Goal: Task Accomplishment & Management: Manage account settings

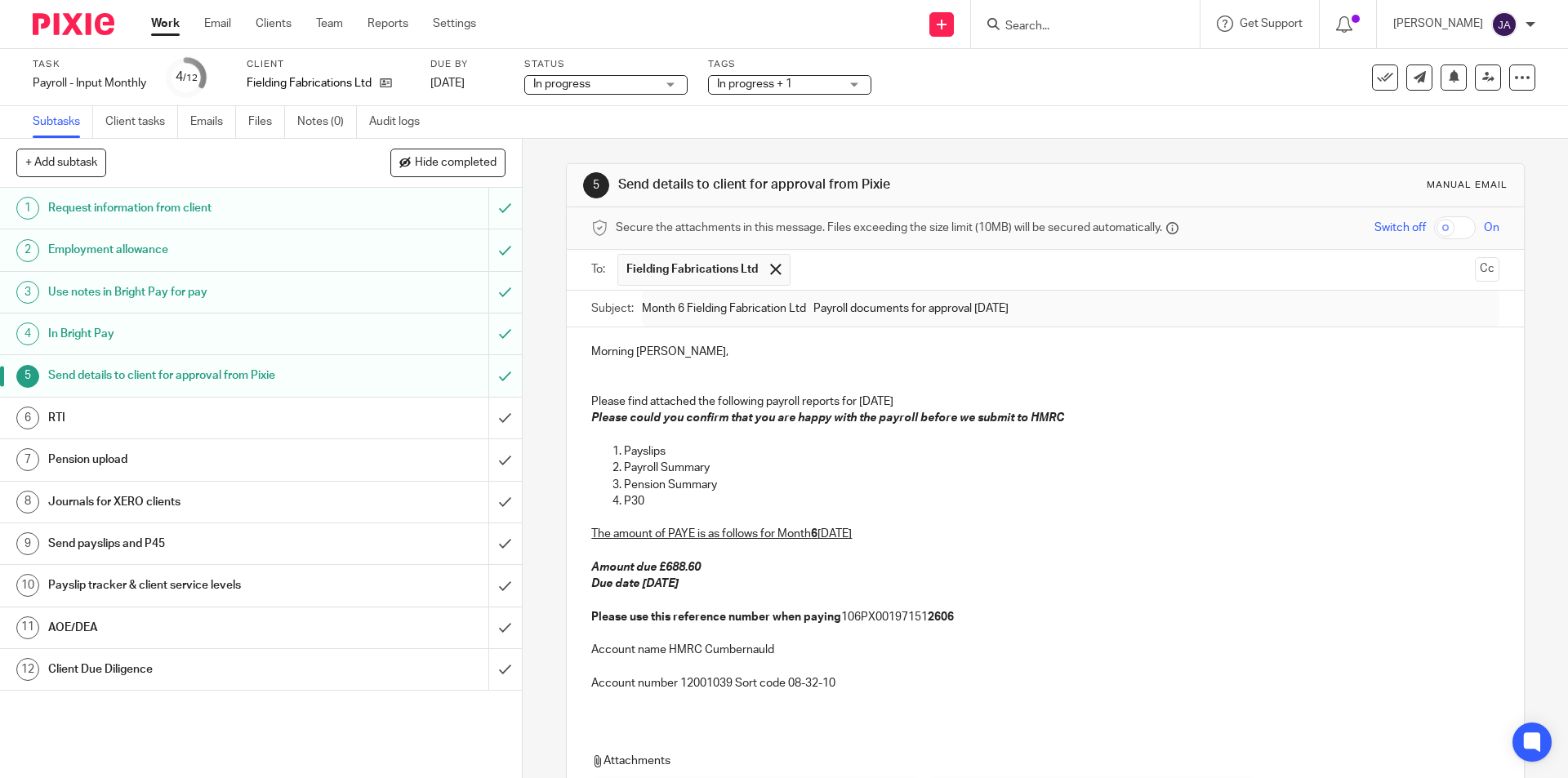
scroll to position [232, 0]
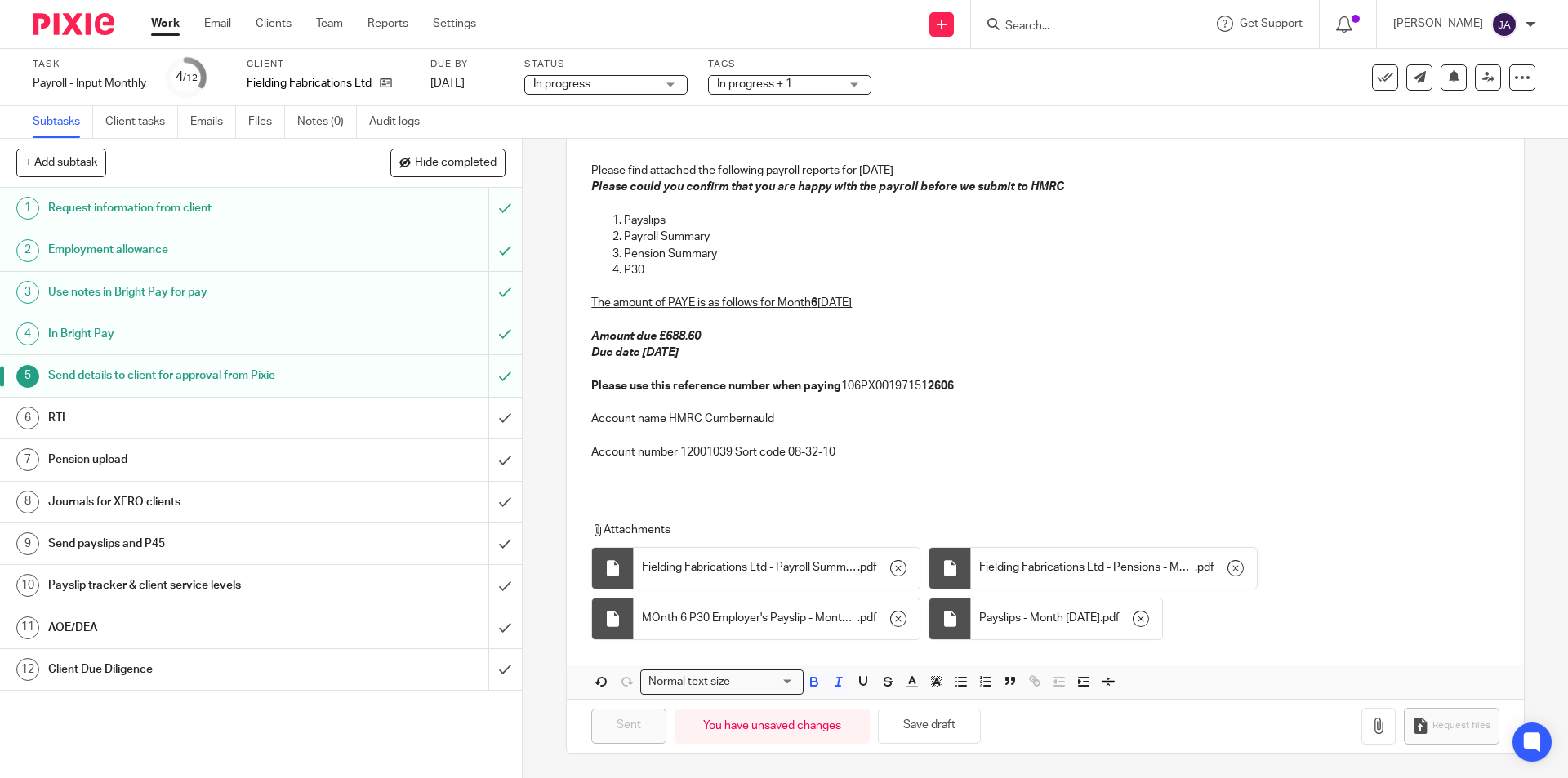
click at [160, 675] on h1 "Client Due Diligence" at bounding box center [189, 669] width 283 height 24
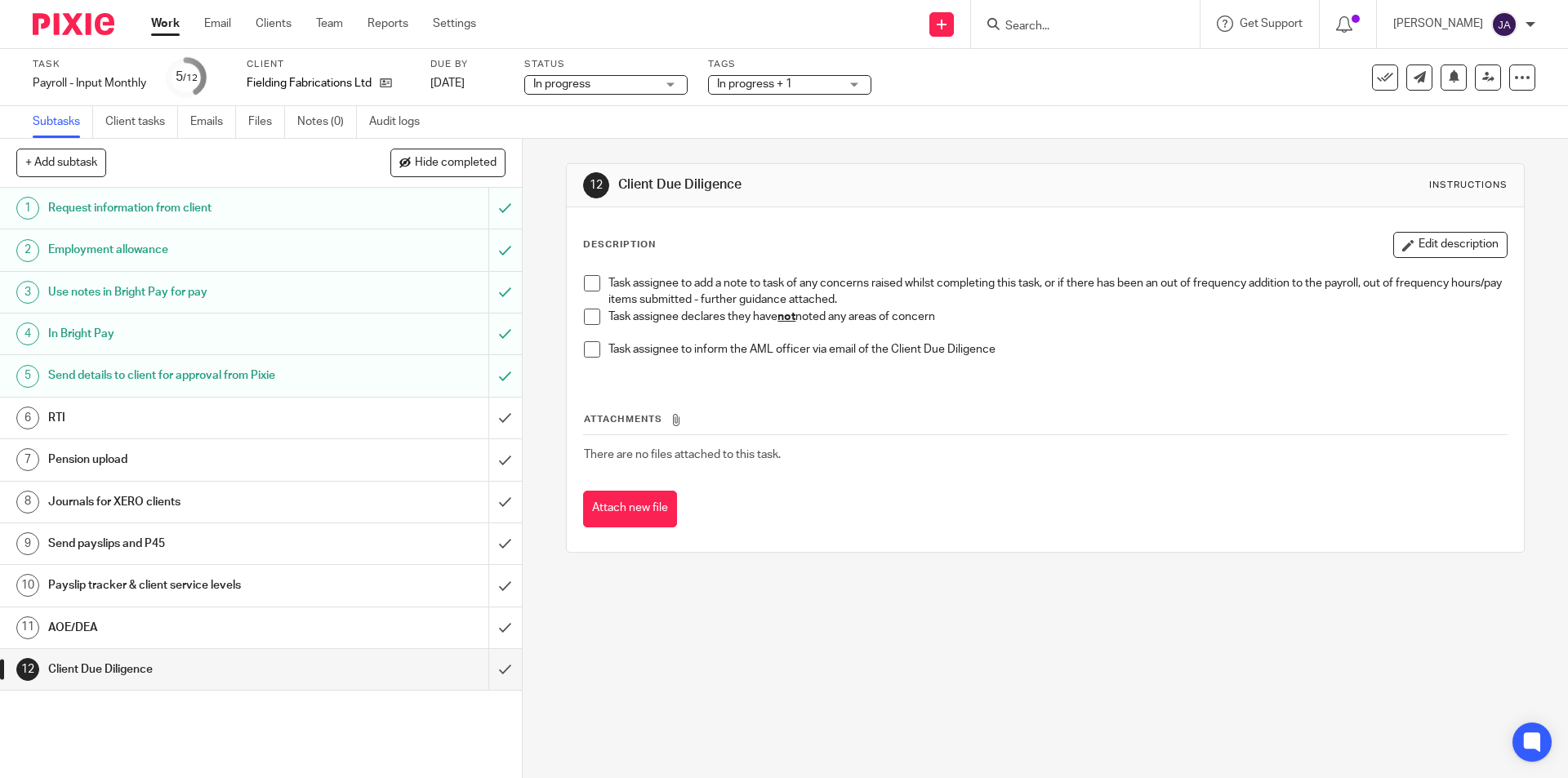
click at [591, 318] on span at bounding box center [592, 317] width 16 height 16
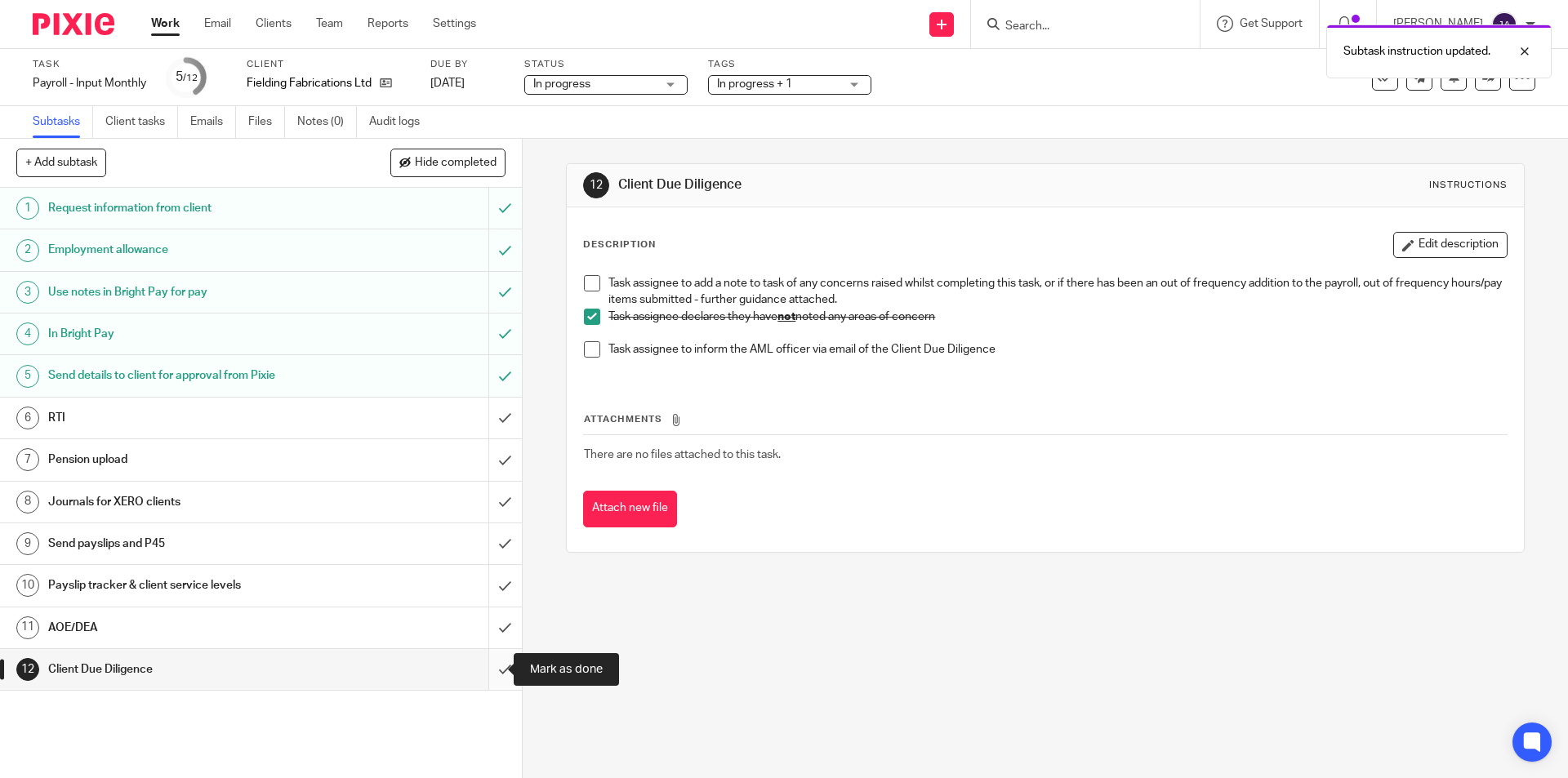
click at [490, 667] on input "submit" at bounding box center [261, 669] width 521 height 41
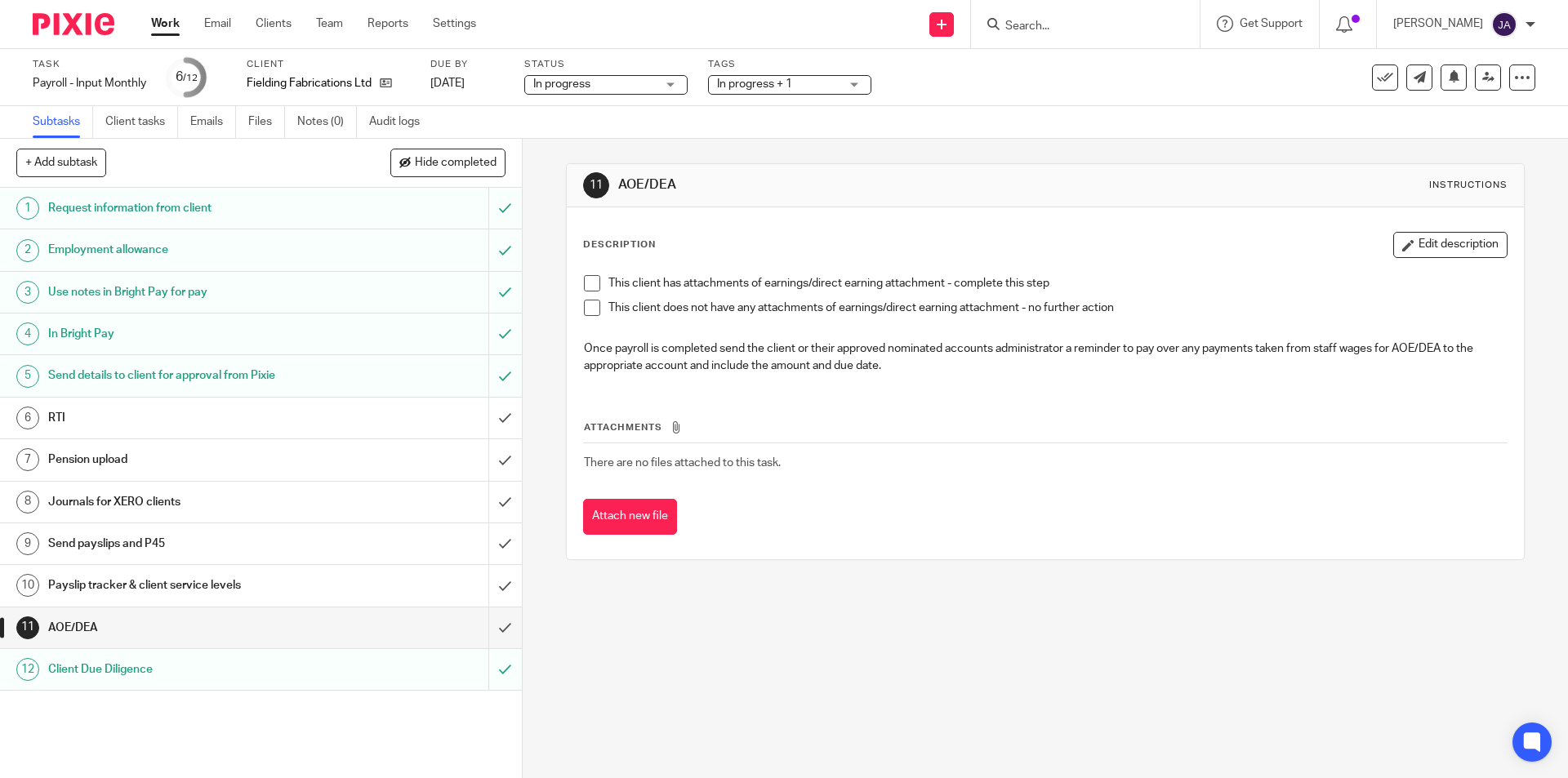
drag, startPoint x: 591, startPoint y: 311, endPoint x: 555, endPoint y: 347, distance: 50.9
click at [591, 311] on span at bounding box center [592, 307] width 16 height 16
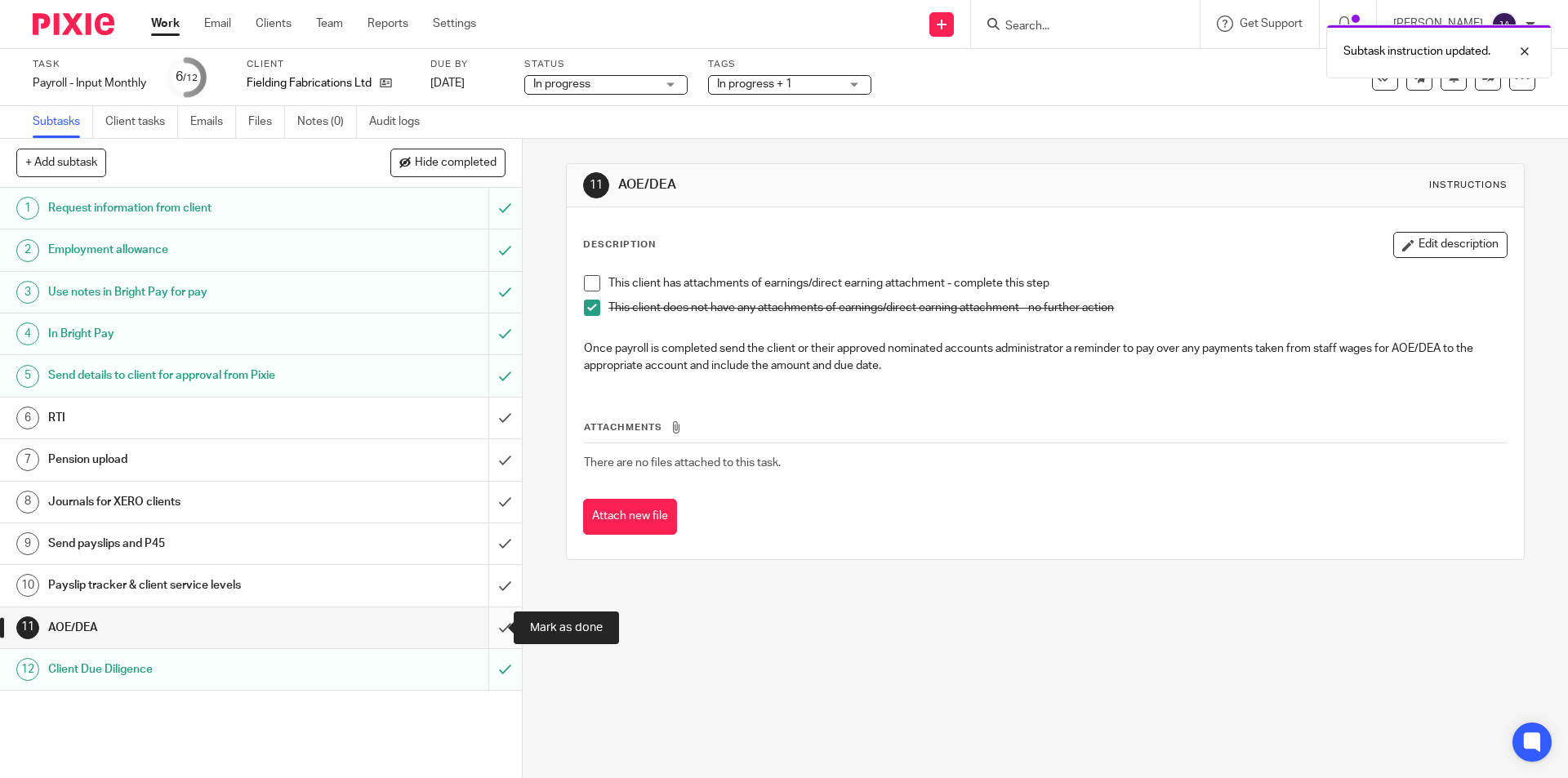
click at [490, 629] on input "submit" at bounding box center [261, 627] width 521 height 41
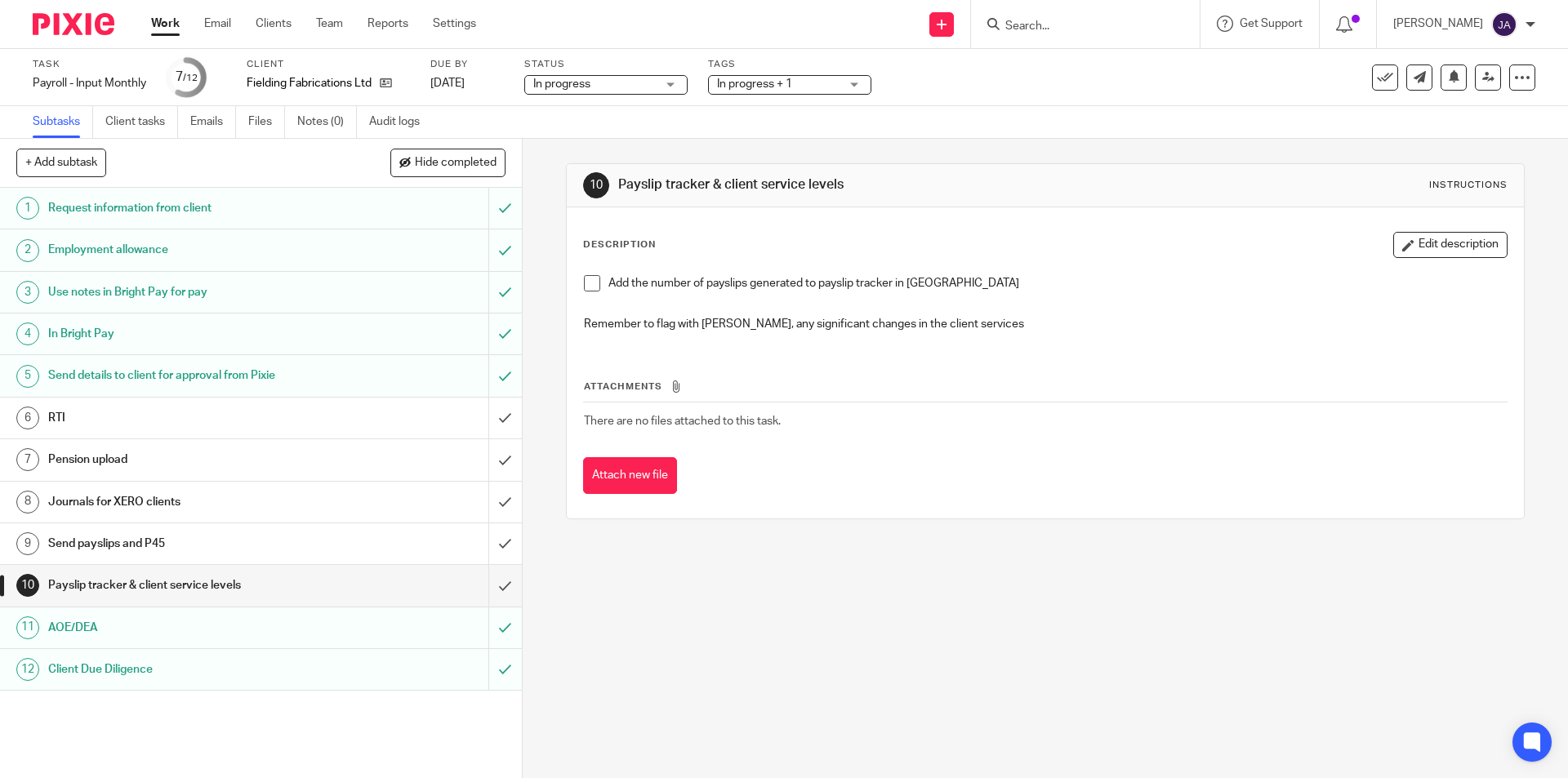
click at [587, 285] on span at bounding box center [592, 283] width 16 height 16
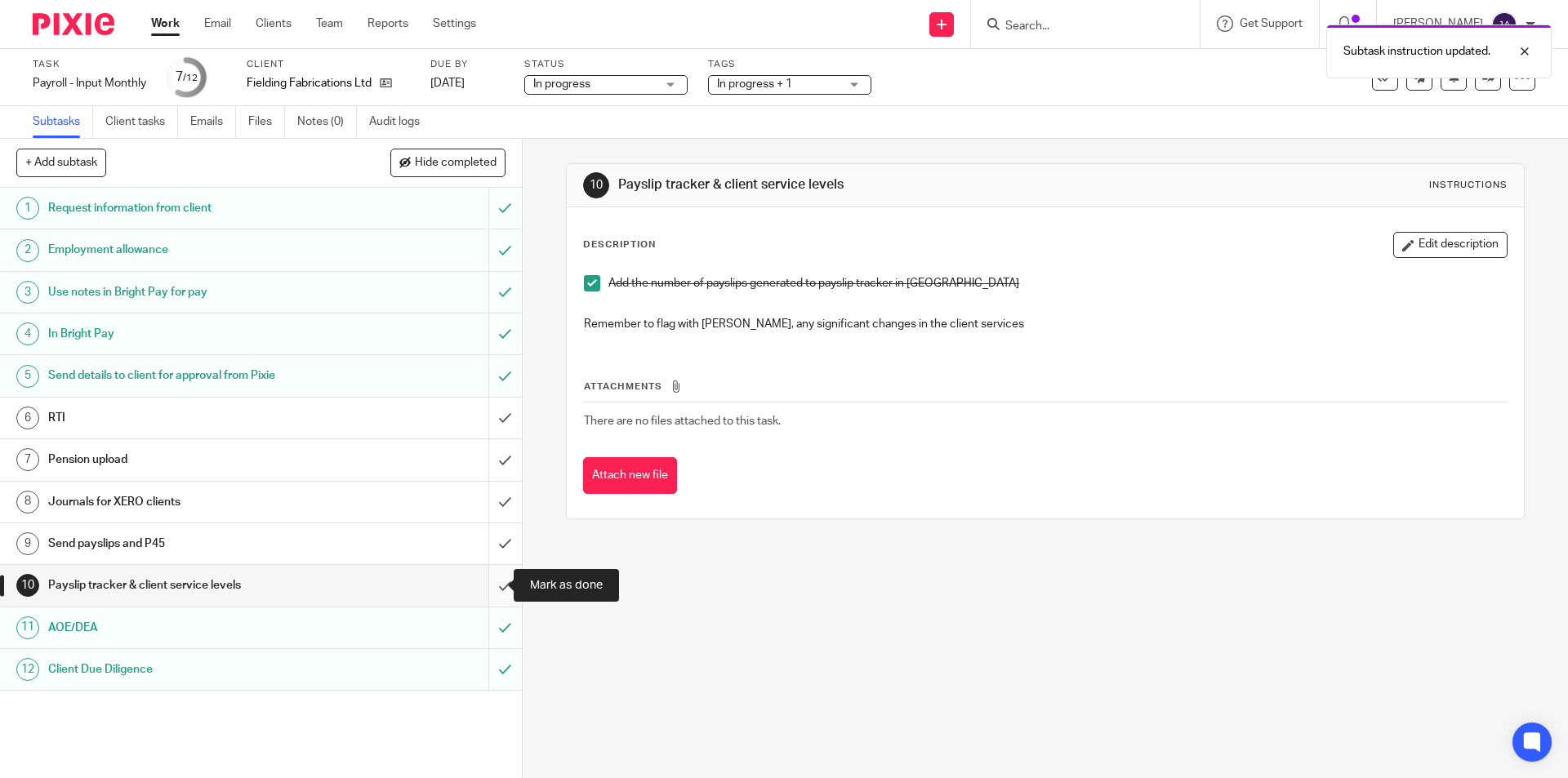
click at [486, 582] on input "submit" at bounding box center [261, 585] width 521 height 41
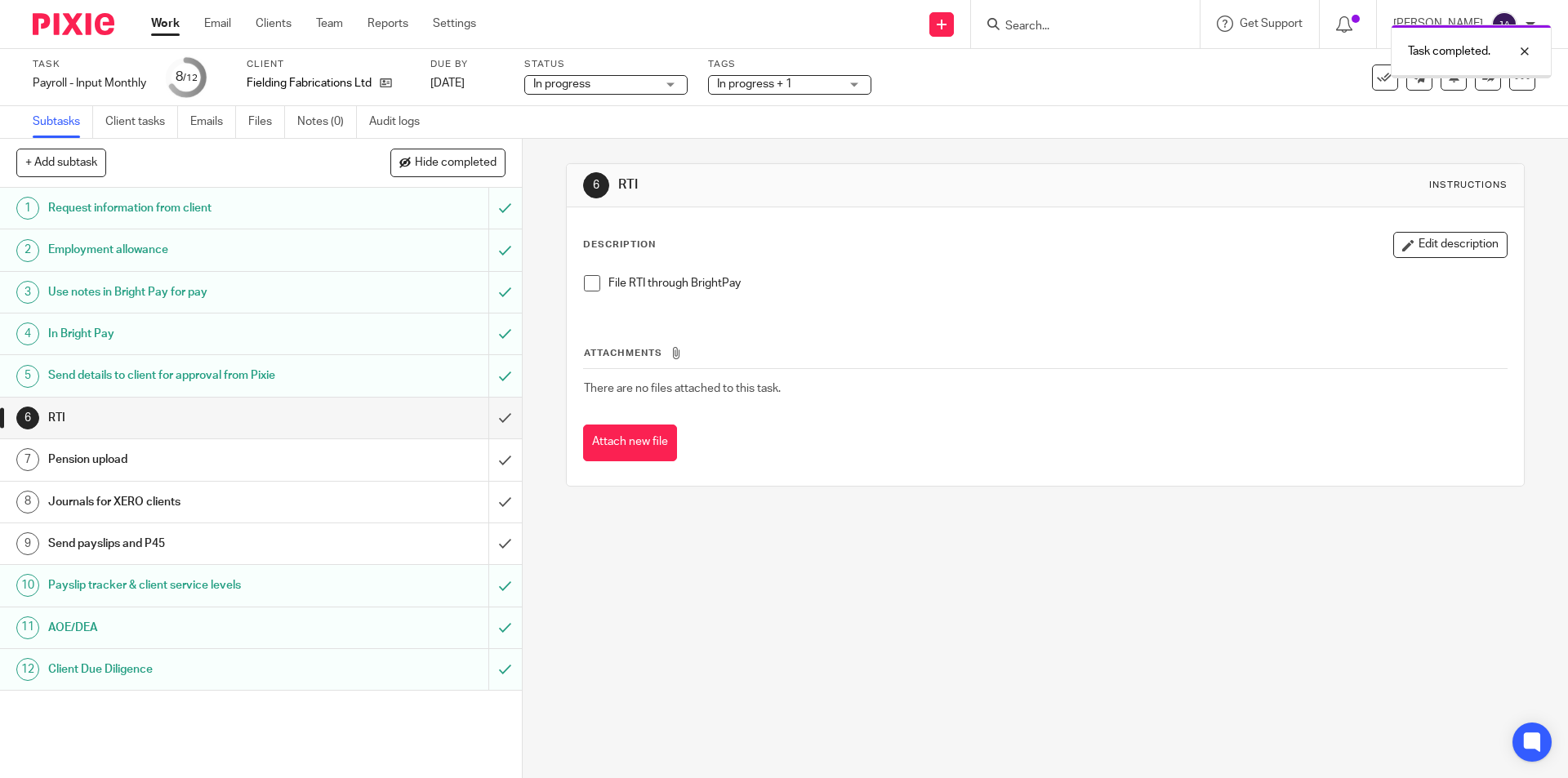
click at [119, 538] on h1 "Send payslips and P45" at bounding box center [189, 543] width 283 height 24
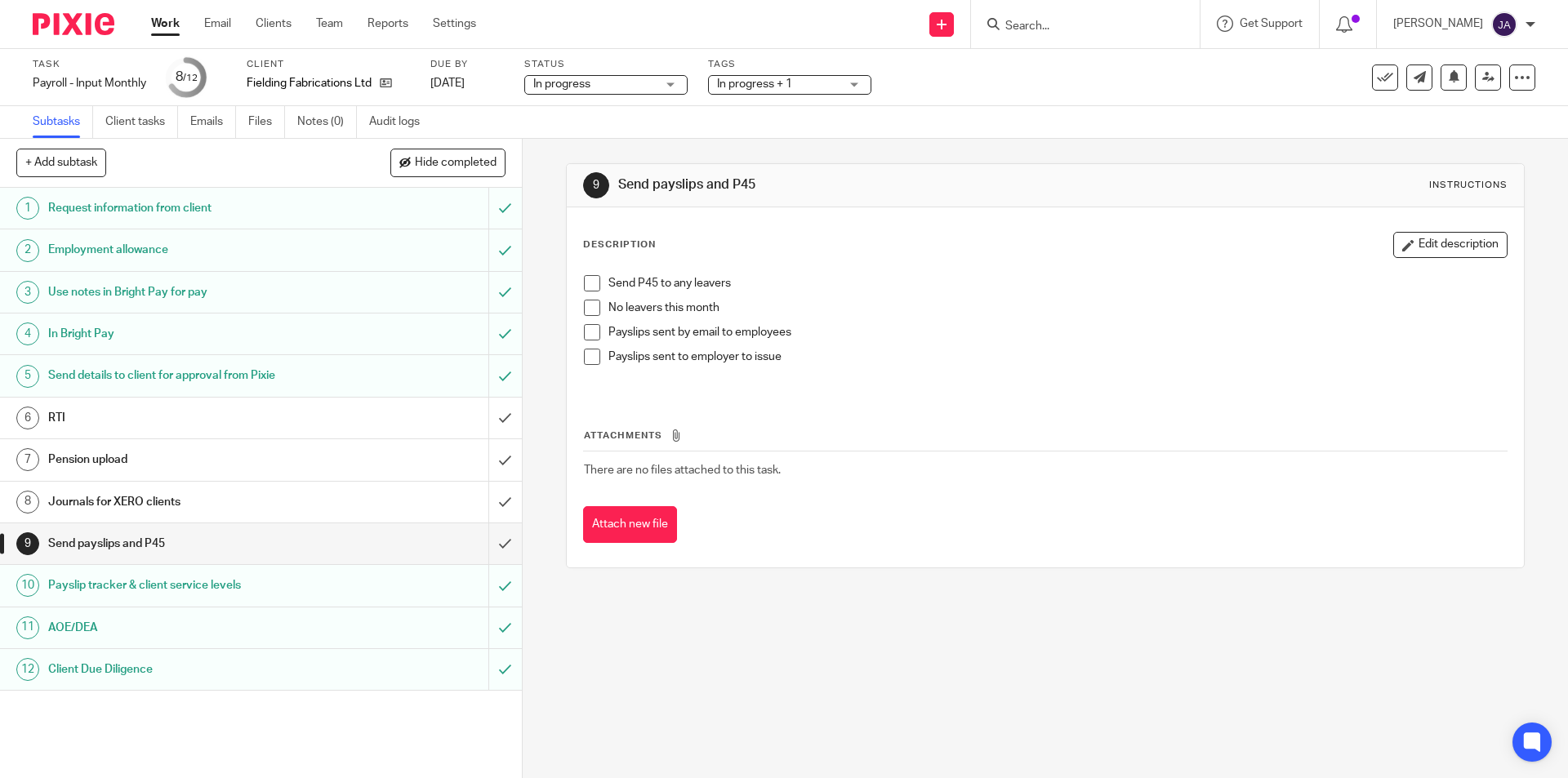
drag, startPoint x: 585, startPoint y: 304, endPoint x: 579, endPoint y: 341, distance: 37.5
click at [585, 307] on span at bounding box center [592, 307] width 16 height 16
click at [585, 357] on span at bounding box center [592, 356] width 16 height 16
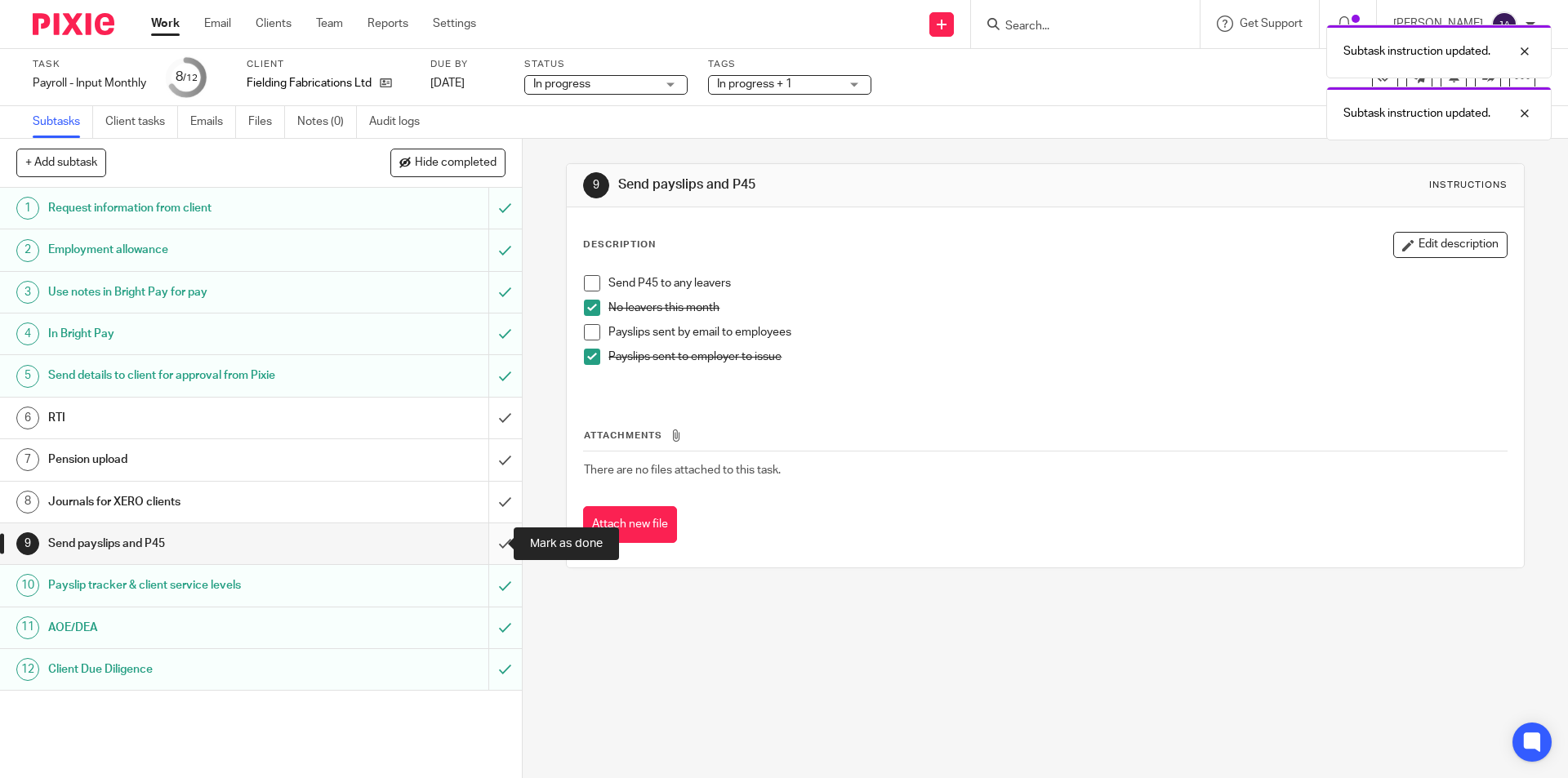
click at [489, 542] on input "submit" at bounding box center [261, 543] width 521 height 41
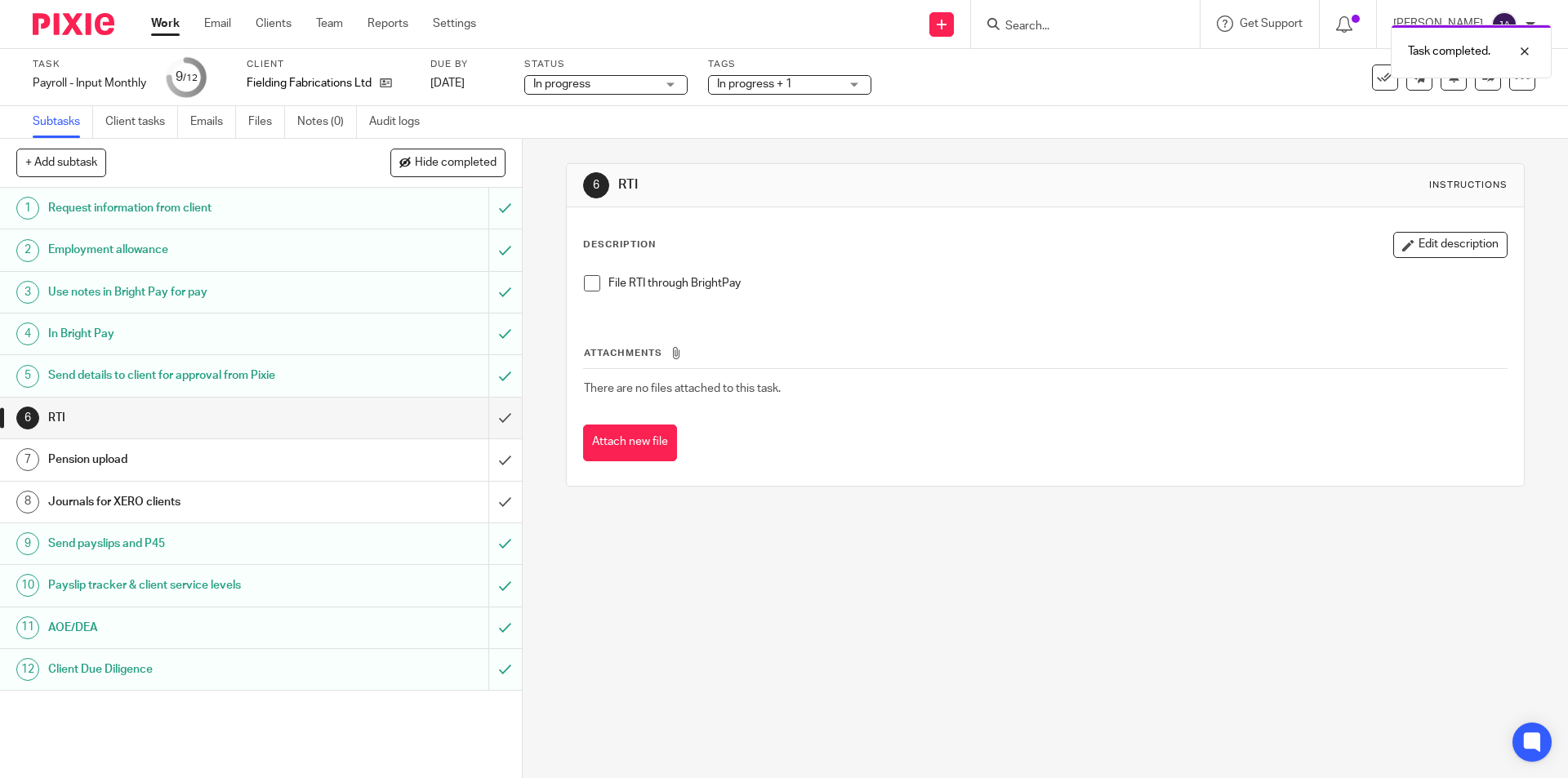
click at [154, 22] on link "Work" at bounding box center [165, 23] width 29 height 16
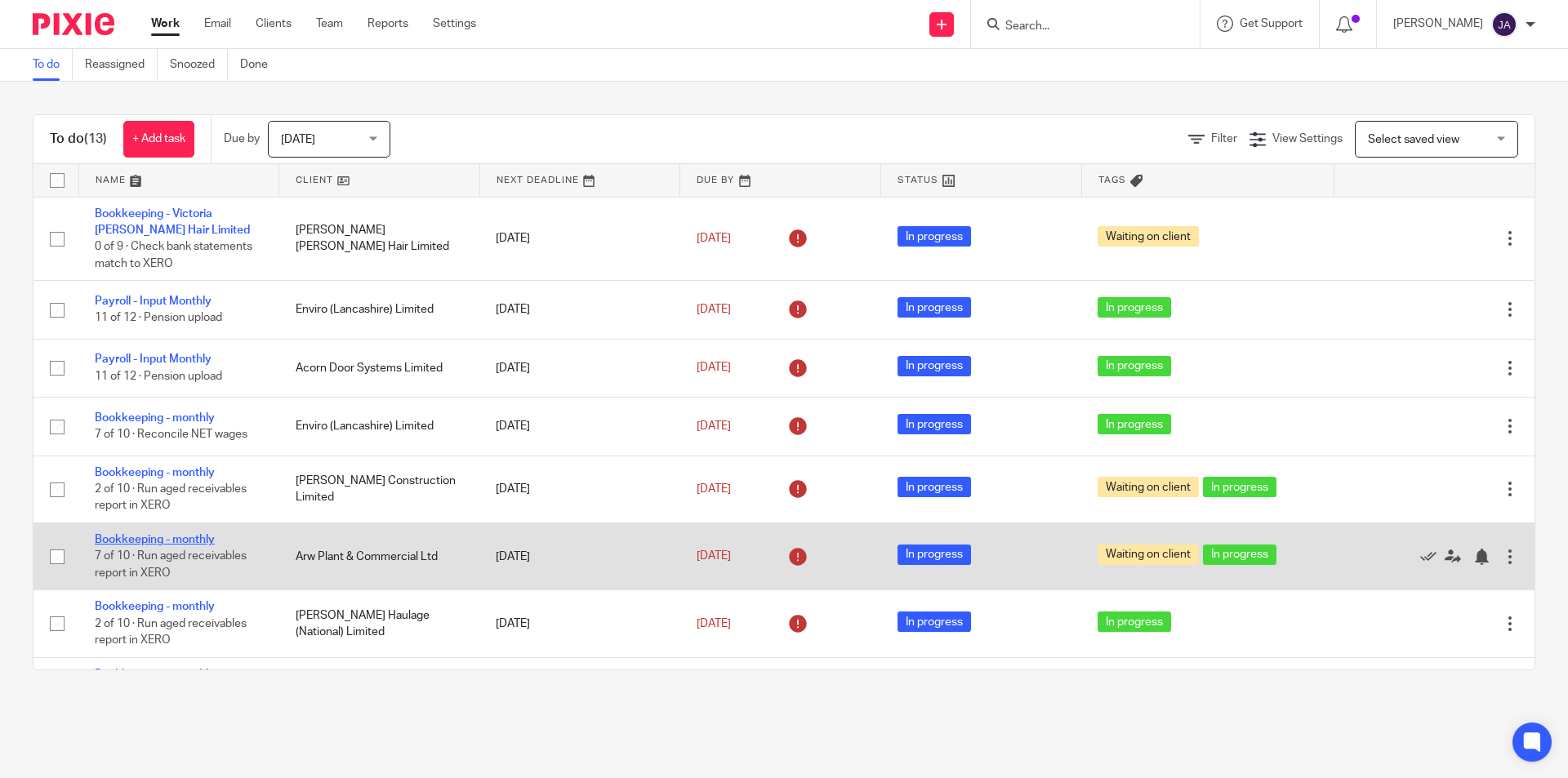
click at [203, 535] on link "Bookkeeping - monthly" at bounding box center [154, 540] width 120 height 12
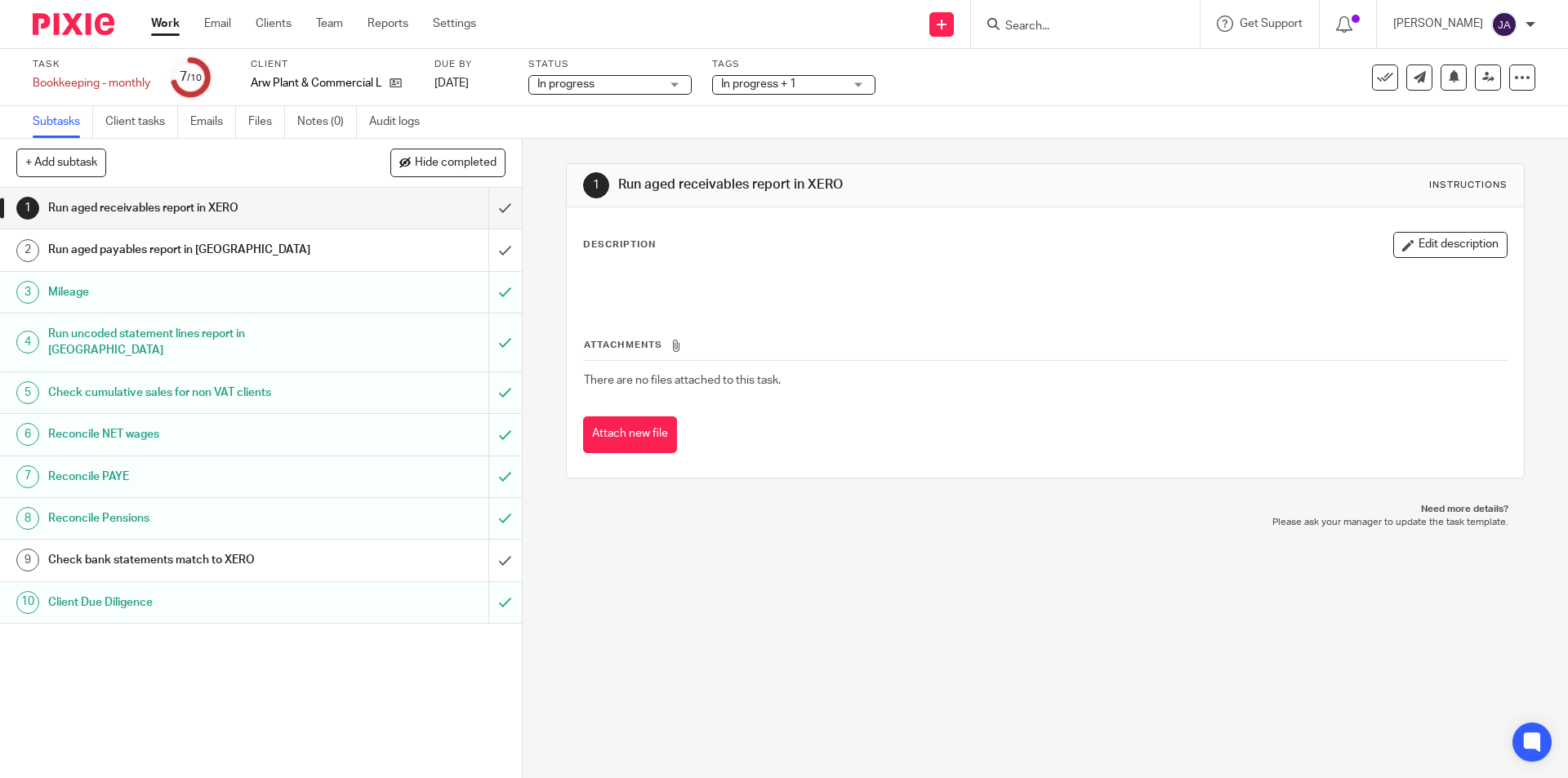
click at [1441, 246] on button "Edit description" at bounding box center [1450, 244] width 114 height 26
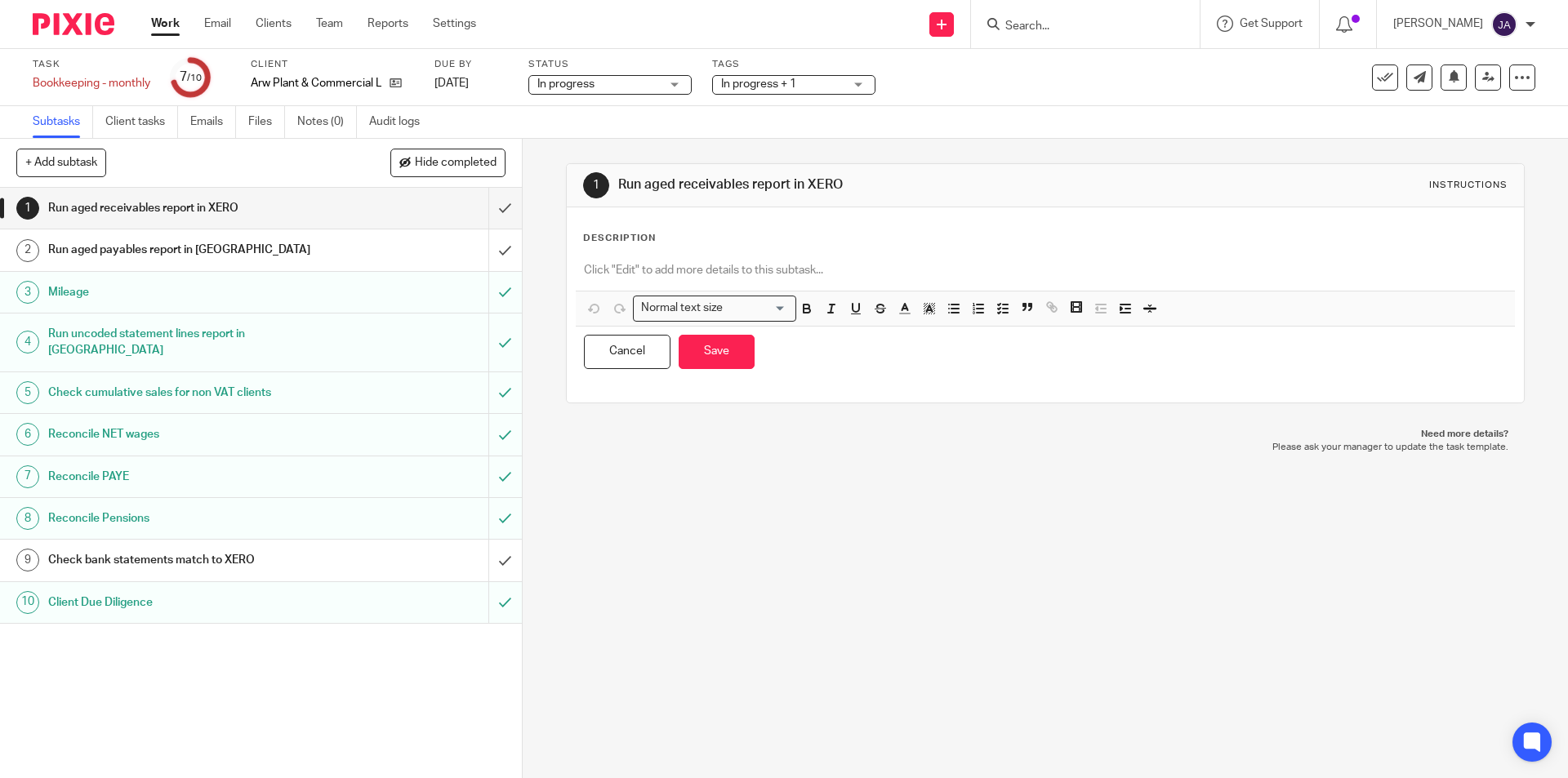
click at [628, 269] on p at bounding box center [1045, 270] width 922 height 16
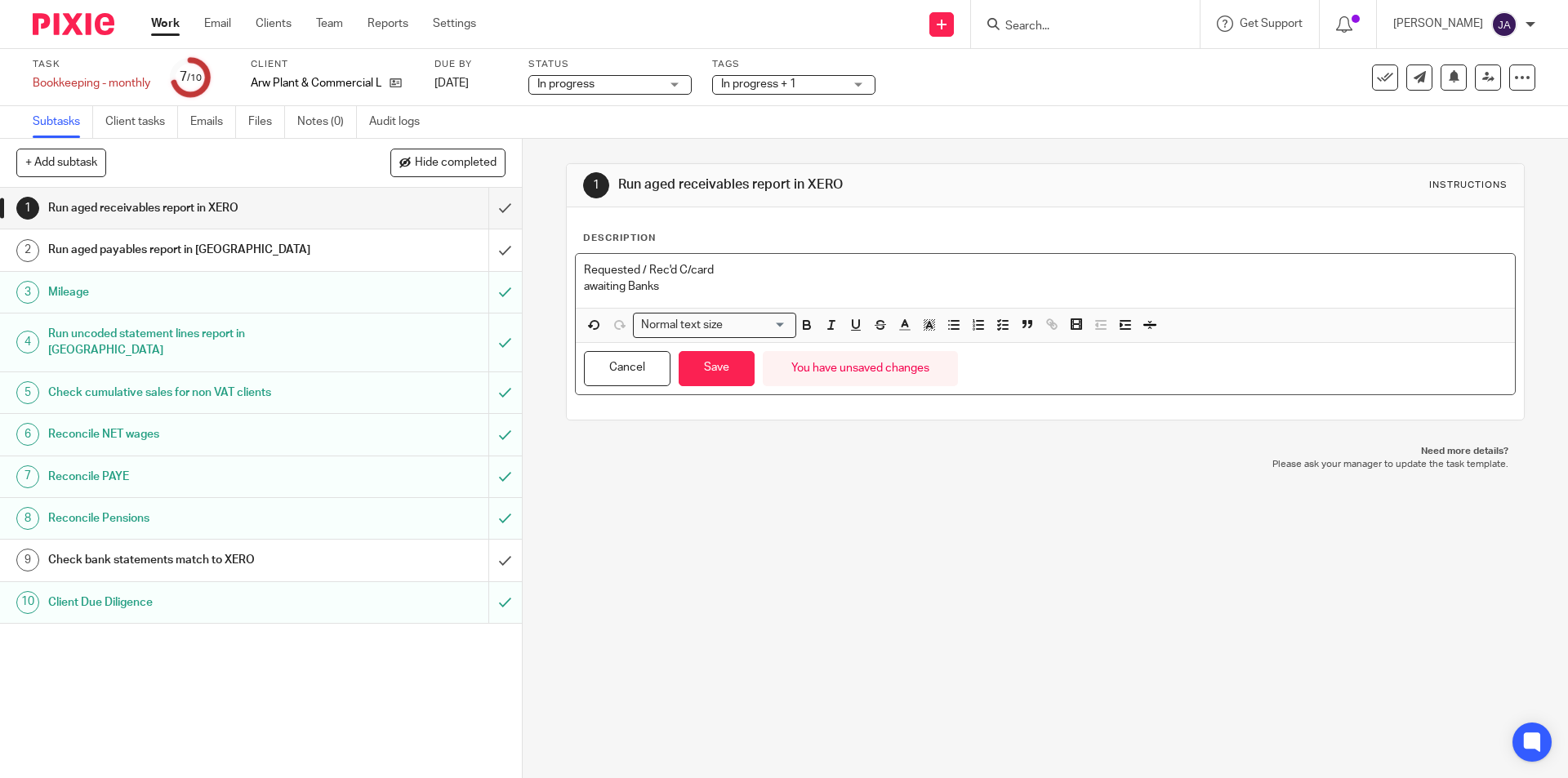
click at [584, 289] on p "awaiting Banks" at bounding box center [1045, 286] width 922 height 16
click at [702, 365] on button "Save" at bounding box center [716, 369] width 76 height 35
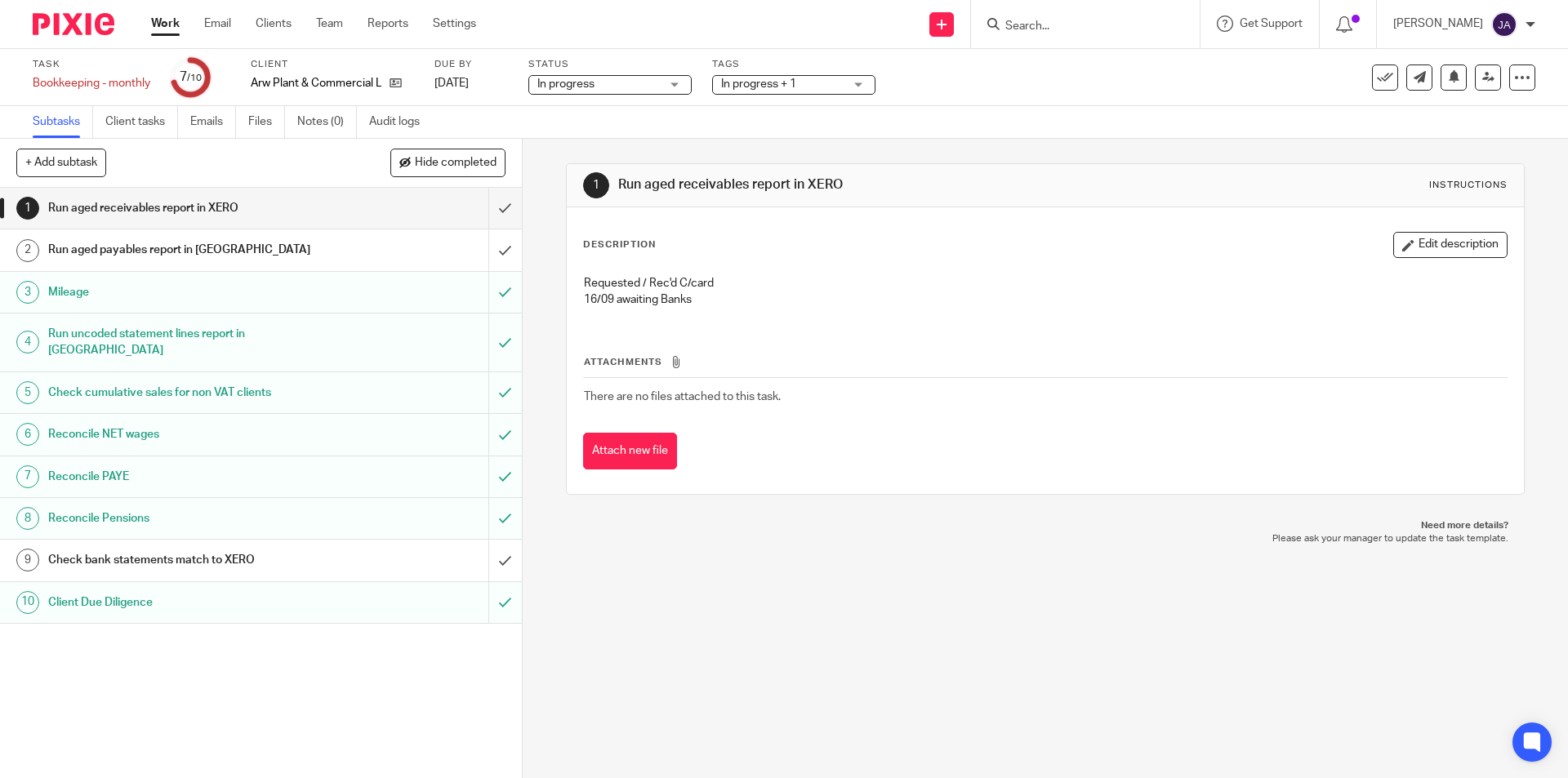
click at [164, 26] on link "Work" at bounding box center [165, 23] width 29 height 16
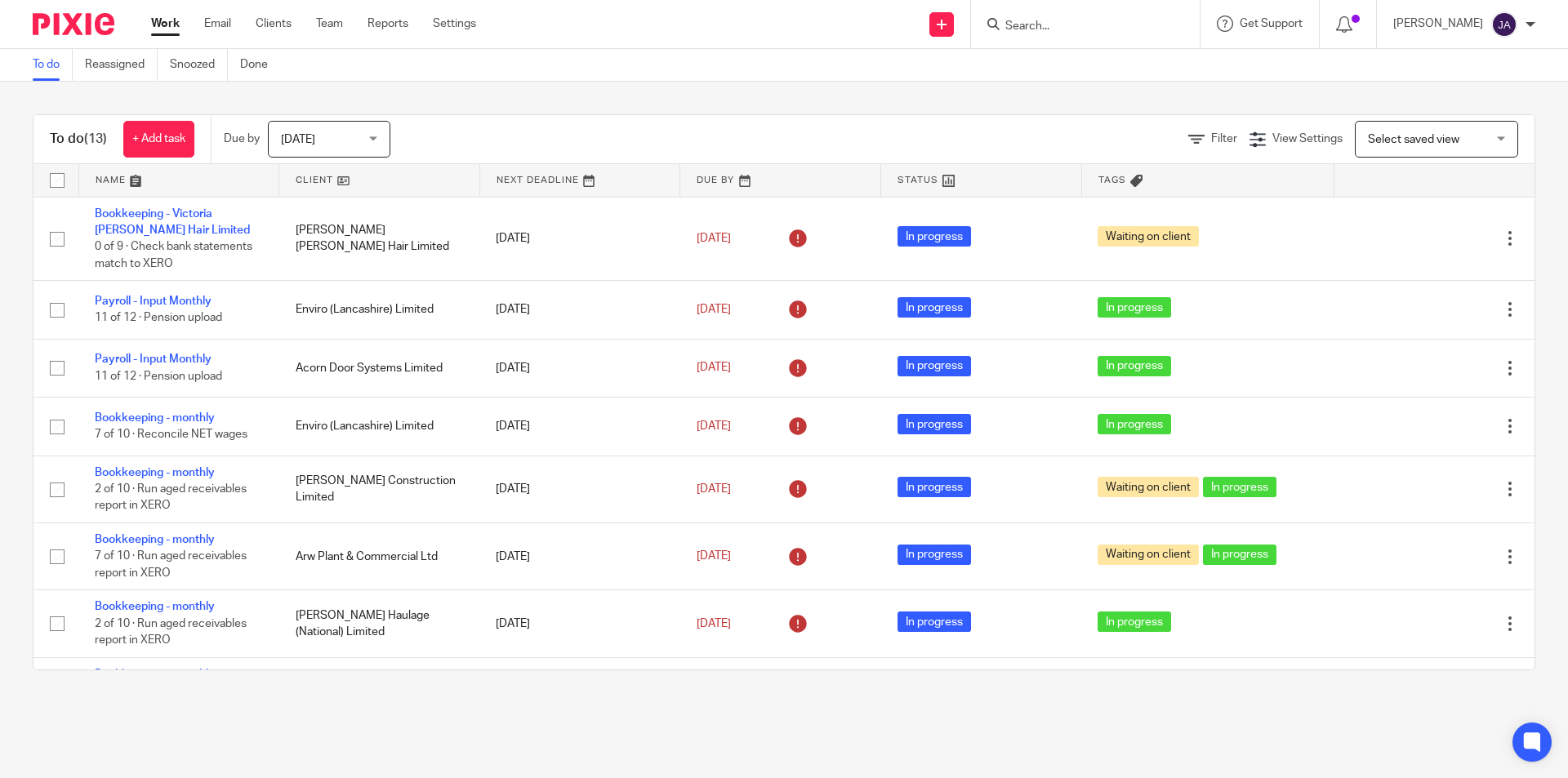
click at [299, 176] on link at bounding box center [378, 181] width 200 height 33
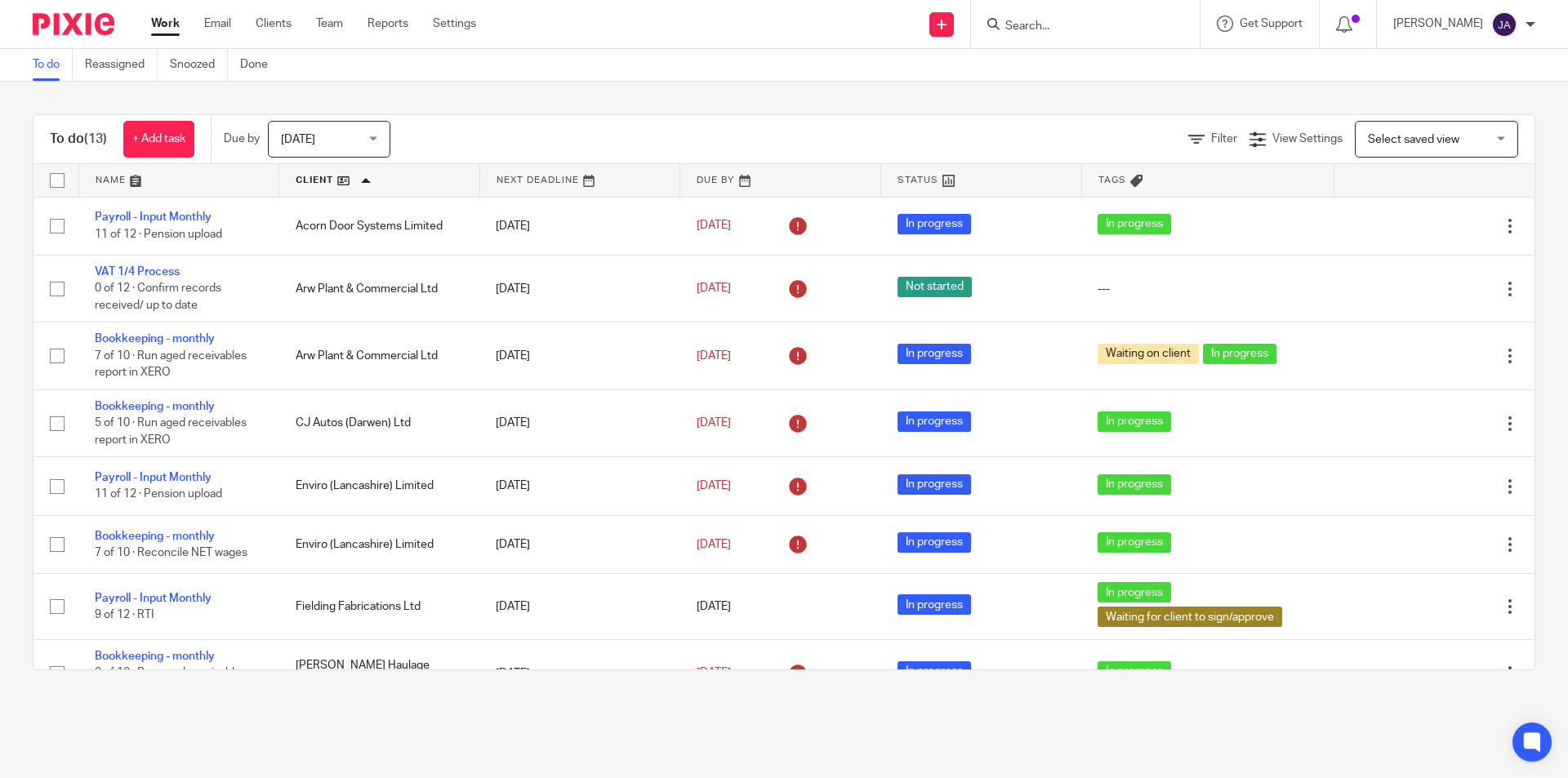
click at [379, 144] on div "Today Today" at bounding box center [328, 139] width 123 height 37
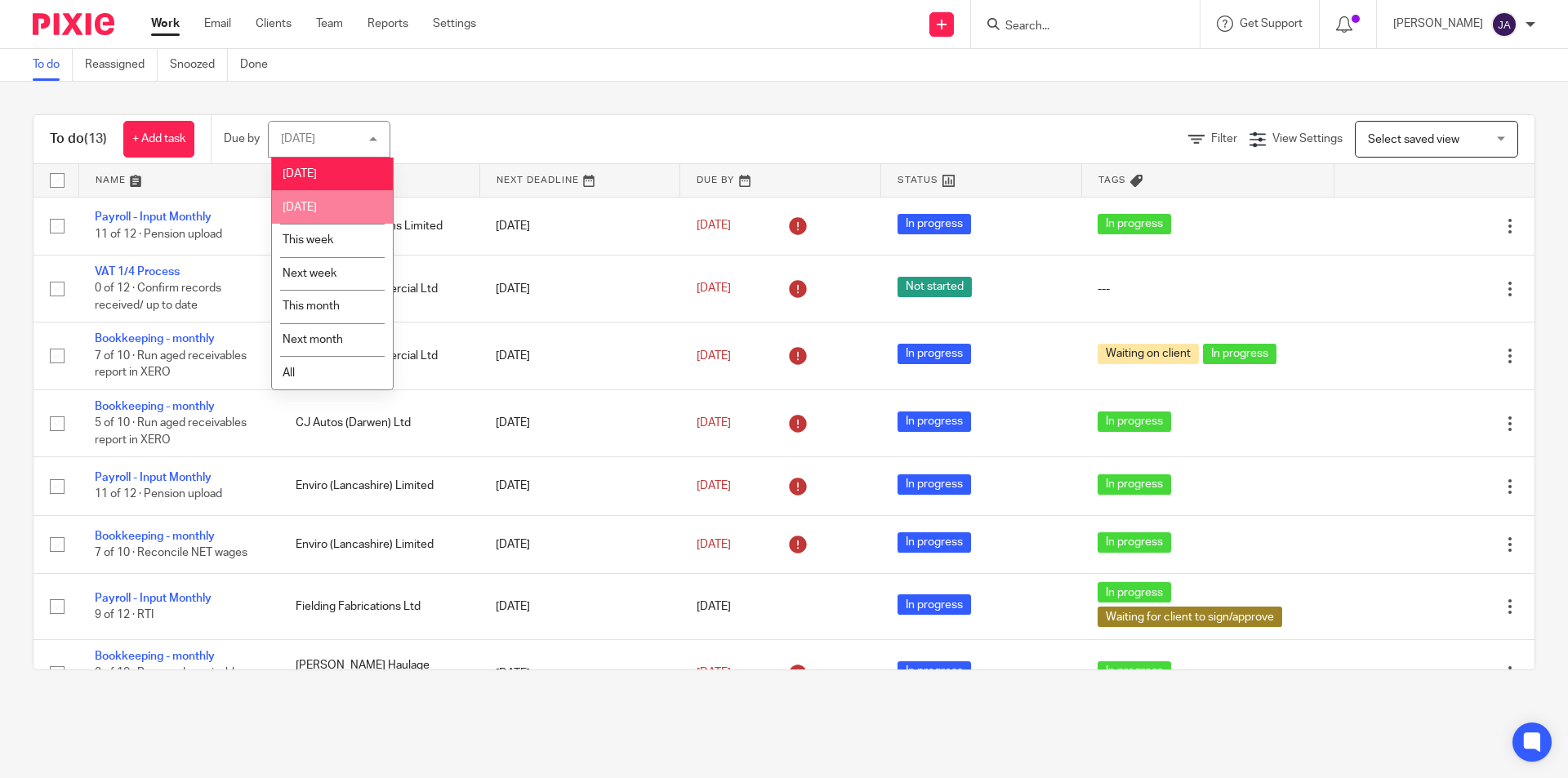
click at [317, 208] on span "Tomorrow" at bounding box center [300, 208] width 35 height 12
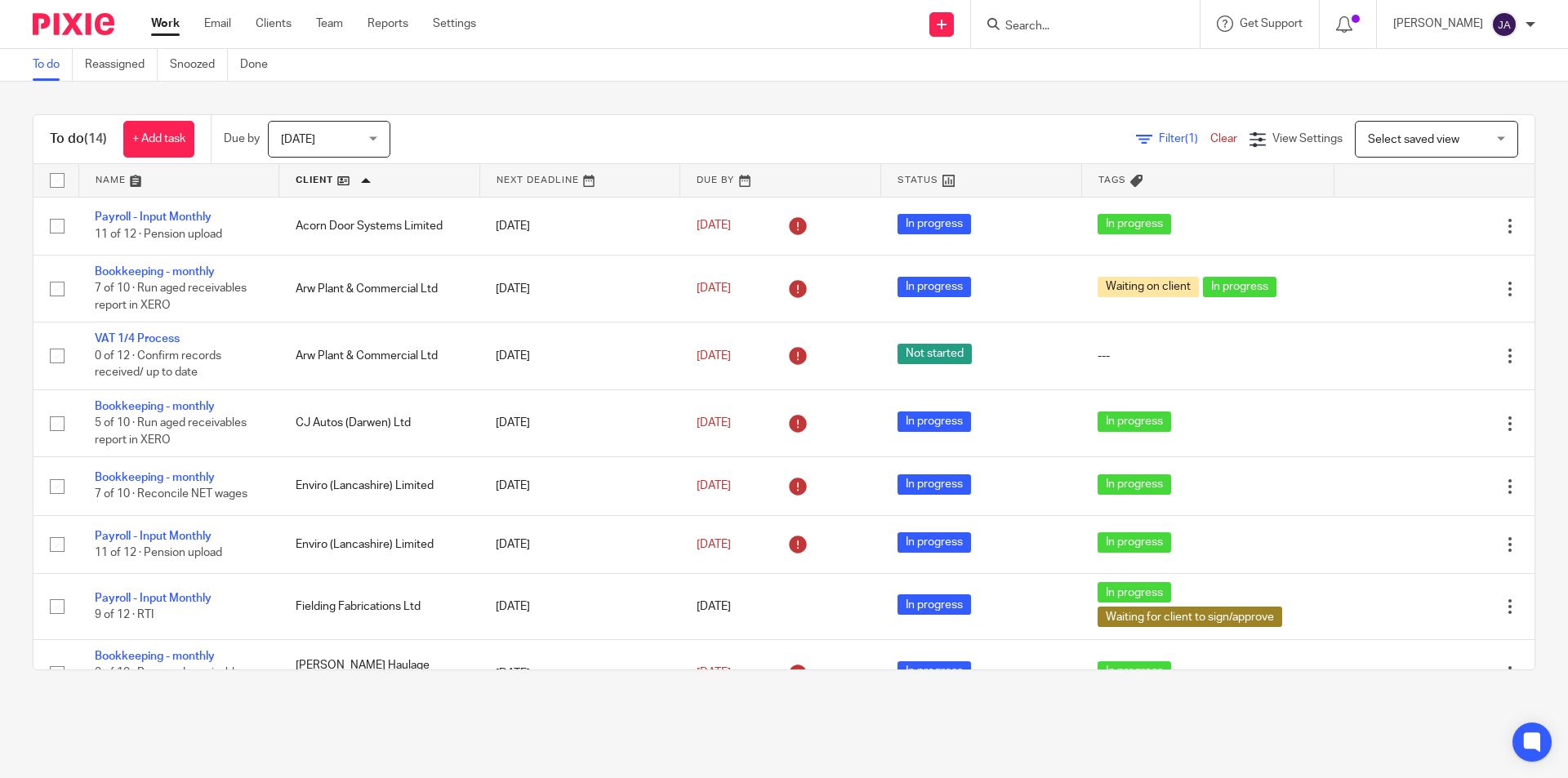
click at [384, 142] on div "Tomorrow Tomorrow" at bounding box center [328, 139] width 123 height 37
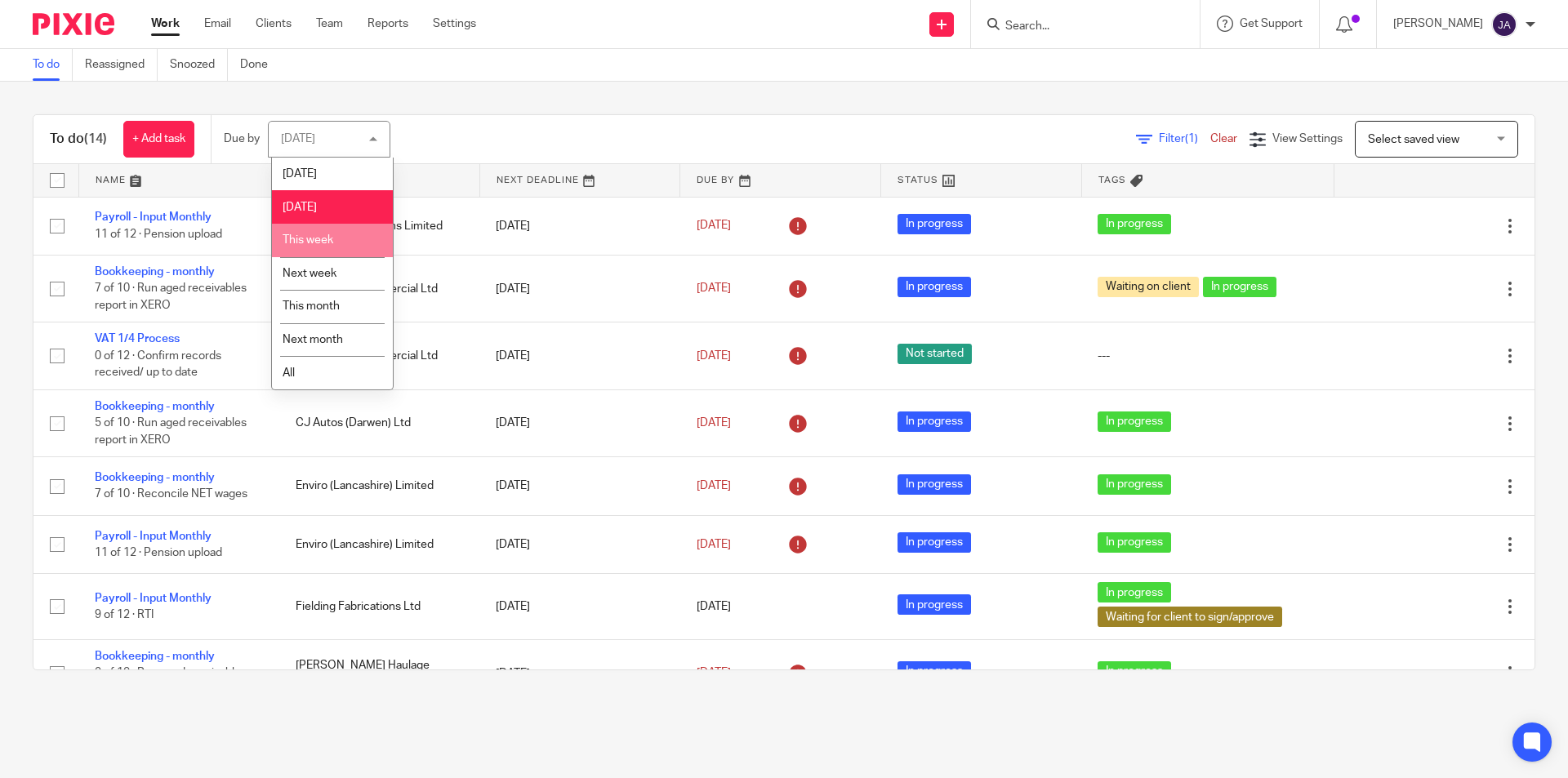
click at [322, 238] on span "This week" at bounding box center [308, 240] width 50 height 12
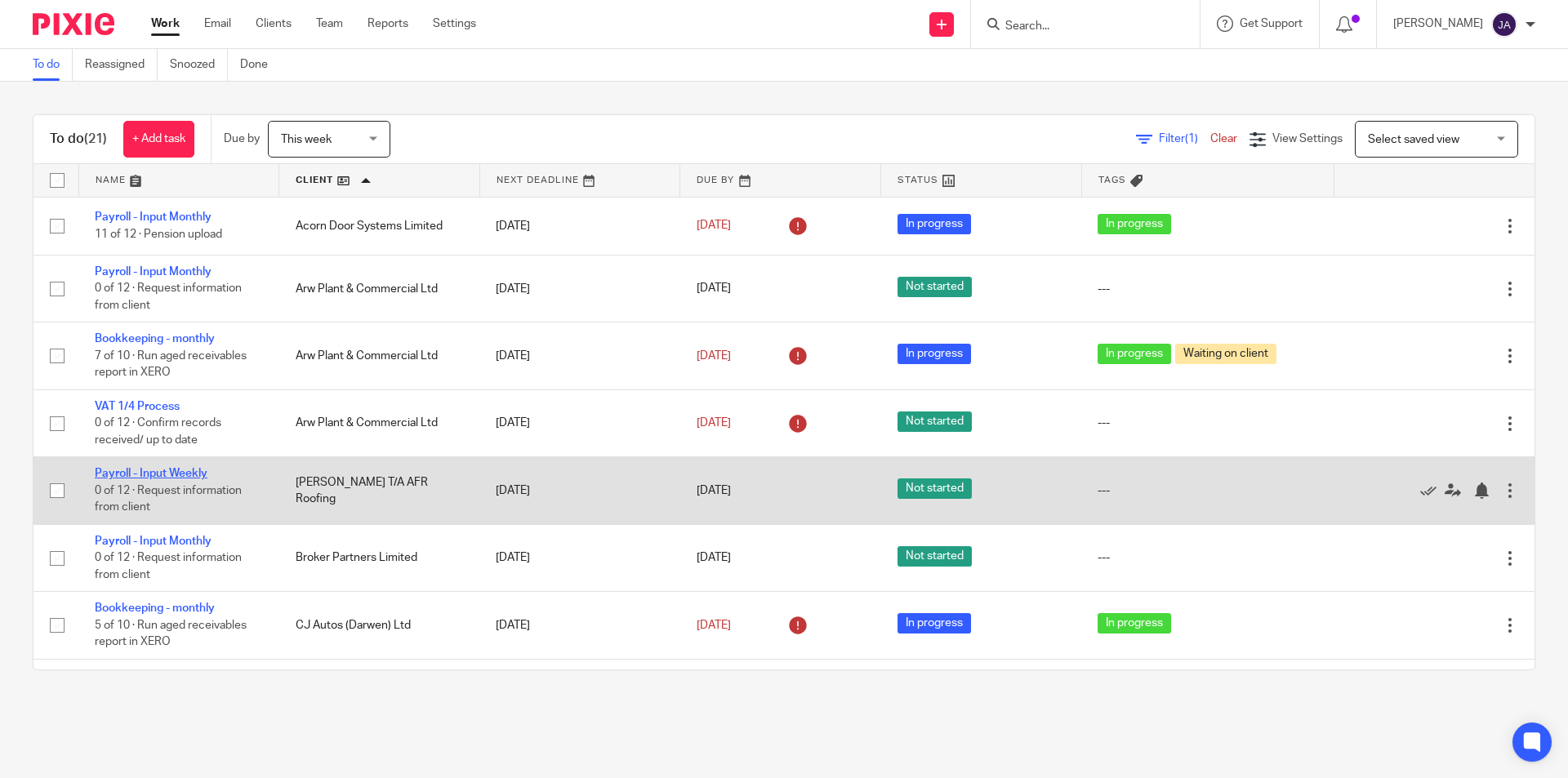
click at [130, 476] on link "Payroll - Input Weekly" at bounding box center [151, 474] width 113 height 12
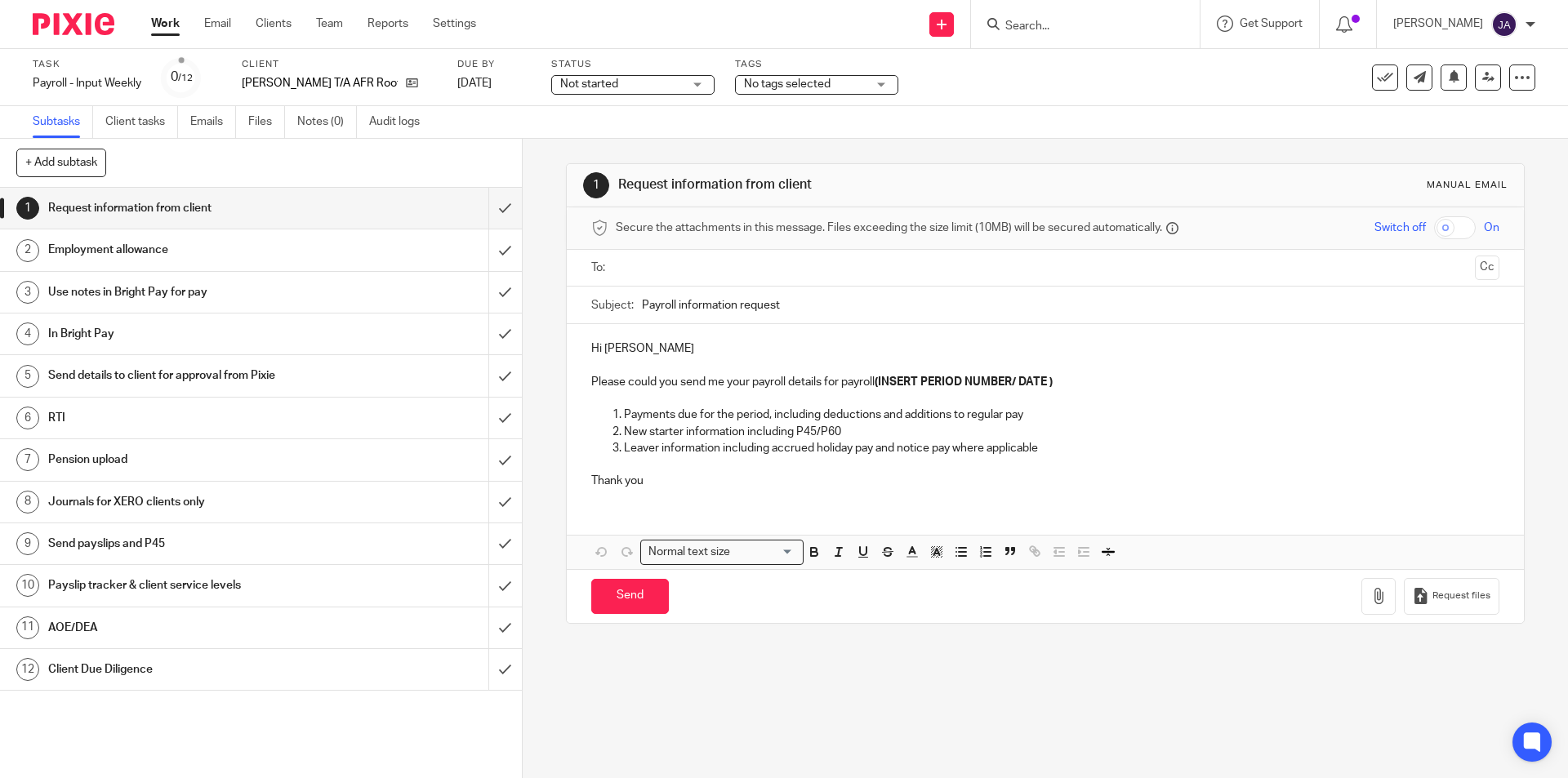
drag, startPoint x: 670, startPoint y: 82, endPoint x: 659, endPoint y: 85, distance: 11.4
click at [669, 82] on span "Not started" at bounding box center [621, 85] width 123 height 17
click at [592, 143] on span "In progress" at bounding box center [578, 144] width 57 height 12
click at [775, 85] on span "No tags selected" at bounding box center [788, 84] width 87 height 12
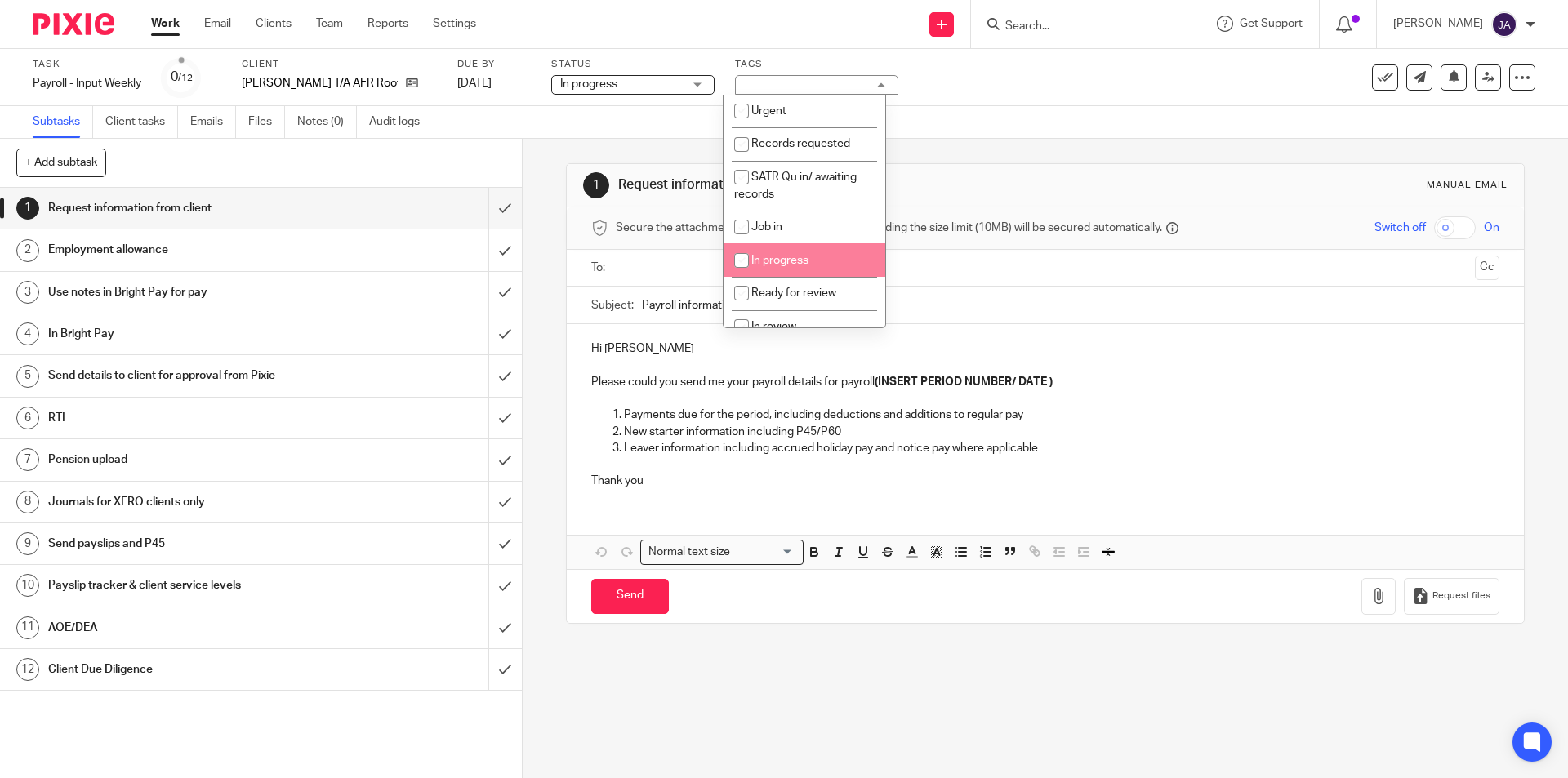
click at [772, 257] on span "In progress" at bounding box center [779, 261] width 57 height 12
checkbox input "true"
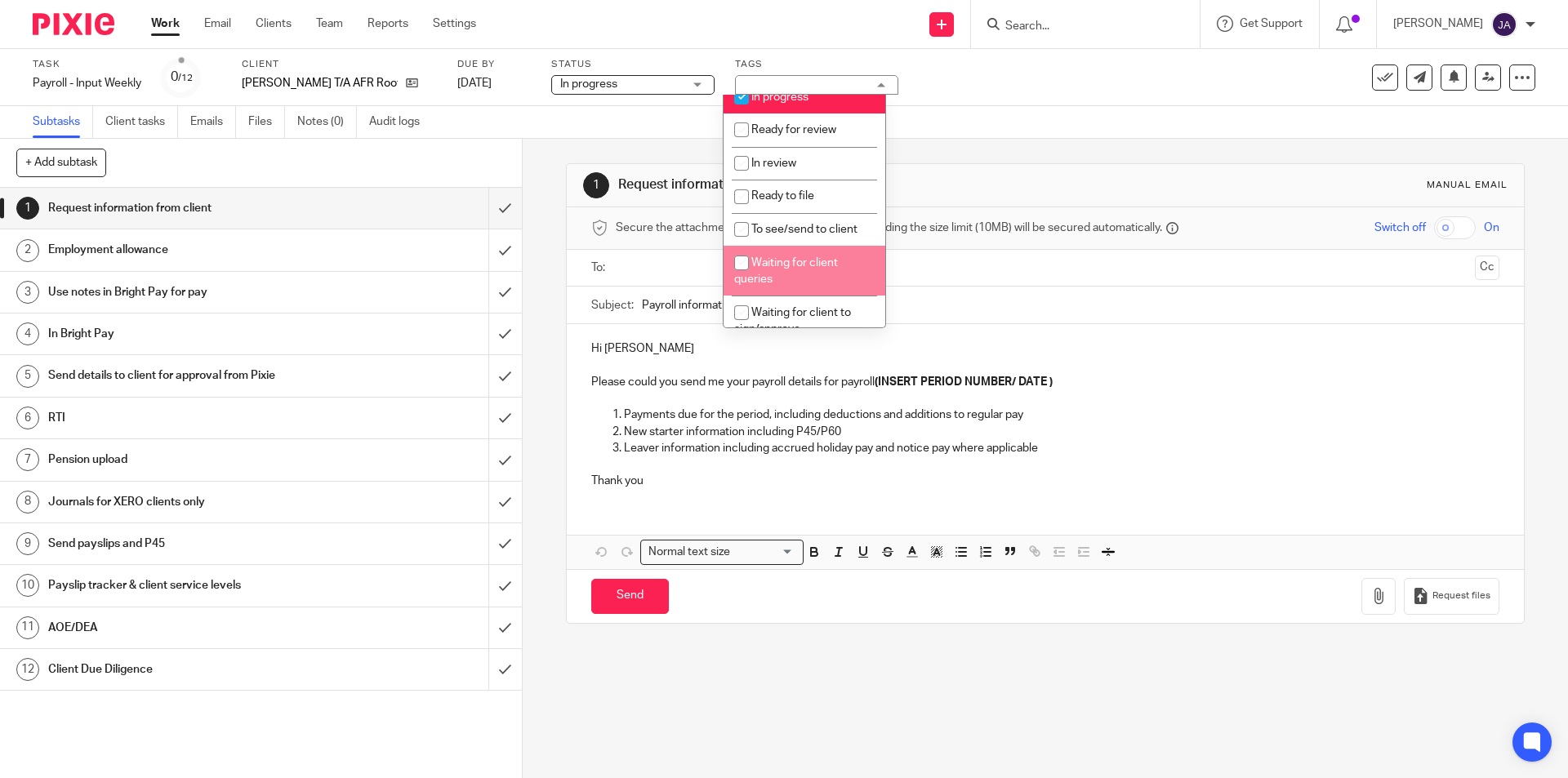
scroll to position [326, 0]
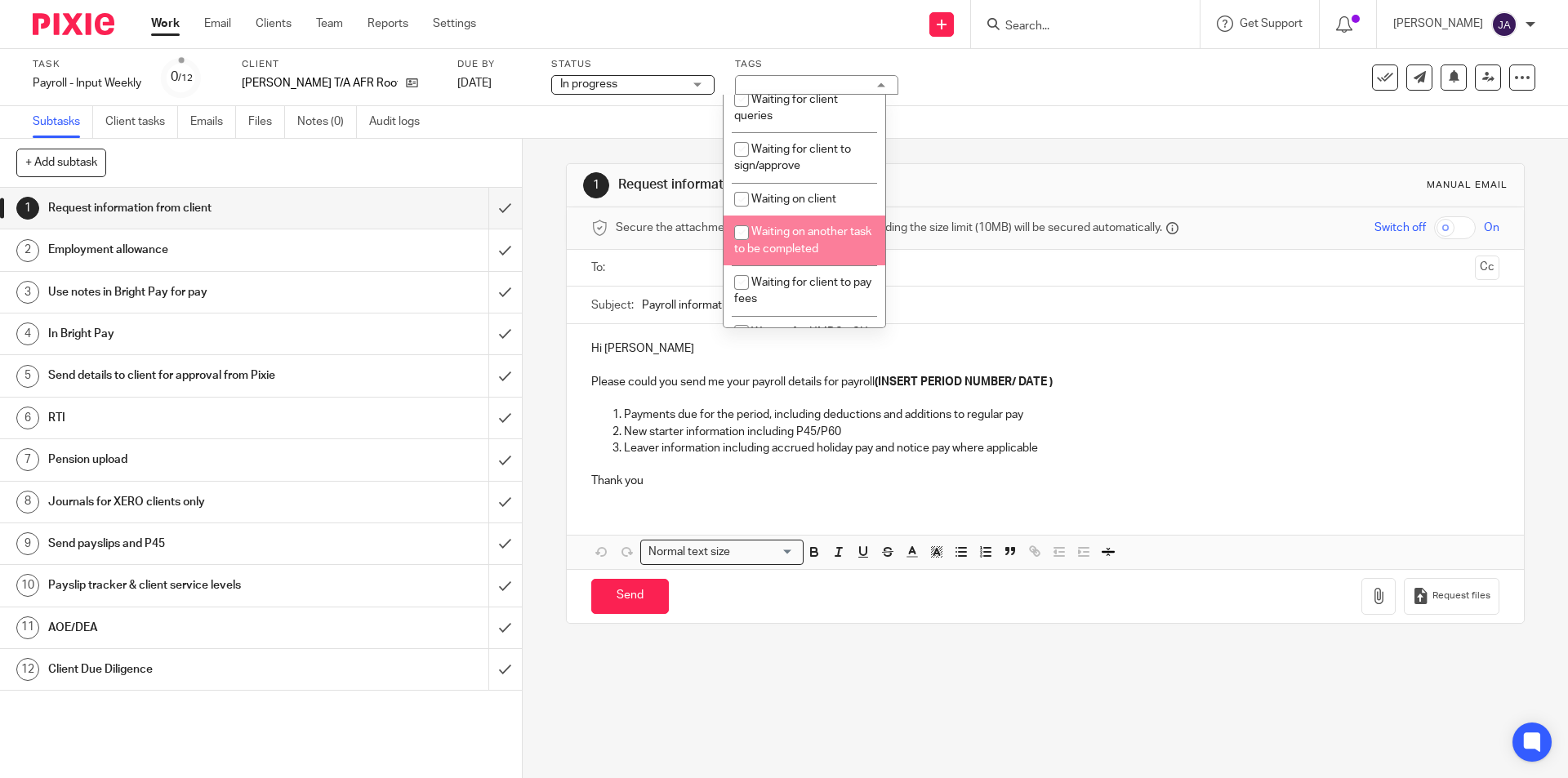
click at [770, 236] on span "Waiting on another task to be completed" at bounding box center [802, 240] width 137 height 29
checkbox input "true"
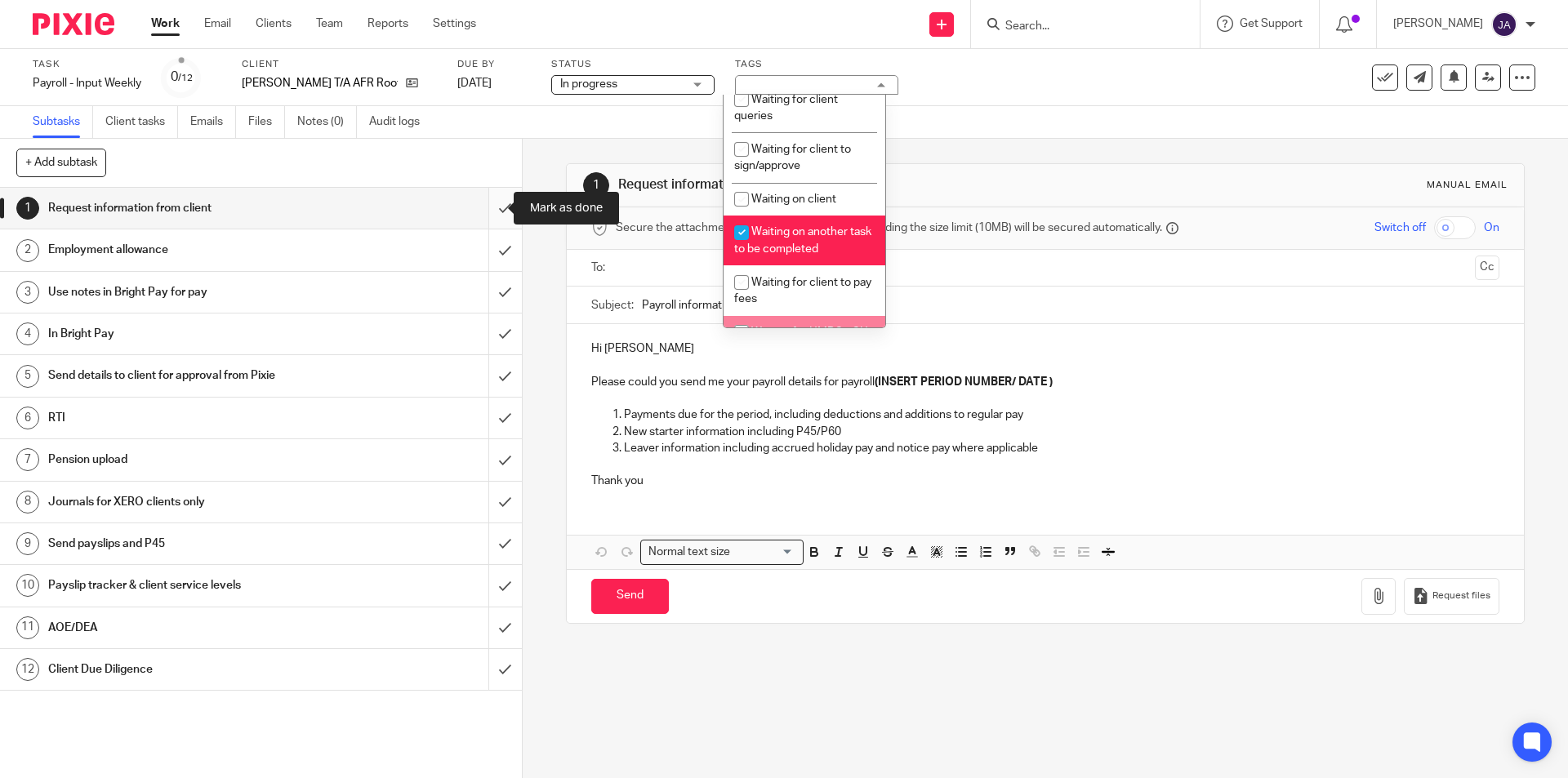
click at [484, 211] on input "submit" at bounding box center [261, 208] width 521 height 41
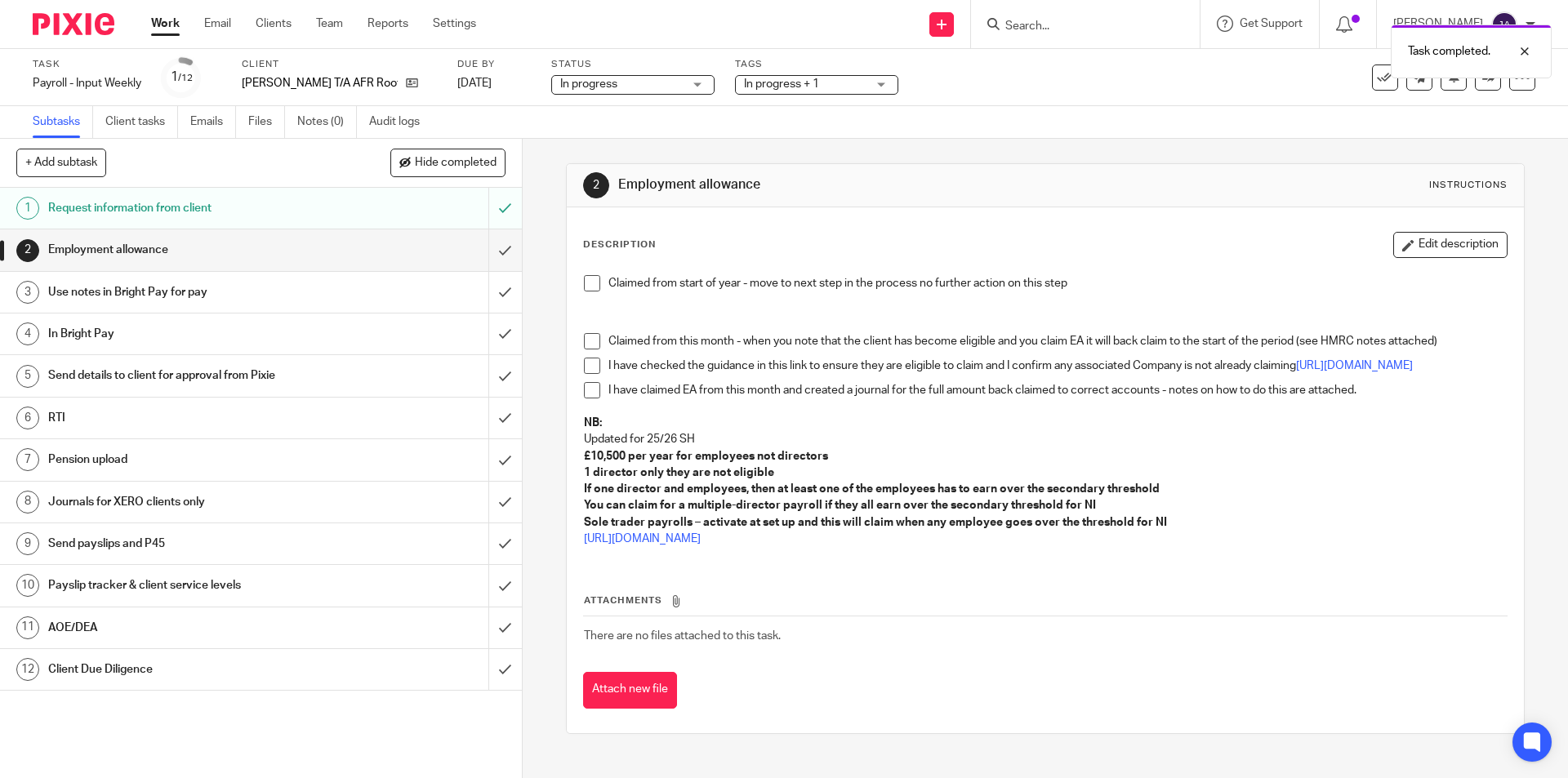
click at [592, 285] on span at bounding box center [592, 283] width 16 height 16
click at [493, 257] on input "submit" at bounding box center [261, 250] width 521 height 41
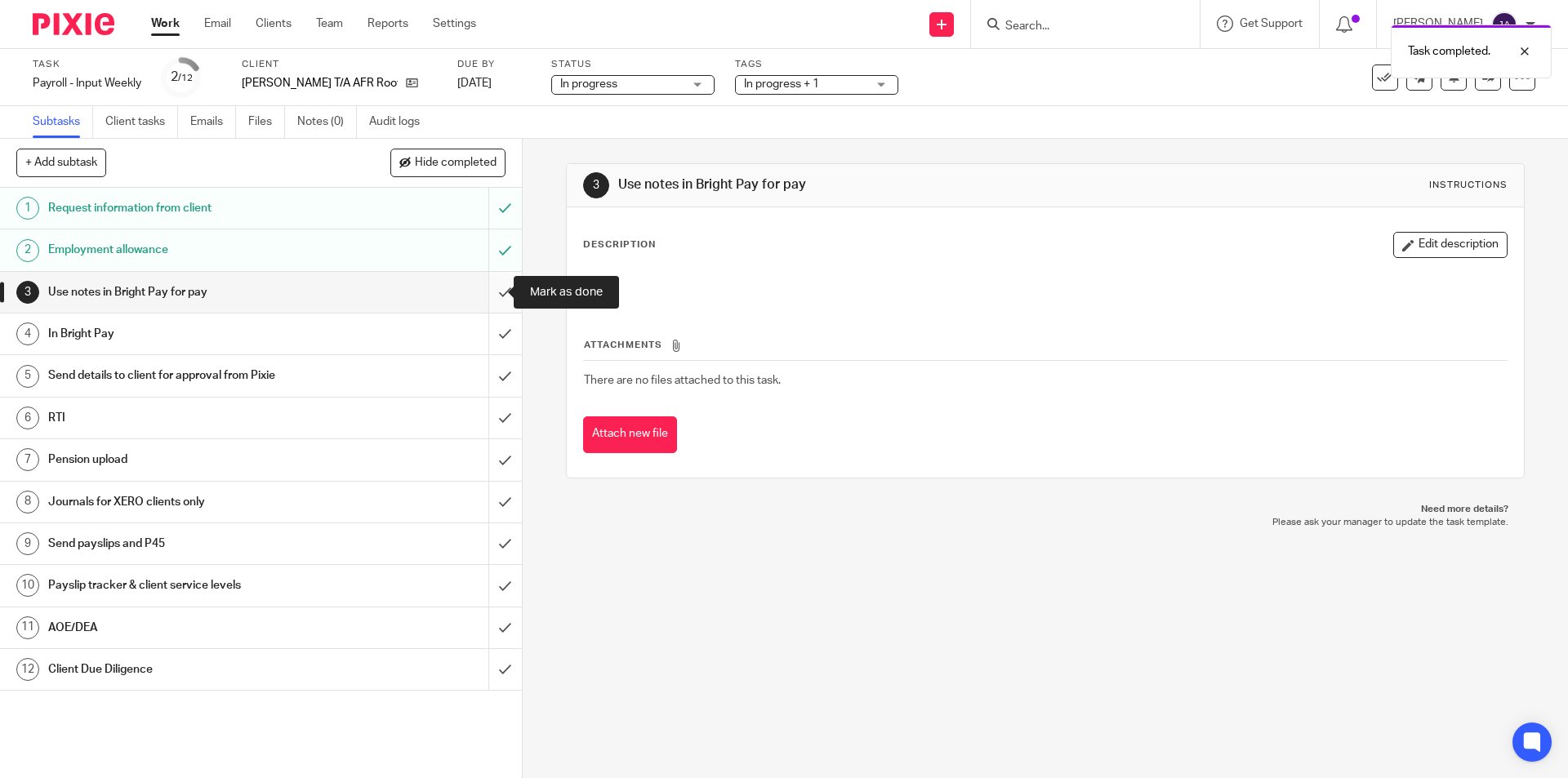
click at [488, 293] on input "submit" at bounding box center [261, 292] width 521 height 41
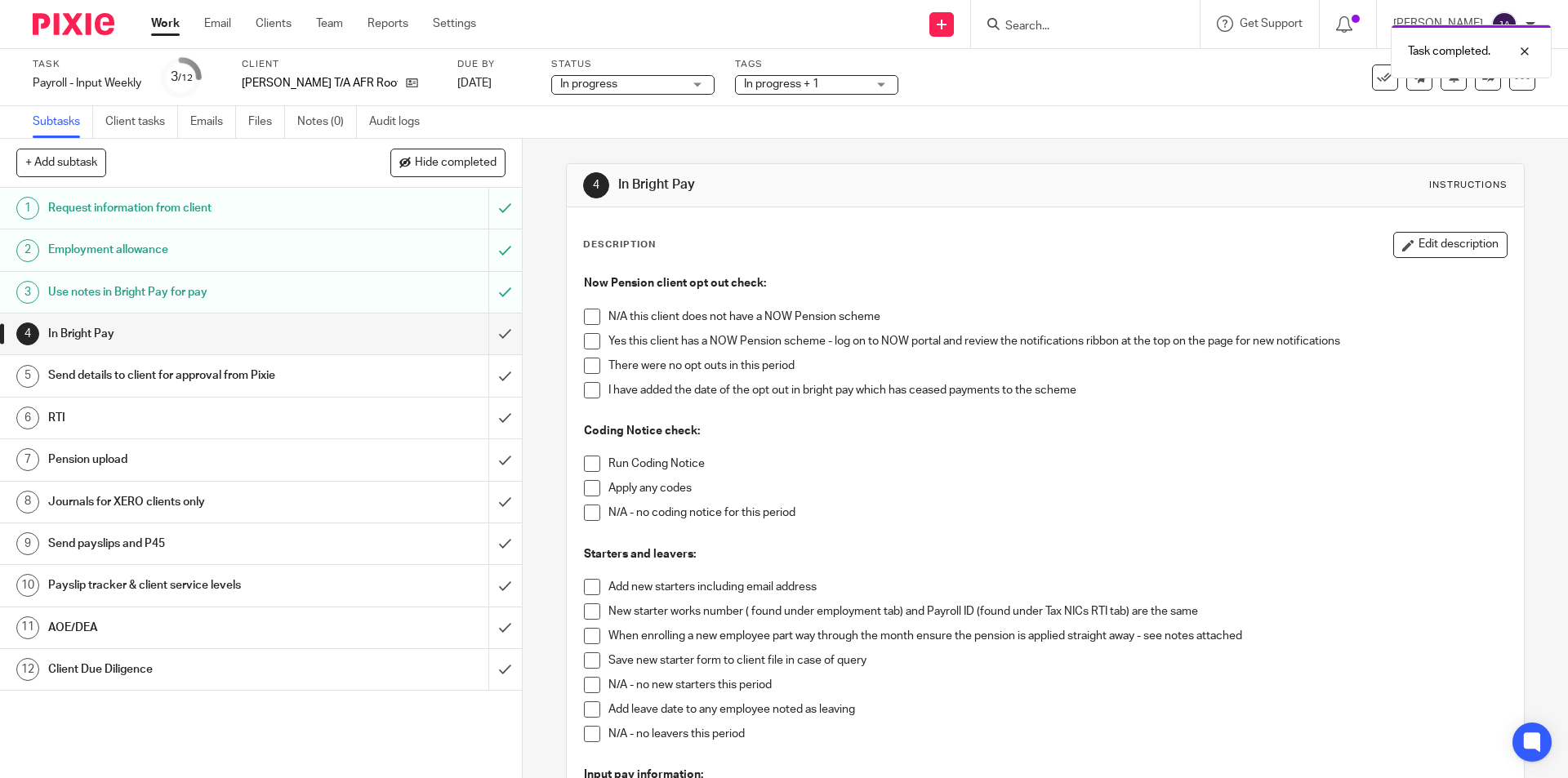
click at [585, 342] on span at bounding box center [592, 341] width 16 height 16
click at [591, 358] on span at bounding box center [592, 365] width 16 height 16
click at [589, 458] on span at bounding box center [592, 463] width 16 height 16
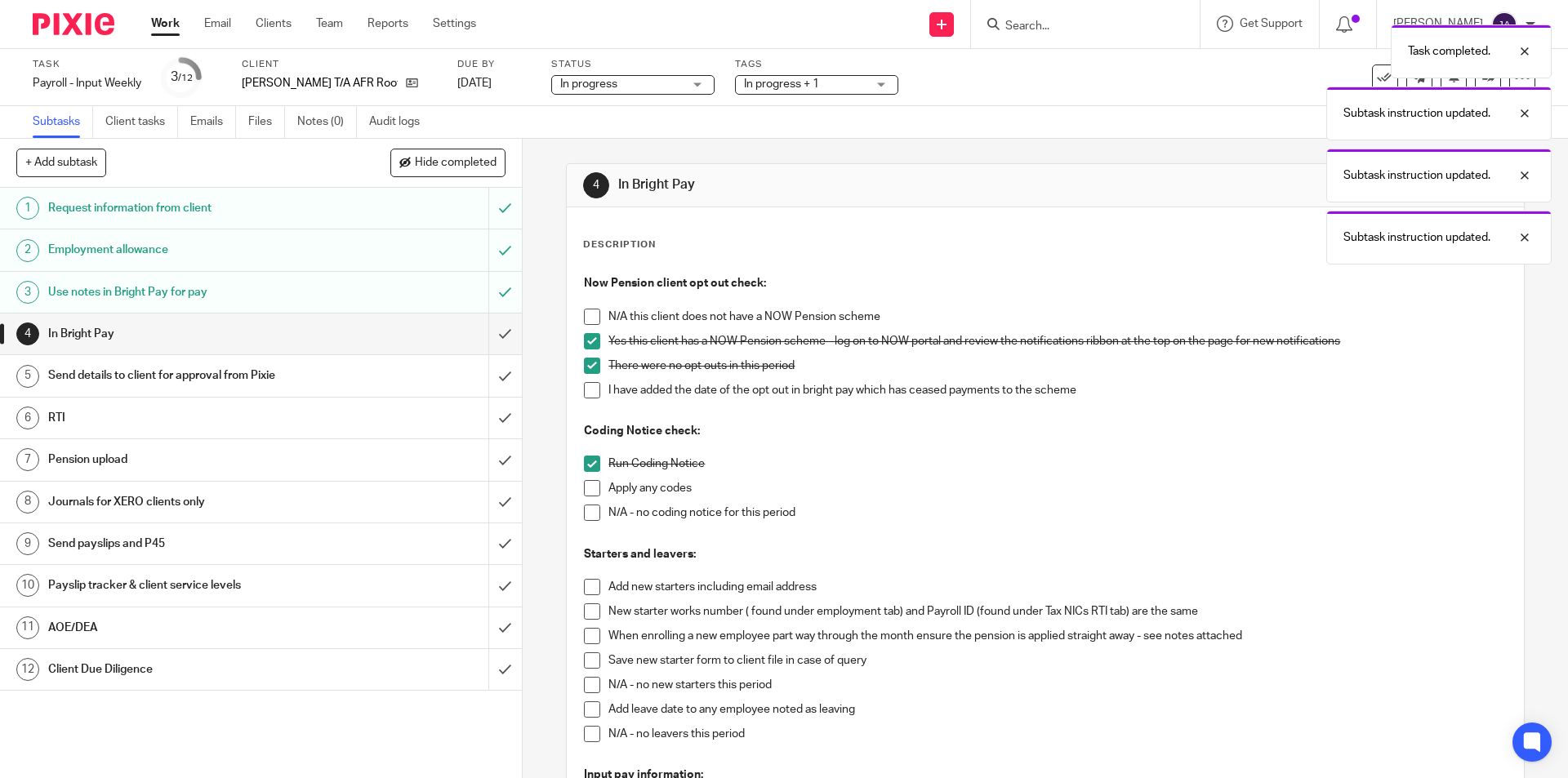
click at [588, 514] on span at bounding box center [592, 513] width 16 height 16
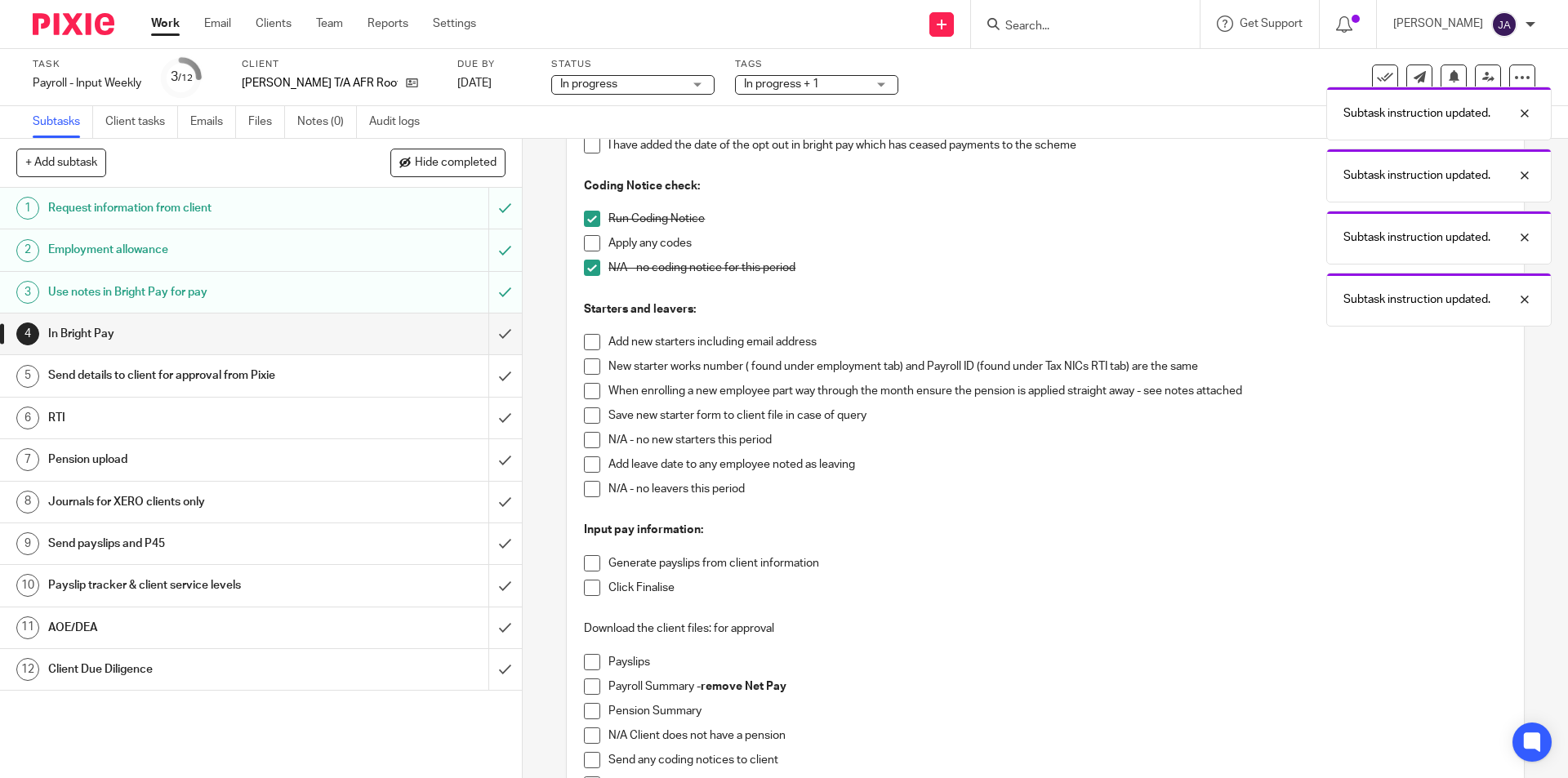
click at [586, 440] on span at bounding box center [592, 439] width 16 height 16
click at [588, 490] on span at bounding box center [592, 488] width 16 height 16
drag, startPoint x: 584, startPoint y: 565, endPoint x: 586, endPoint y: 574, distance: 9.2
click at [585, 564] on span at bounding box center [592, 563] width 16 height 16
click at [591, 591] on span at bounding box center [592, 588] width 16 height 16
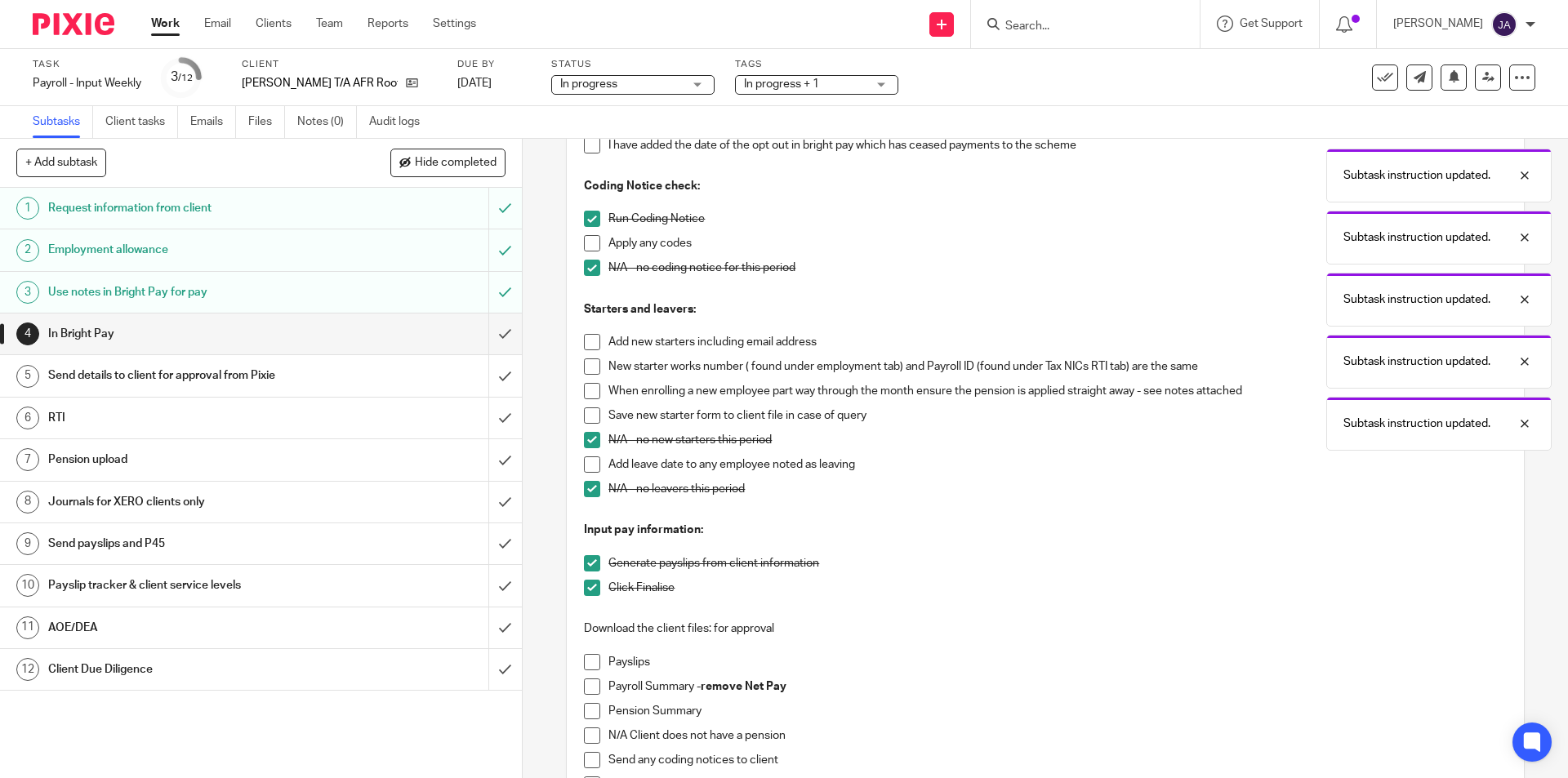
scroll to position [479, 0]
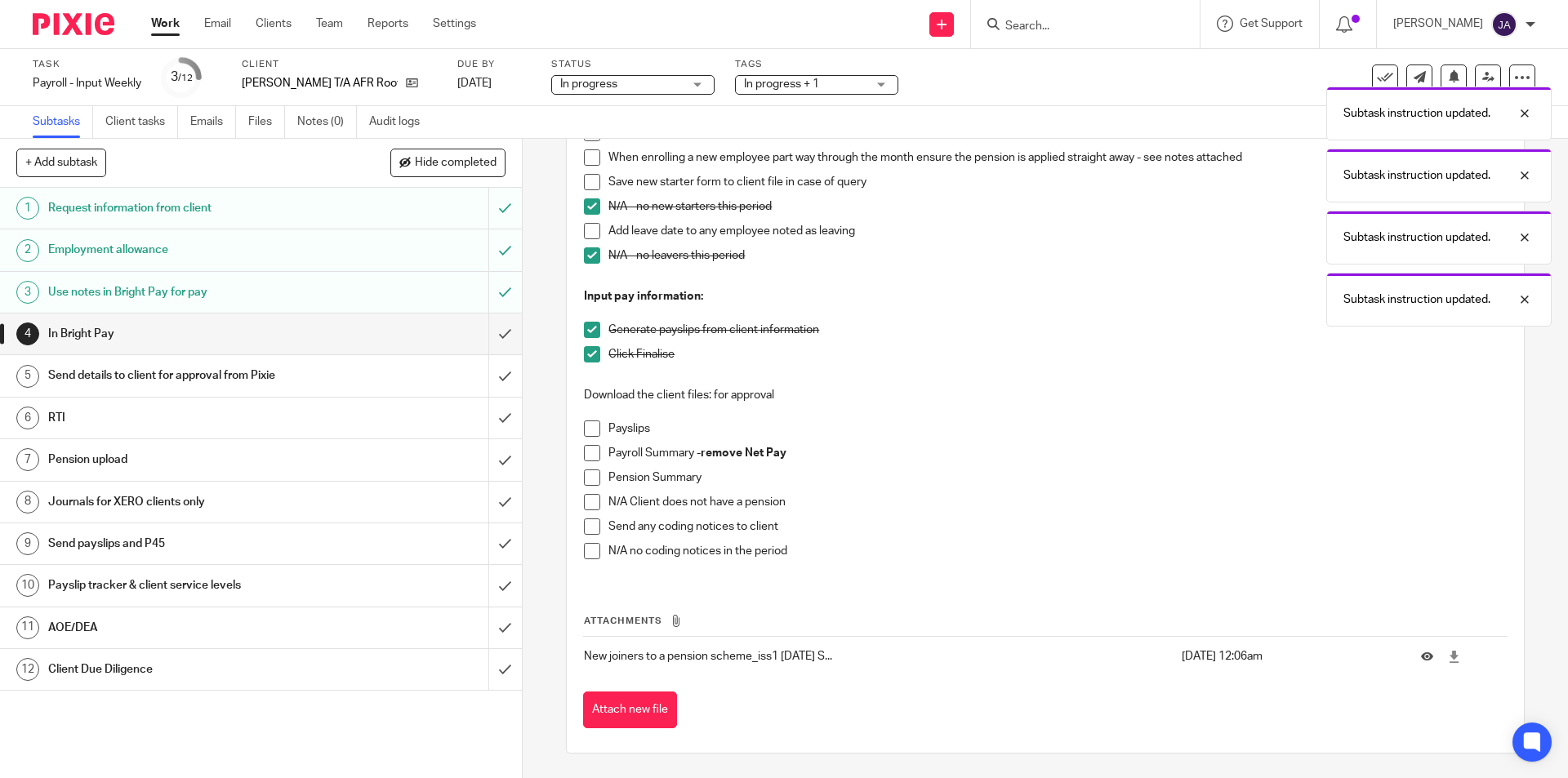
click at [584, 427] on span at bounding box center [592, 429] width 16 height 16
click at [586, 448] on span at bounding box center [592, 453] width 16 height 16
click at [586, 473] on span at bounding box center [592, 477] width 16 height 16
click at [587, 548] on span at bounding box center [592, 550] width 16 height 16
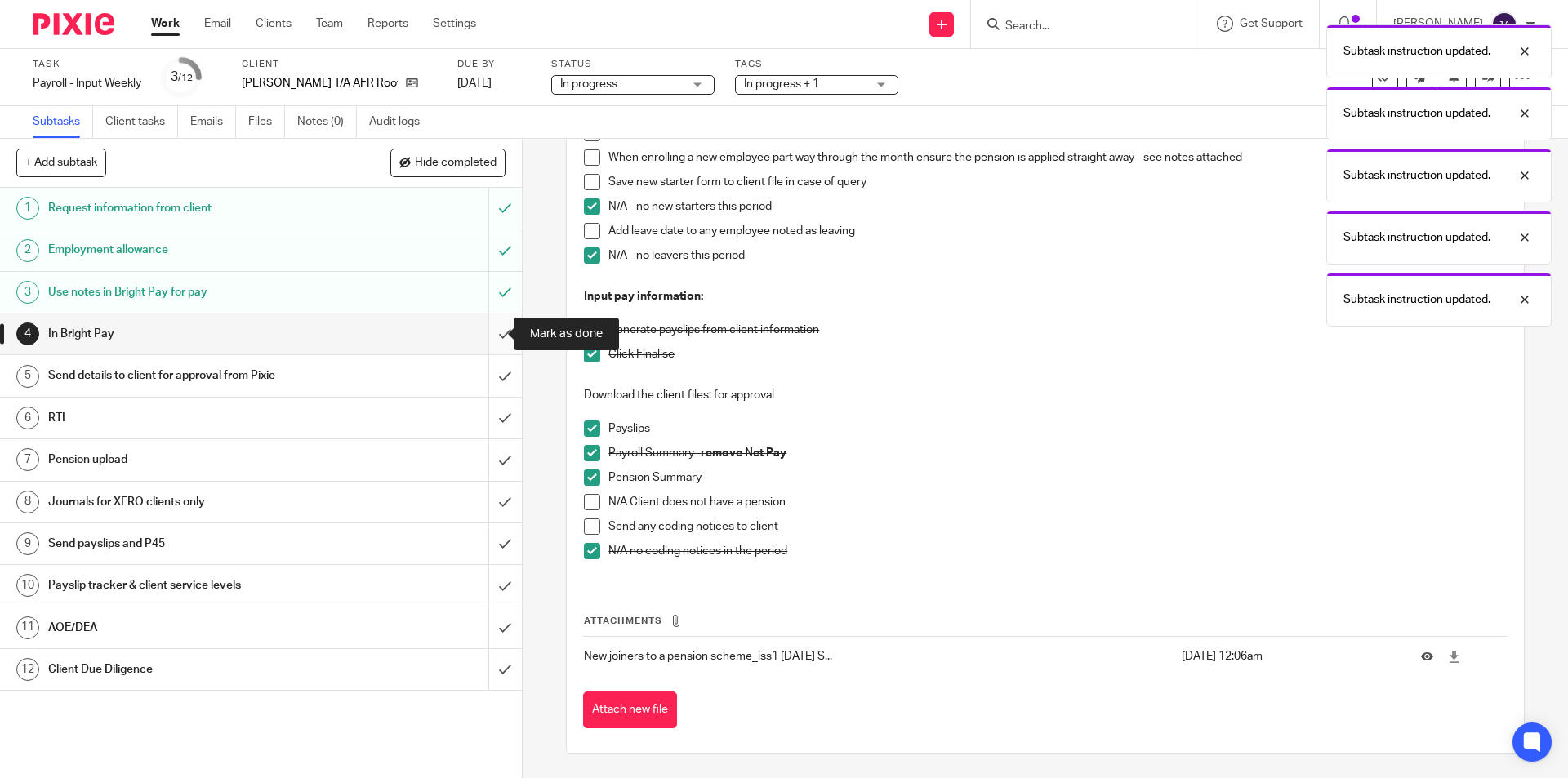
click at [490, 326] on input "submit" at bounding box center [261, 334] width 521 height 41
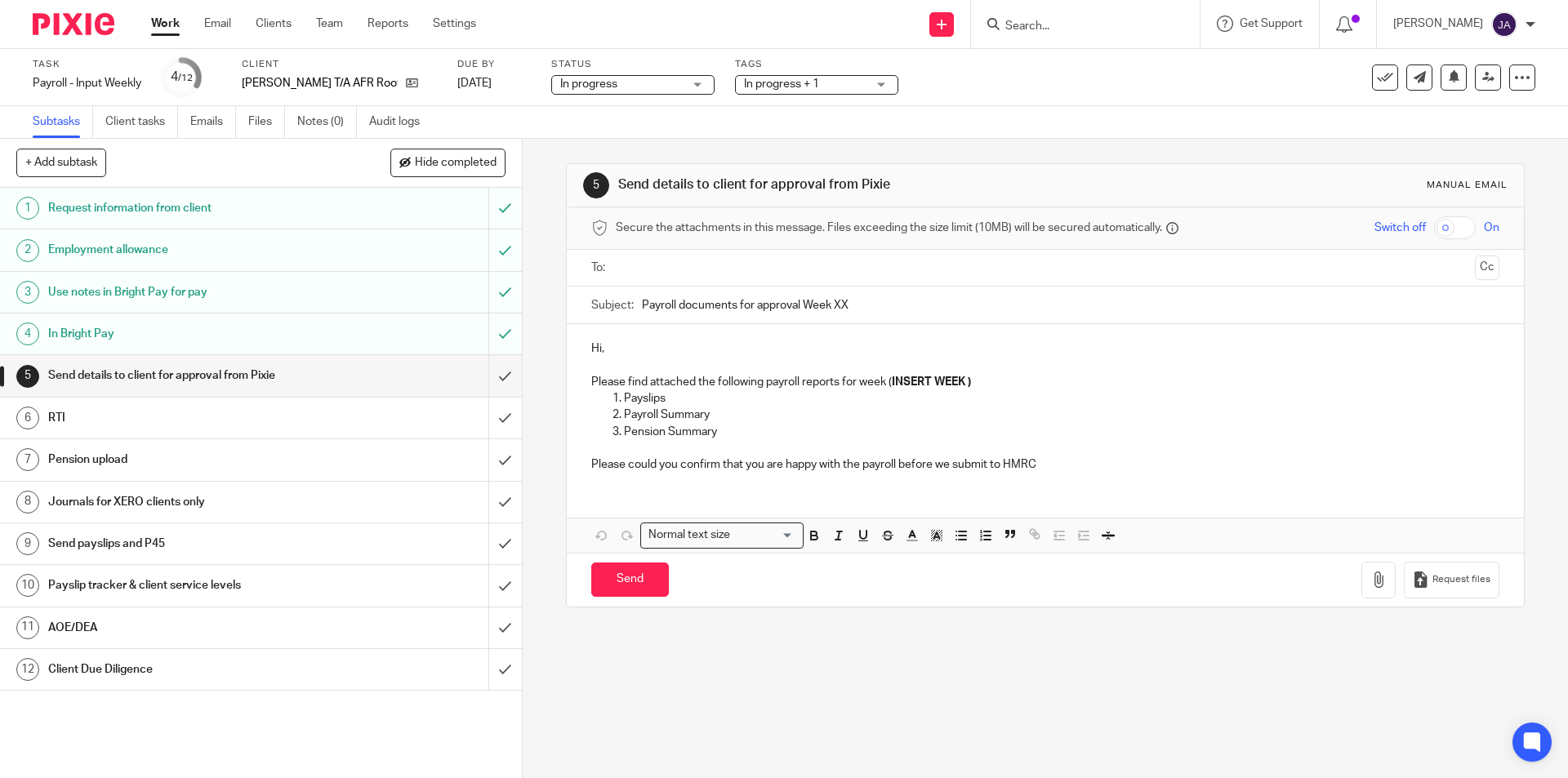
click at [647, 268] on input "text" at bounding box center [1045, 267] width 846 height 18
click at [642, 309] on input "Payroll documents for approval Week XX" at bounding box center [1070, 309] width 856 height 37
click at [632, 304] on div "Subject: Payroll documents for approval Week XX" at bounding box center [1045, 309] width 908 height 37
paste input "Week 23 AFR Roofing"
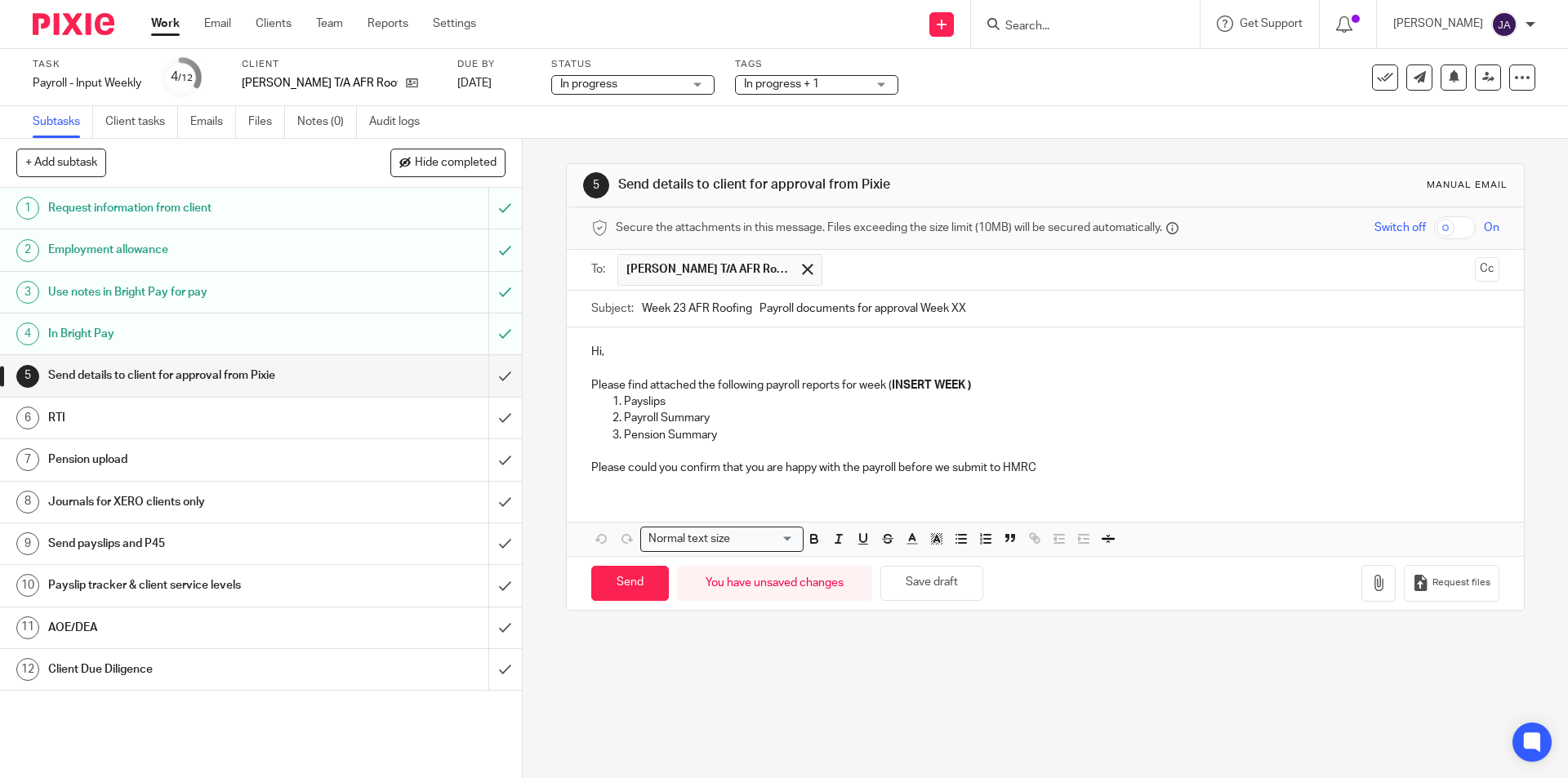
click at [677, 310] on input "Week 23 AFR Roofing Payroll documents for approval Week XX" at bounding box center [1070, 309] width 856 height 37
drag, startPoint x: 976, startPoint y: 308, endPoint x: 918, endPoint y: 305, distance: 58.1
click at [918, 305] on input "Week 24 AFR Roofing Payroll documents for approval Week XX" at bounding box center [1070, 309] width 856 height 37
type input "Week 24 AFR Roofing Payroll documents for approval"
drag, startPoint x: 990, startPoint y: 391, endPoint x: 885, endPoint y: 382, distance: 105.4
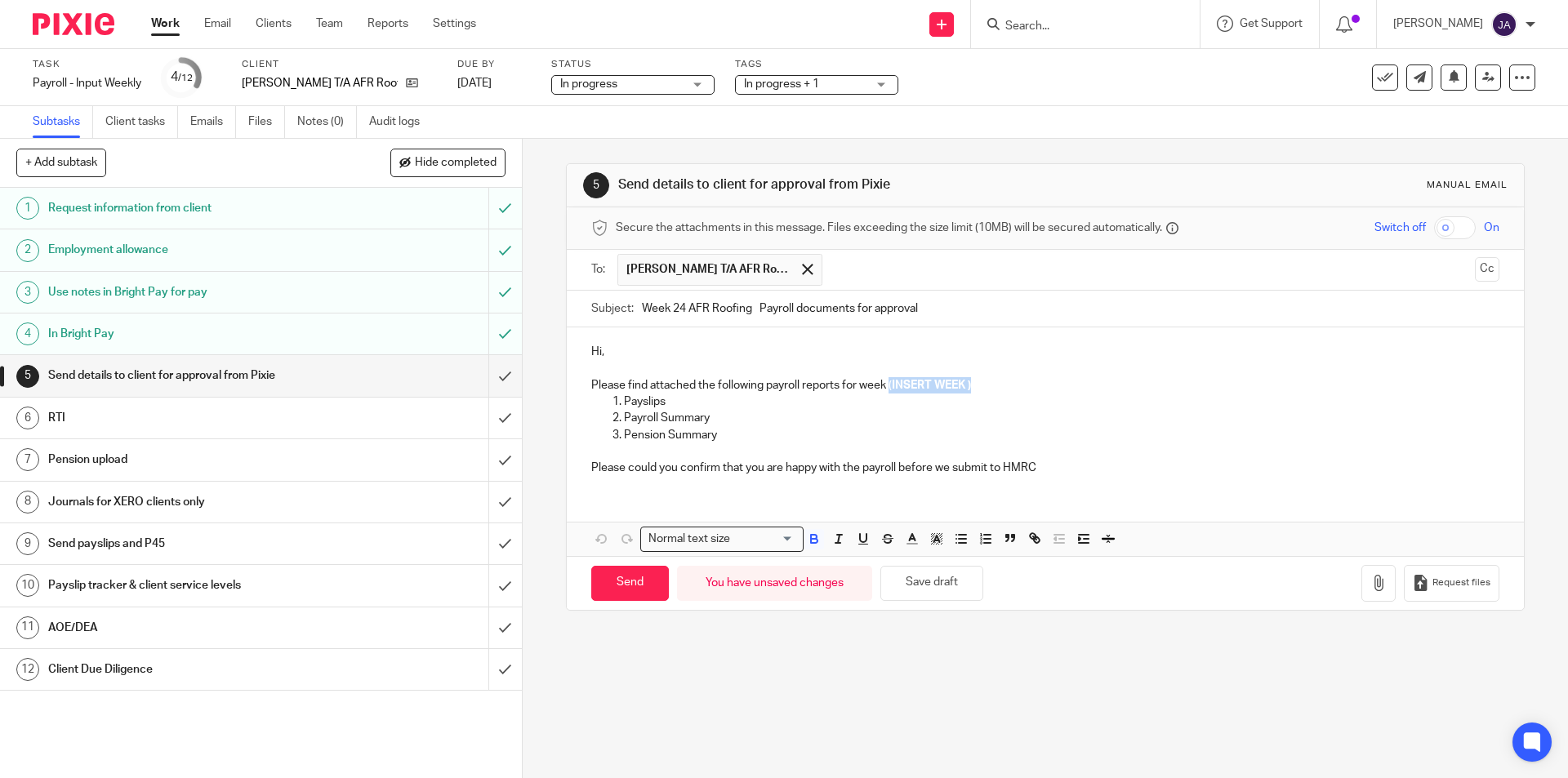
click at [885, 382] on p "Please find attached the following payroll reports for week ( INSERT WEEK )" at bounding box center [1045, 385] width 908 height 16
click at [913, 395] on p "Payslips" at bounding box center [1061, 402] width 875 height 16
drag, startPoint x: 901, startPoint y: 383, endPoint x: 854, endPoint y: 384, distance: 47.0
click at [854, 384] on p "Please find attached the following payroll reports for week 24" at bounding box center [1045, 385] width 908 height 16
click at [809, 541] on icon "button" at bounding box center [814, 539] width 14 height 14
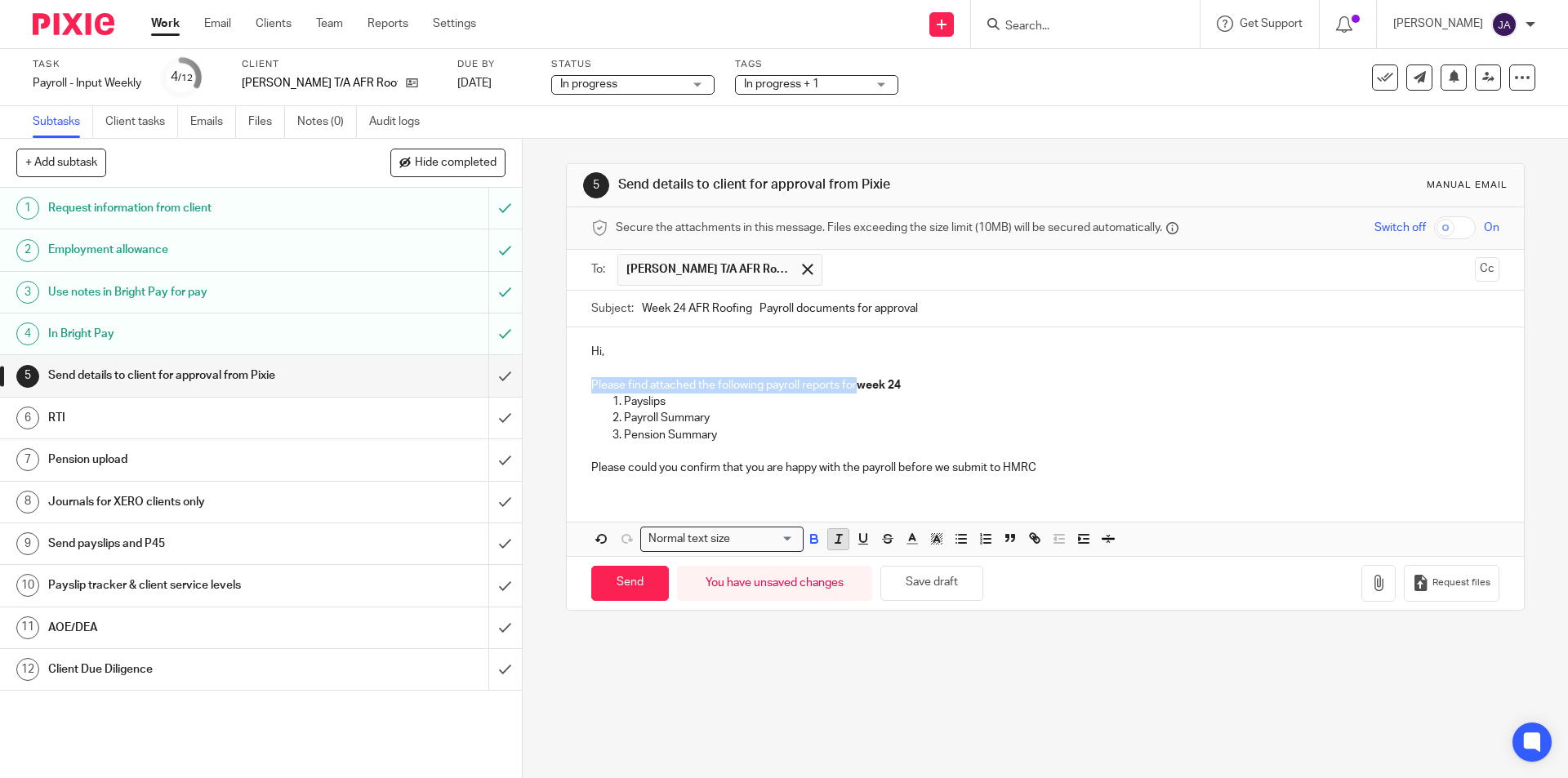
click at [838, 542] on line "button" at bounding box center [839, 539] width 2 height 8
click at [906, 441] on p "Pension Summary" at bounding box center [1061, 434] width 875 height 16
click at [868, 405] on p "Payslips" at bounding box center [1061, 402] width 875 height 16
drag, startPoint x: 613, startPoint y: 347, endPoint x: 547, endPoint y: 347, distance: 66.0
click at [547, 347] on div "5 Send details to client for approval from Pixie Manual email Secure the attach…" at bounding box center [1045, 458] width 1046 height 639
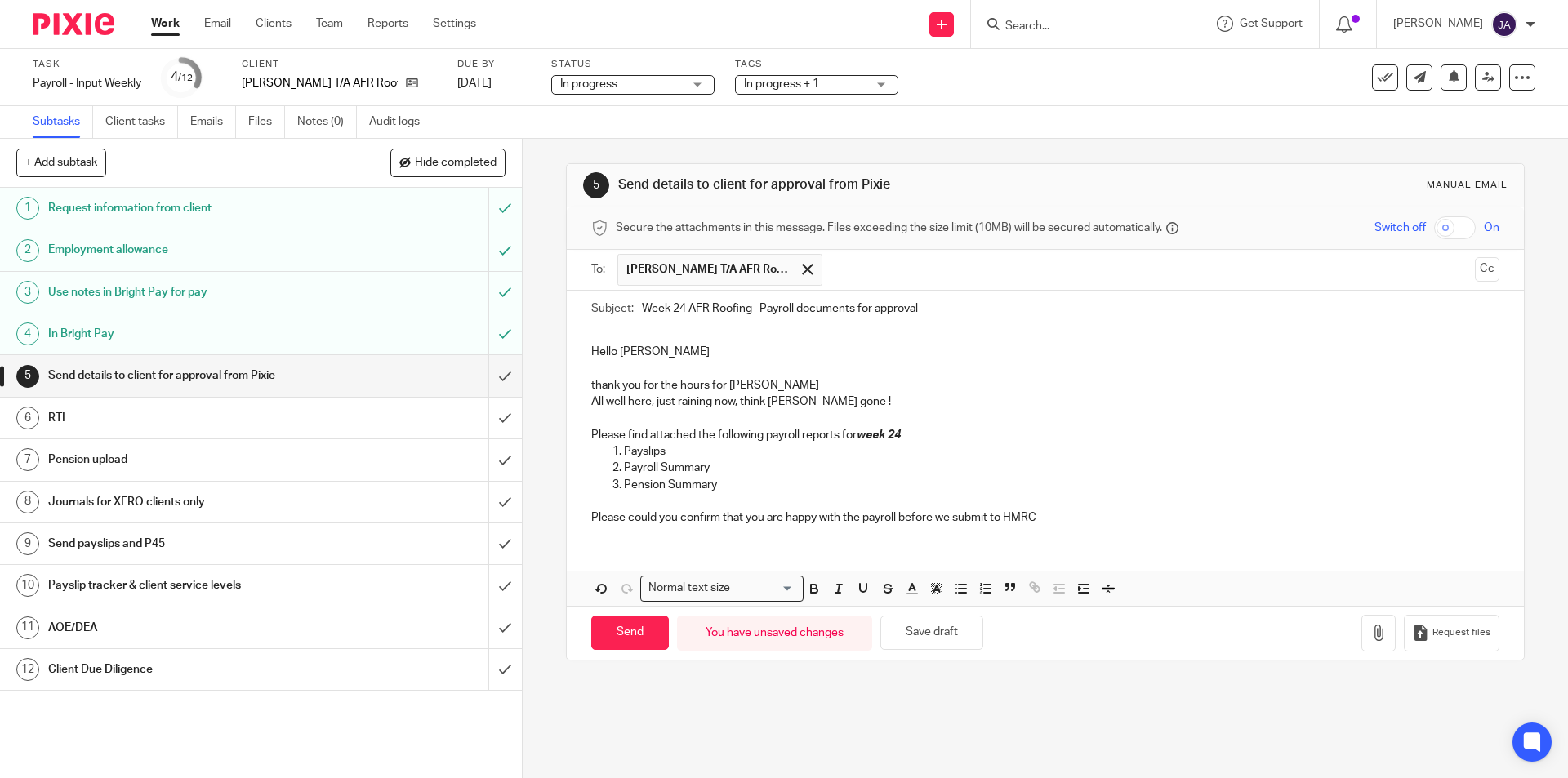
click at [675, 451] on p "Payslips" at bounding box center [1061, 451] width 875 height 16
click at [728, 486] on p "Pension Summary" at bounding box center [1061, 485] width 875 height 16
click at [940, 434] on p "Please find attached the following payroll reports for week 24" at bounding box center [1045, 434] width 908 height 16
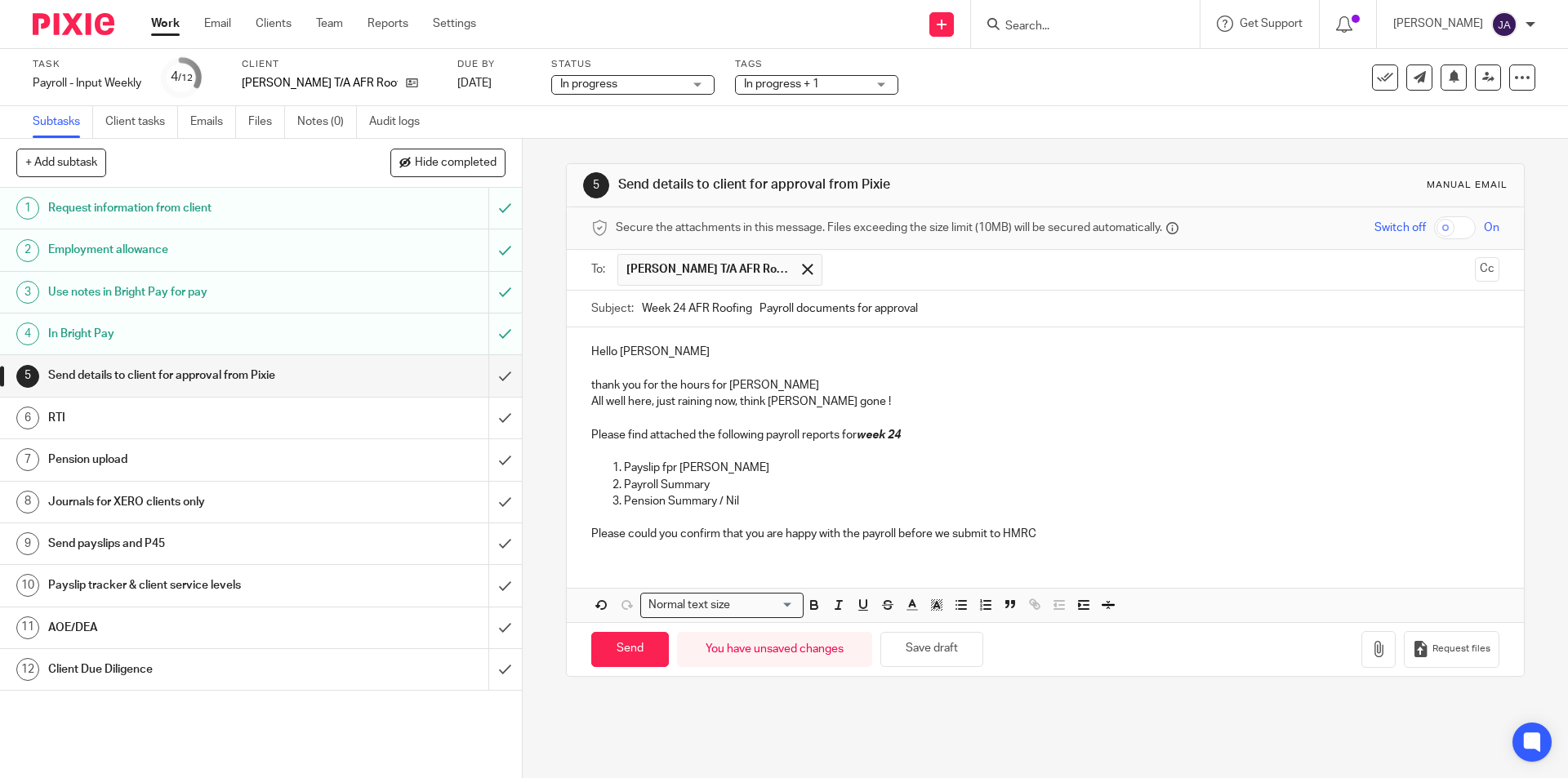
click at [876, 519] on p "Please could you confirm that you are happy with the payroll before we submit t…" at bounding box center [1045, 526] width 908 height 34
click at [930, 532] on p "Please could you confirm that you are happy with the payroll before we submit t…" at bounding box center [1045, 526] width 908 height 34
drag, startPoint x: 1054, startPoint y: 539, endPoint x: 579, endPoint y: 550, distance: 475.1
click at [543, 519] on div "5 Send details to client for approval from Pixie Manual email Secure the attach…" at bounding box center [1045, 458] width 1046 height 639
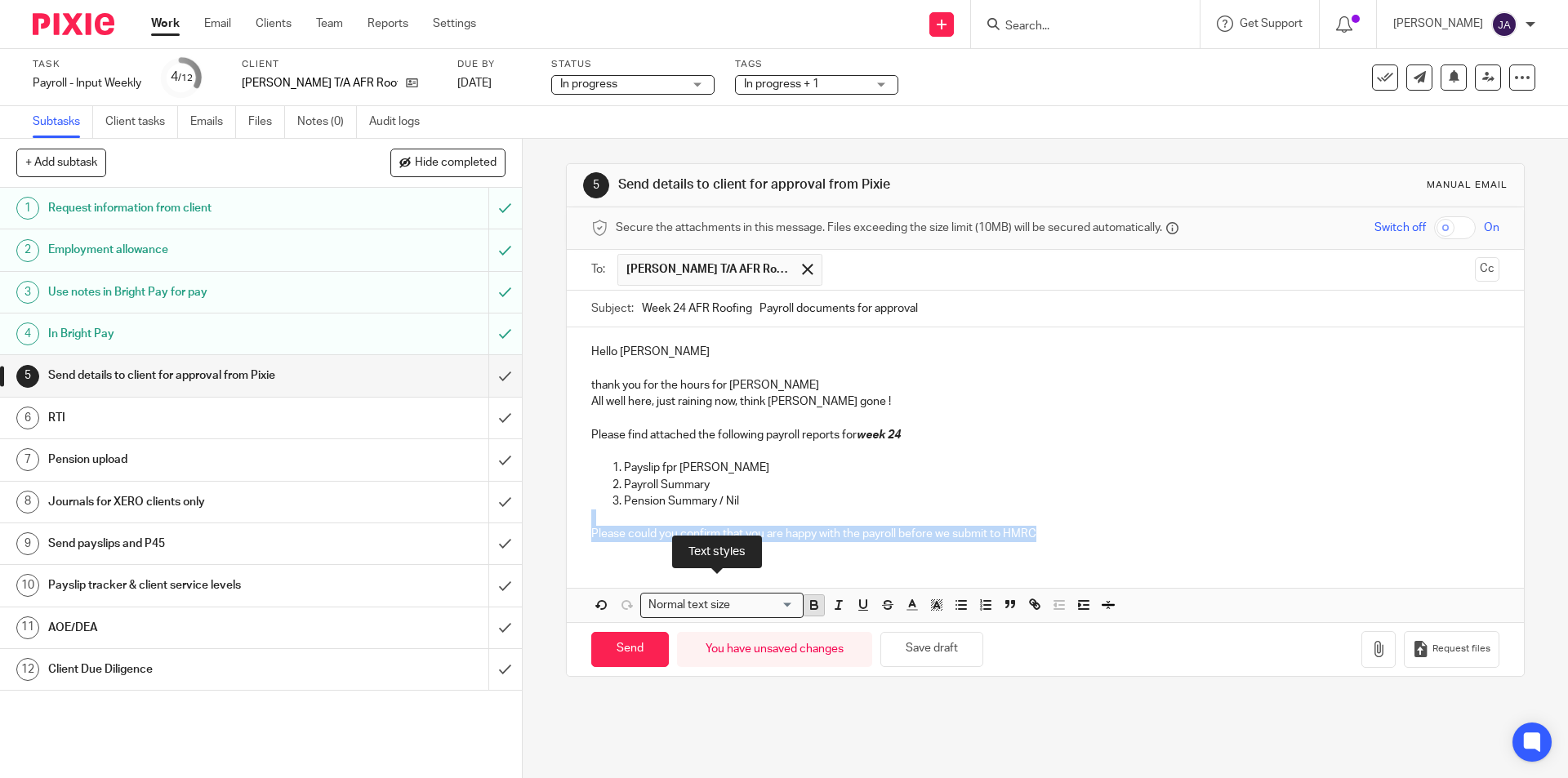
click at [803, 609] on button "button" at bounding box center [813, 605] width 20 height 20
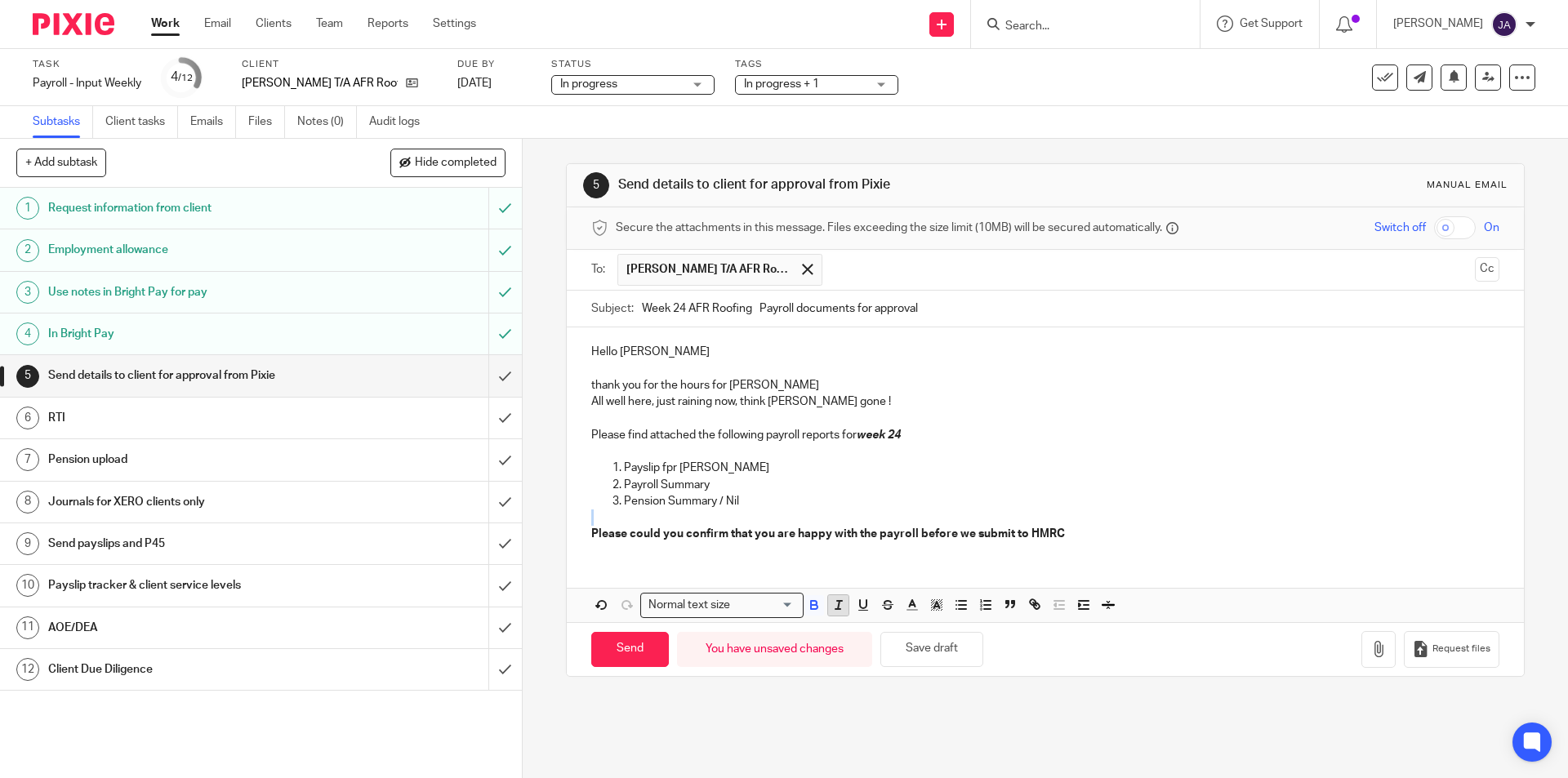
click at [832, 611] on icon "button" at bounding box center [838, 604] width 14 height 14
drag, startPoint x: 938, startPoint y: 577, endPoint x: 994, endPoint y: 574, distance: 56.1
click at [945, 578] on div "Hello Jackie thank you for the hours for Adam All well here, just raining now, …" at bounding box center [1045, 474] width 956 height 294
click at [1370, 649] on icon "button" at bounding box center [1378, 649] width 16 height 16
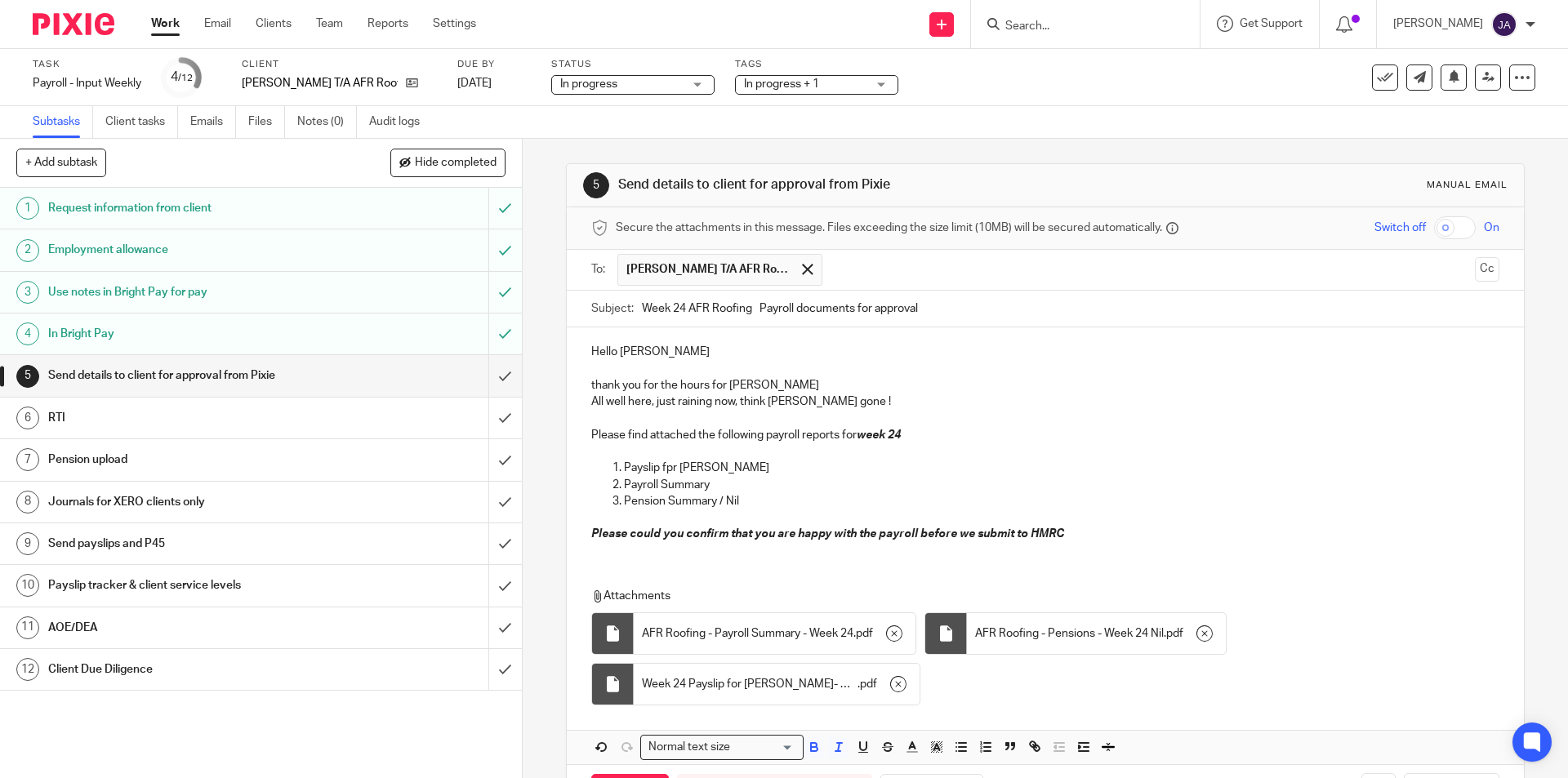
scroll to position [67, 0]
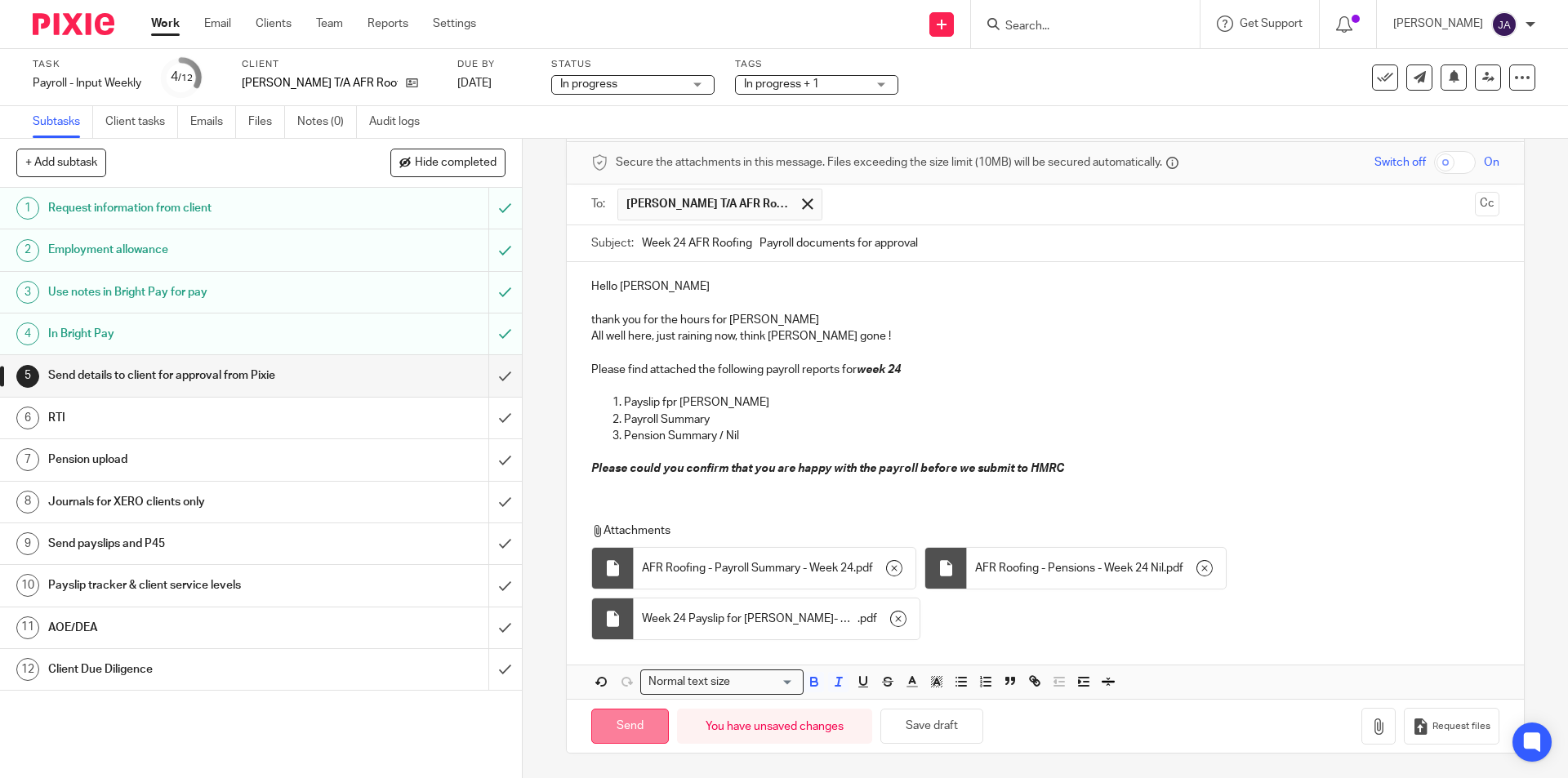
click at [646, 721] on input "Send" at bounding box center [630, 726] width 77 height 35
type input "Sent"
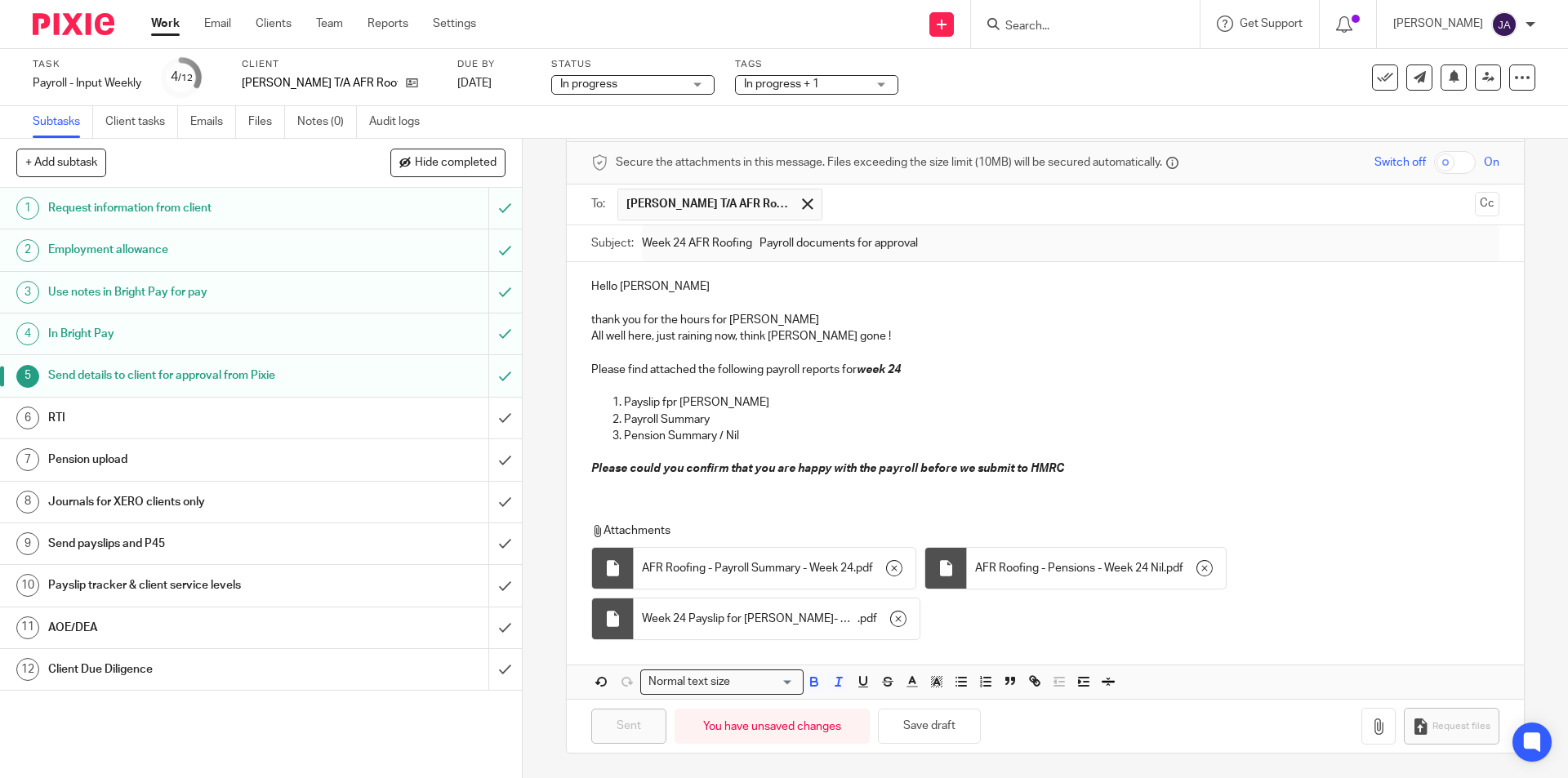
click at [177, 666] on h1 "Client Due Diligence" at bounding box center [189, 669] width 283 height 24
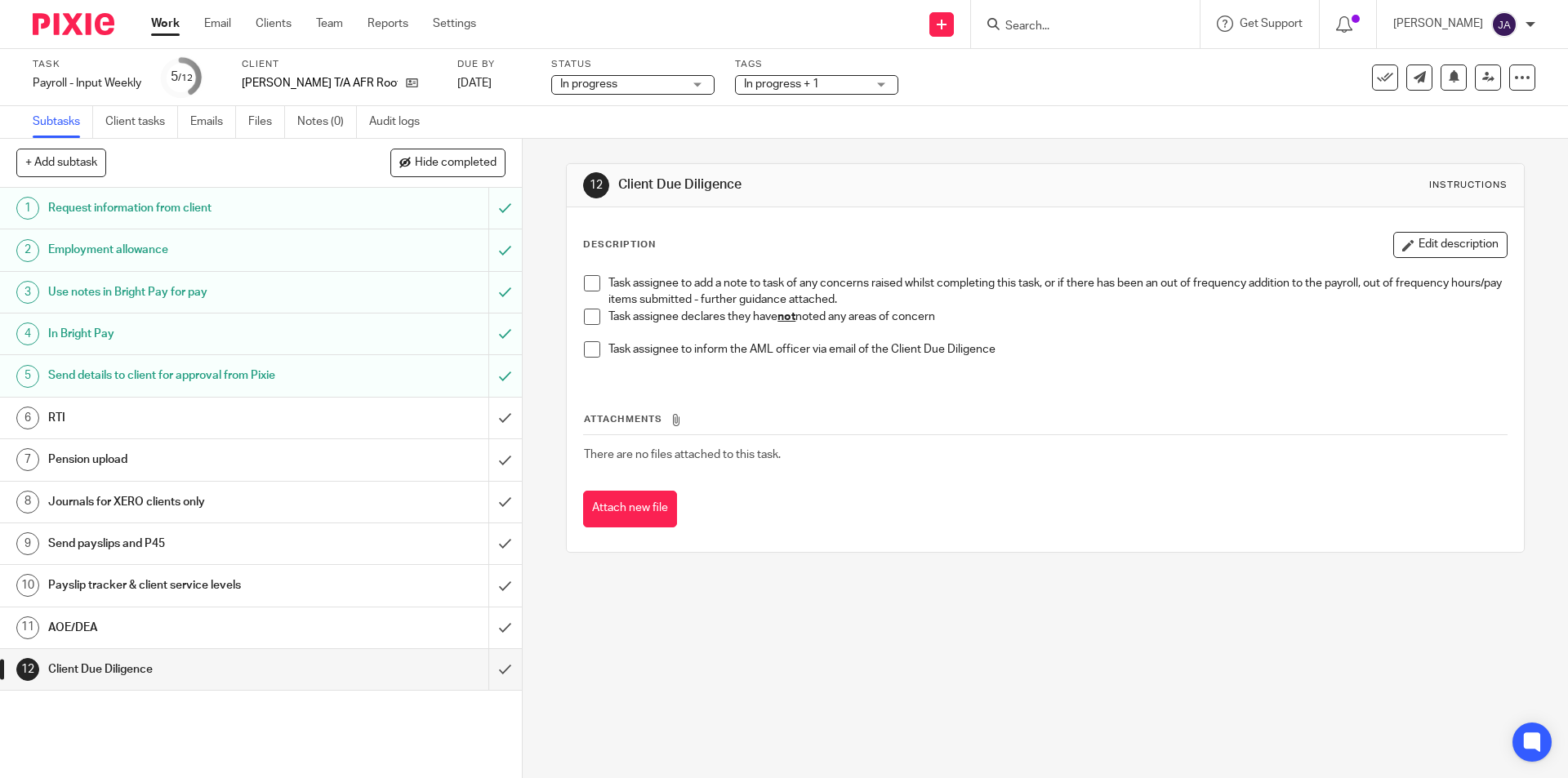
click at [584, 315] on span at bounding box center [592, 317] width 16 height 16
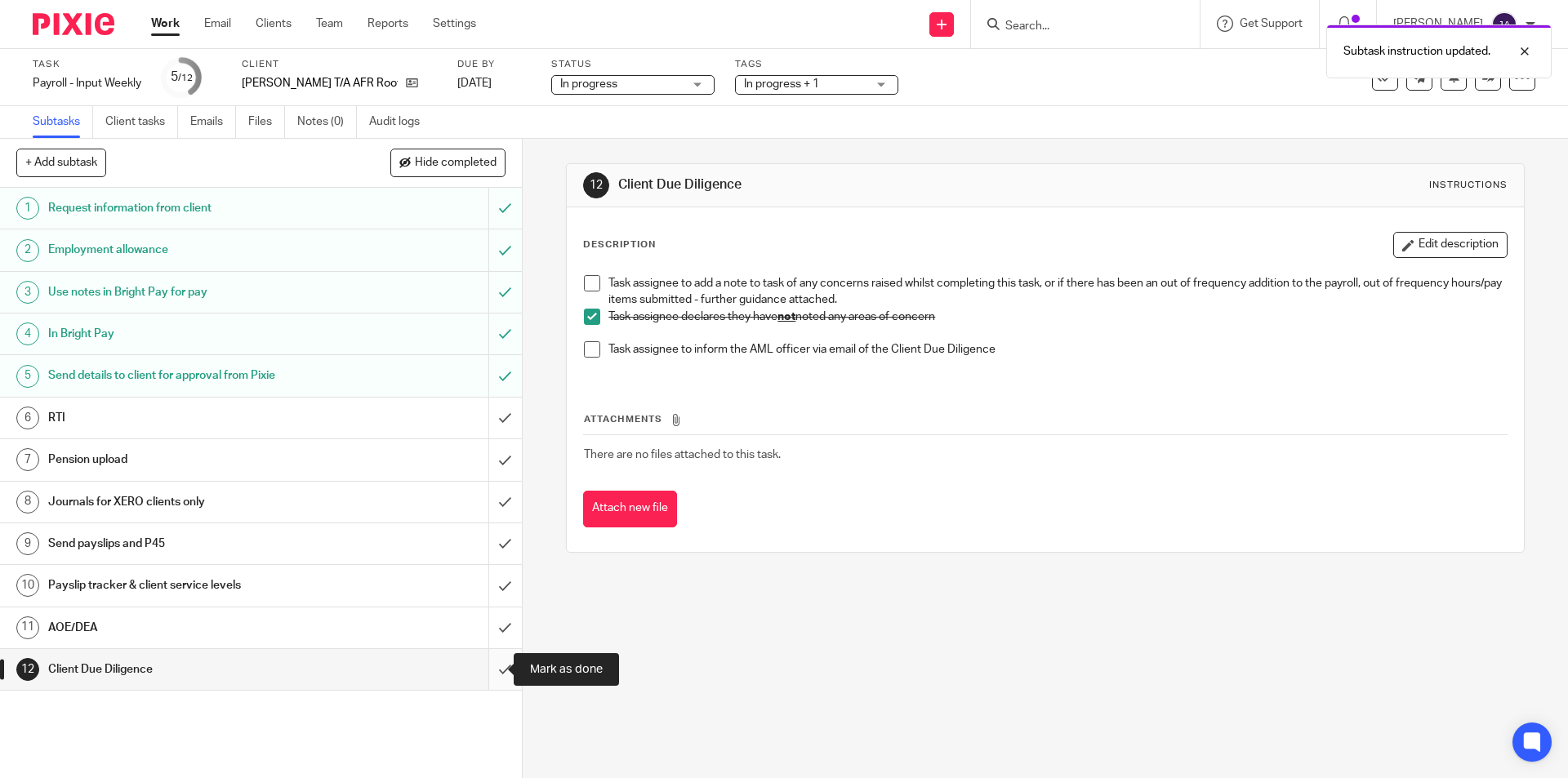
click at [482, 666] on input "submit" at bounding box center [261, 669] width 521 height 41
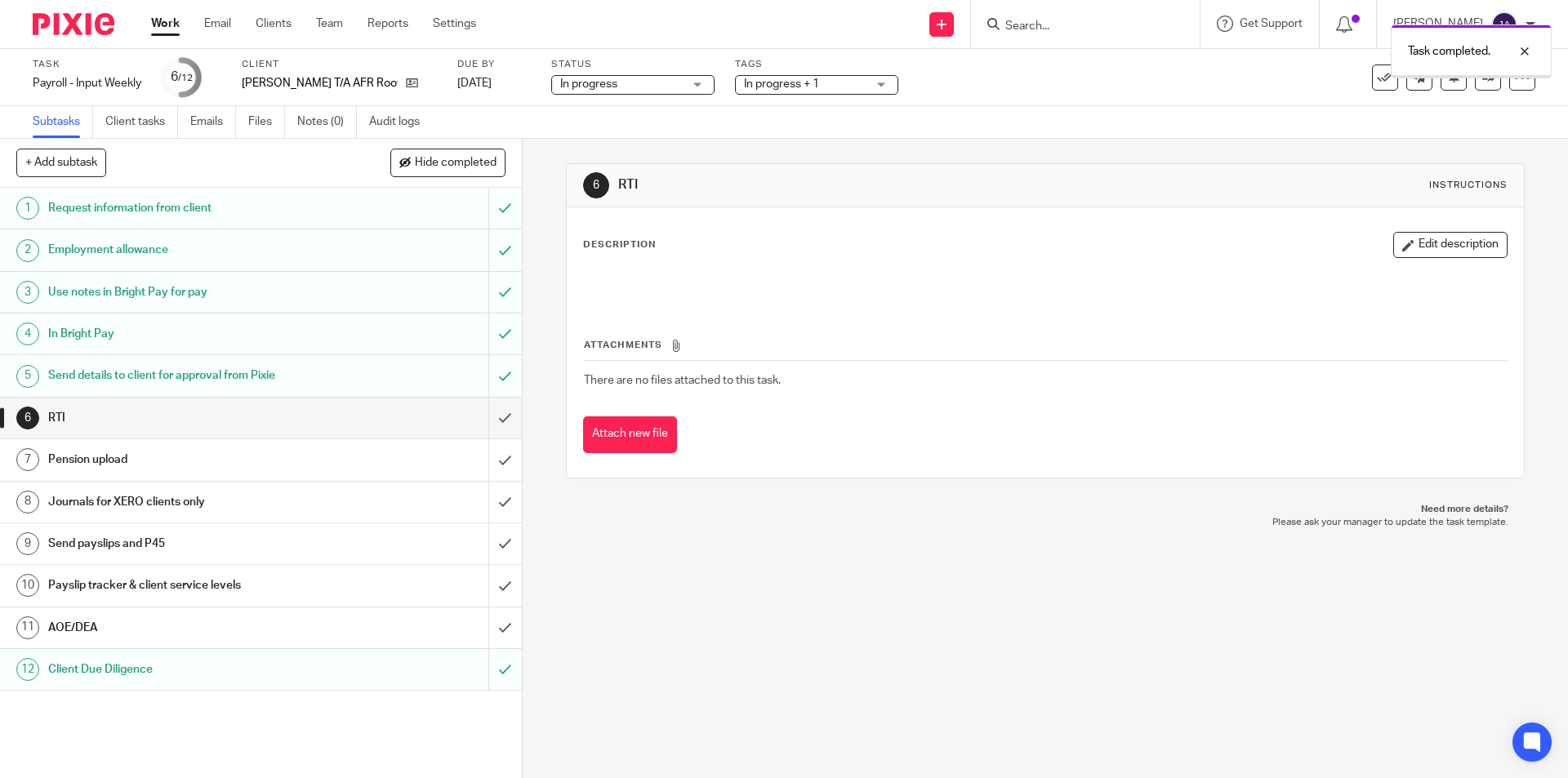
click at [362, 623] on div "AOE/DEA" at bounding box center [260, 627] width 424 height 24
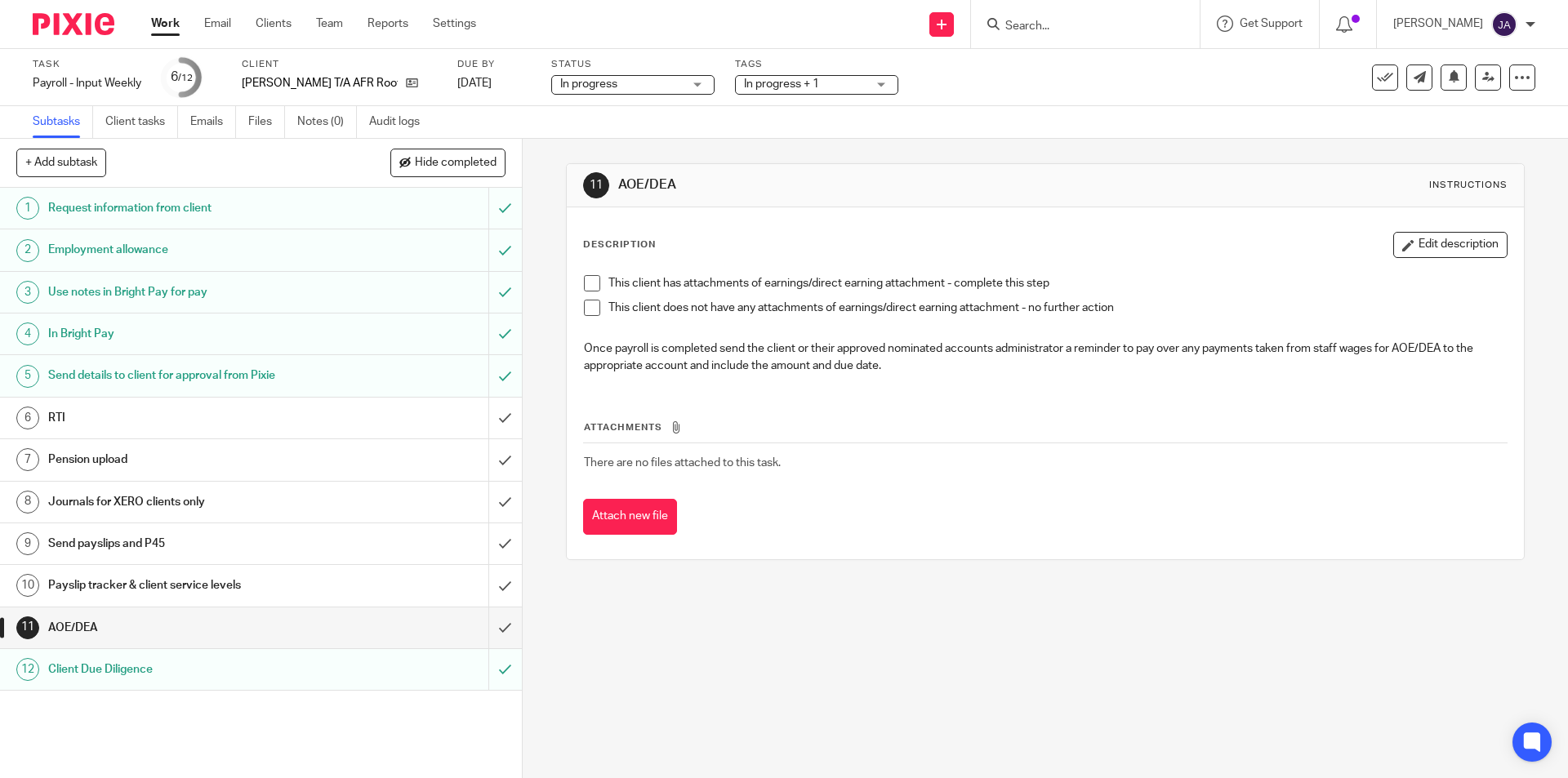
click at [584, 299] on span at bounding box center [592, 307] width 16 height 16
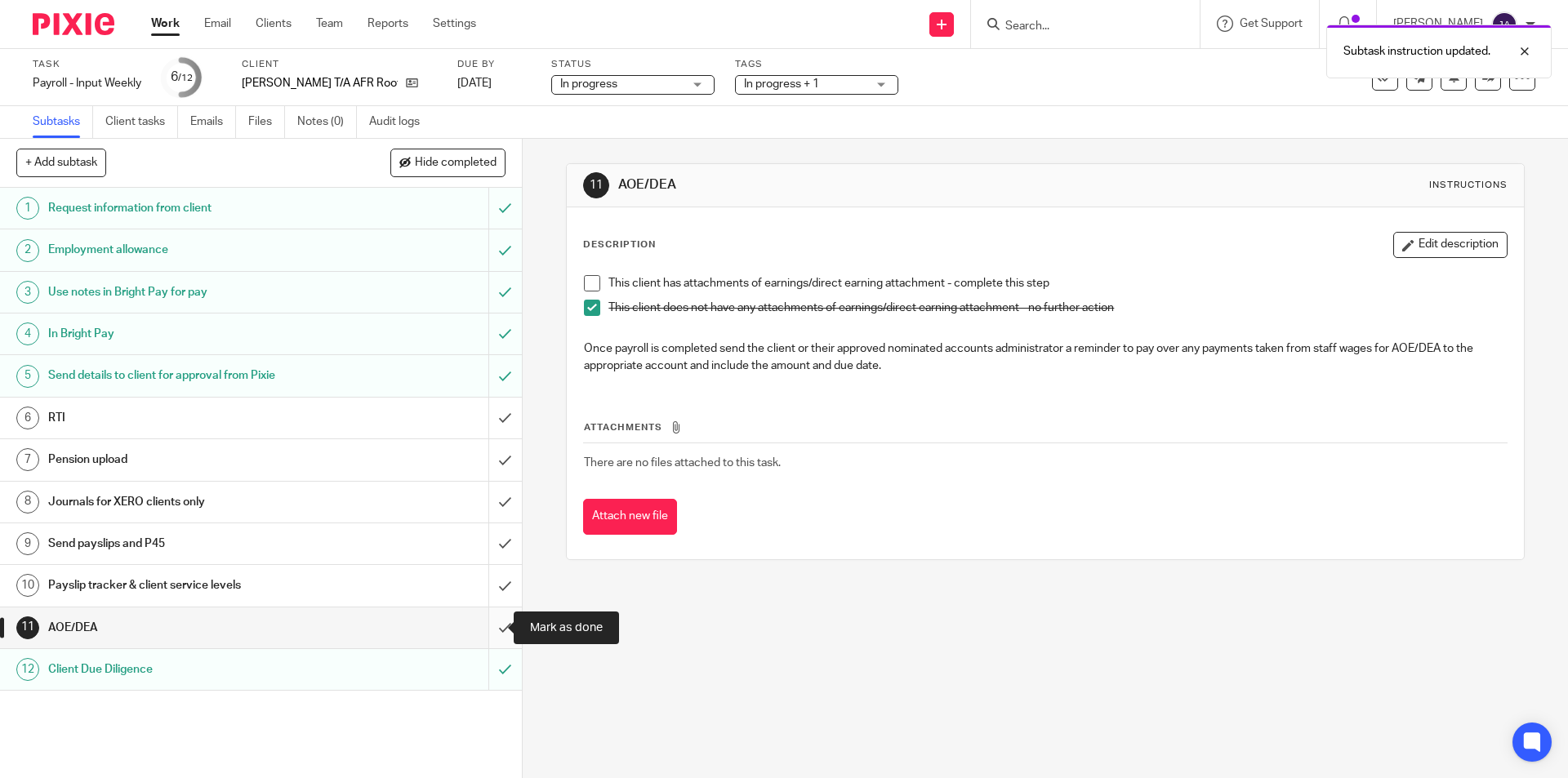
click at [486, 627] on input "submit" at bounding box center [261, 627] width 521 height 41
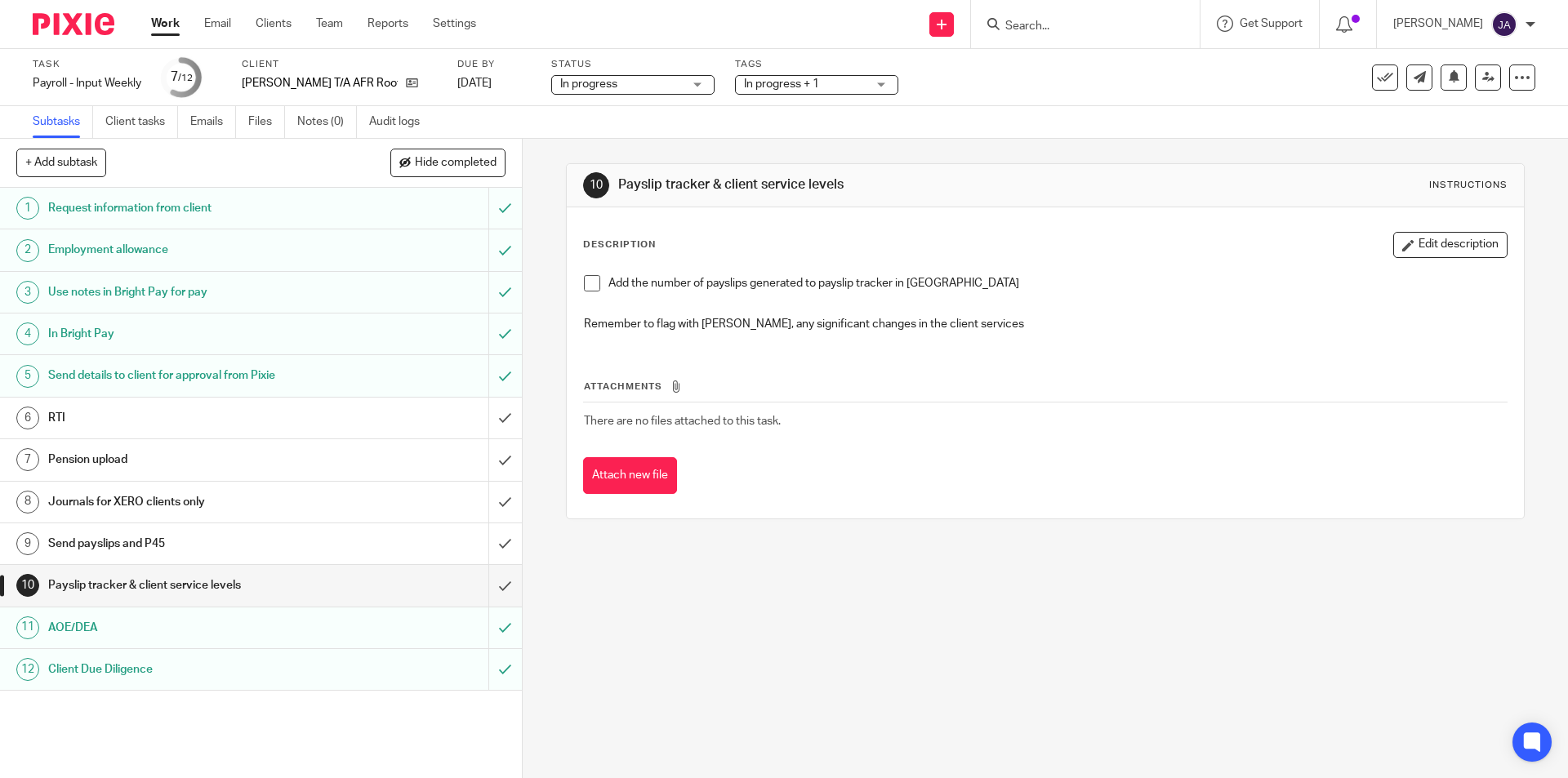
click at [586, 287] on span at bounding box center [592, 283] width 16 height 16
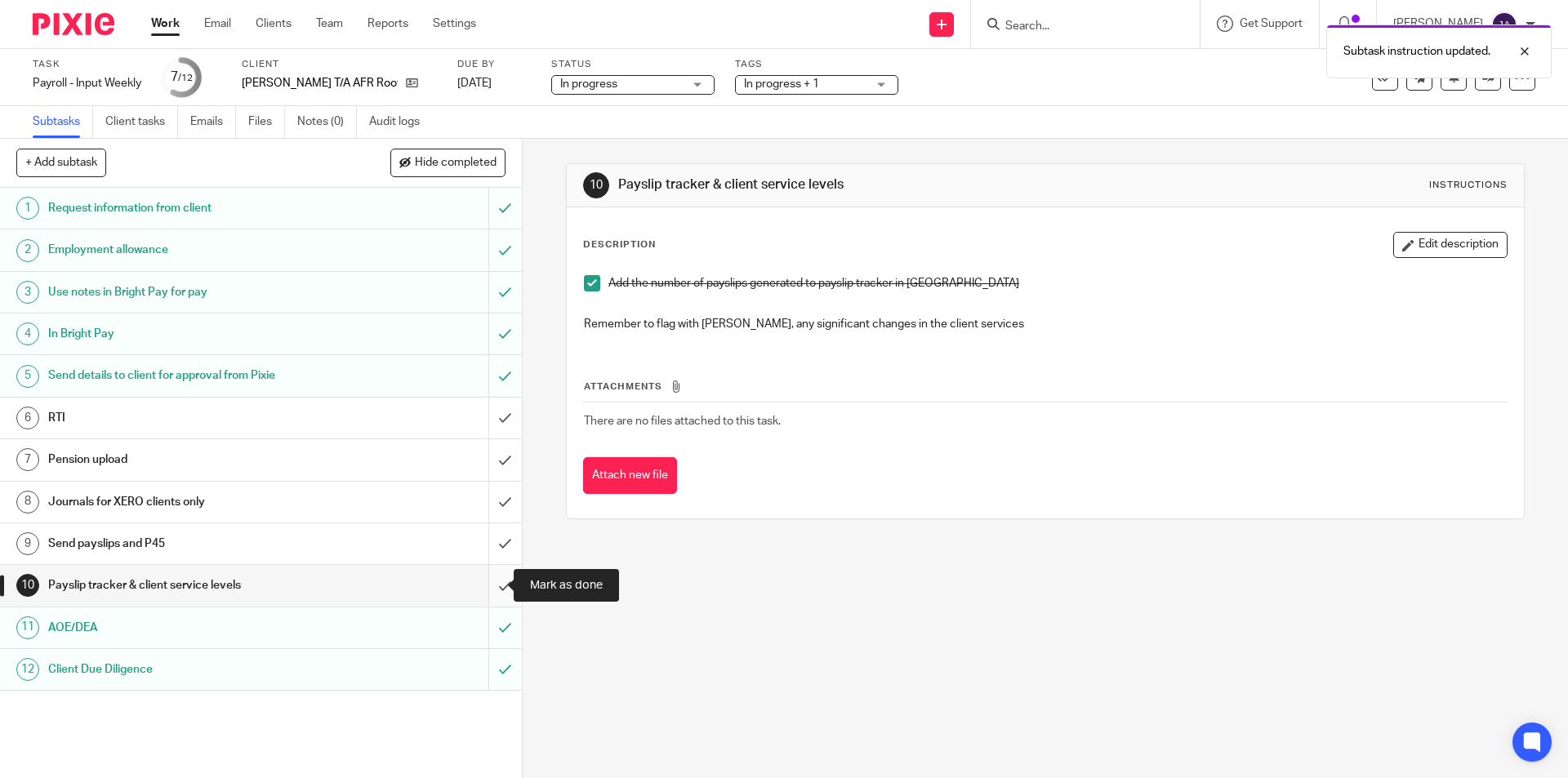
click at [486, 587] on input "submit" at bounding box center [261, 585] width 521 height 41
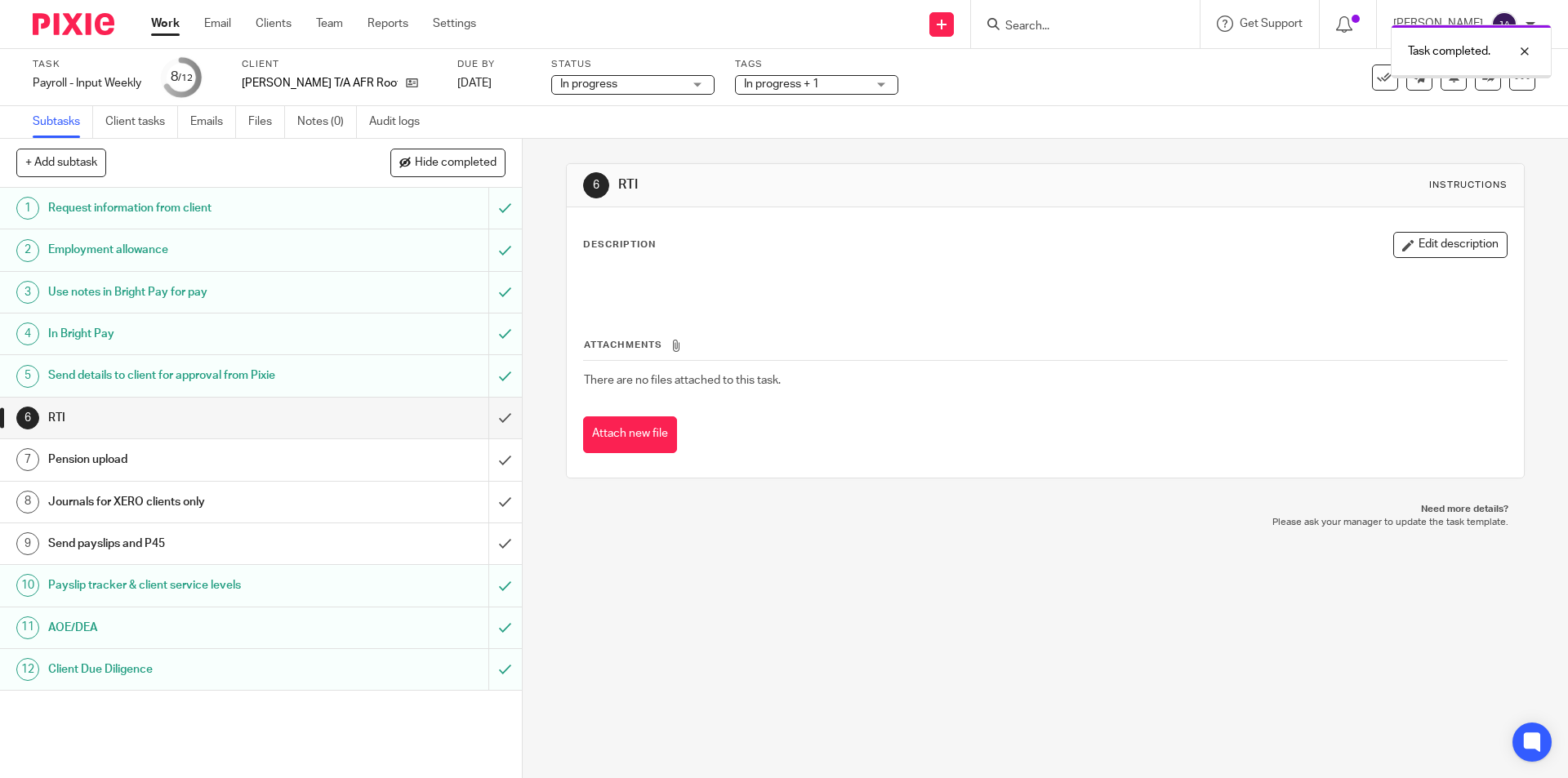
click at [221, 545] on h1 "Send payslips and P45" at bounding box center [189, 543] width 283 height 24
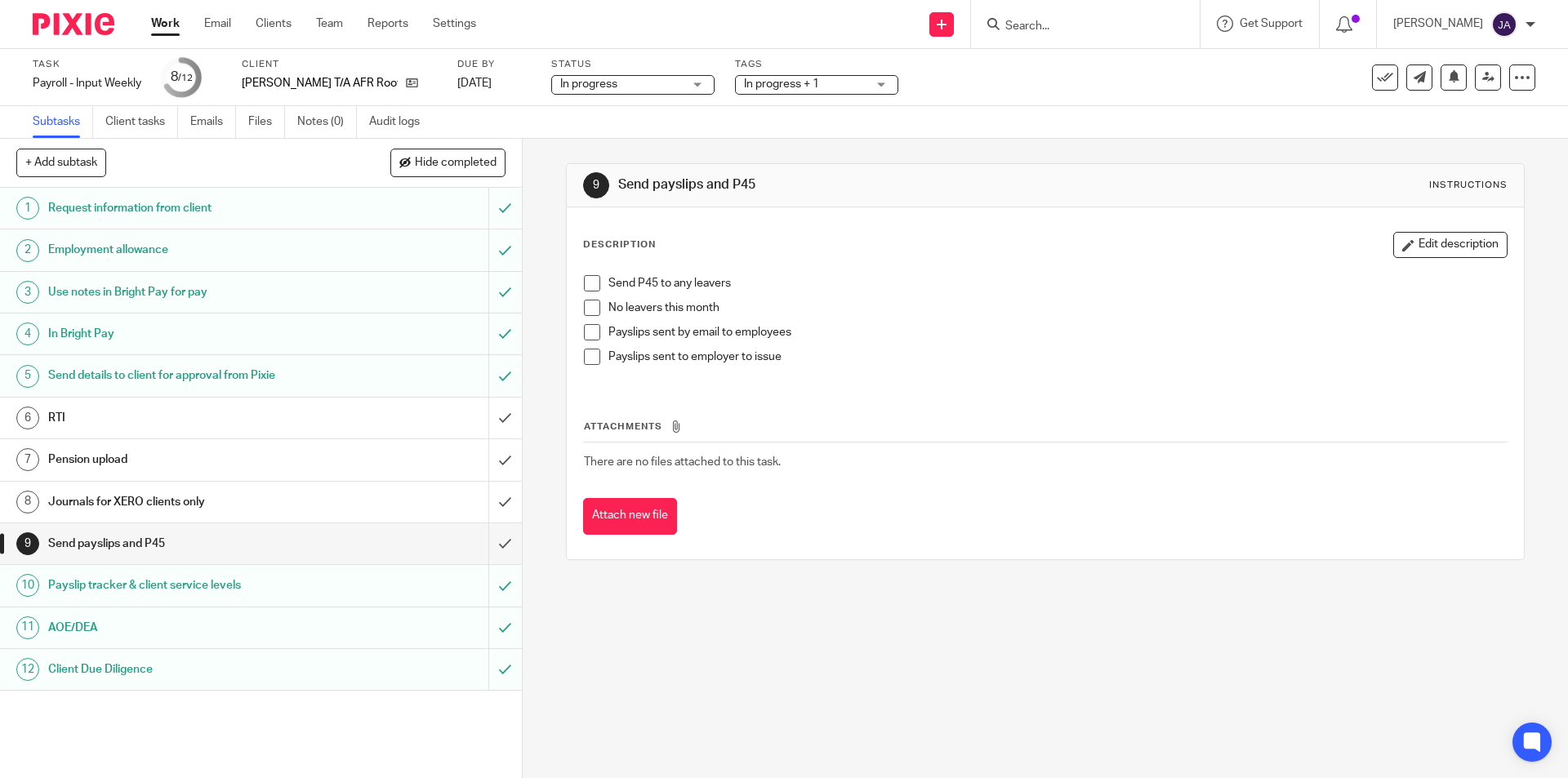
click at [585, 301] on span at bounding box center [592, 307] width 16 height 16
click at [586, 351] on span at bounding box center [592, 356] width 16 height 16
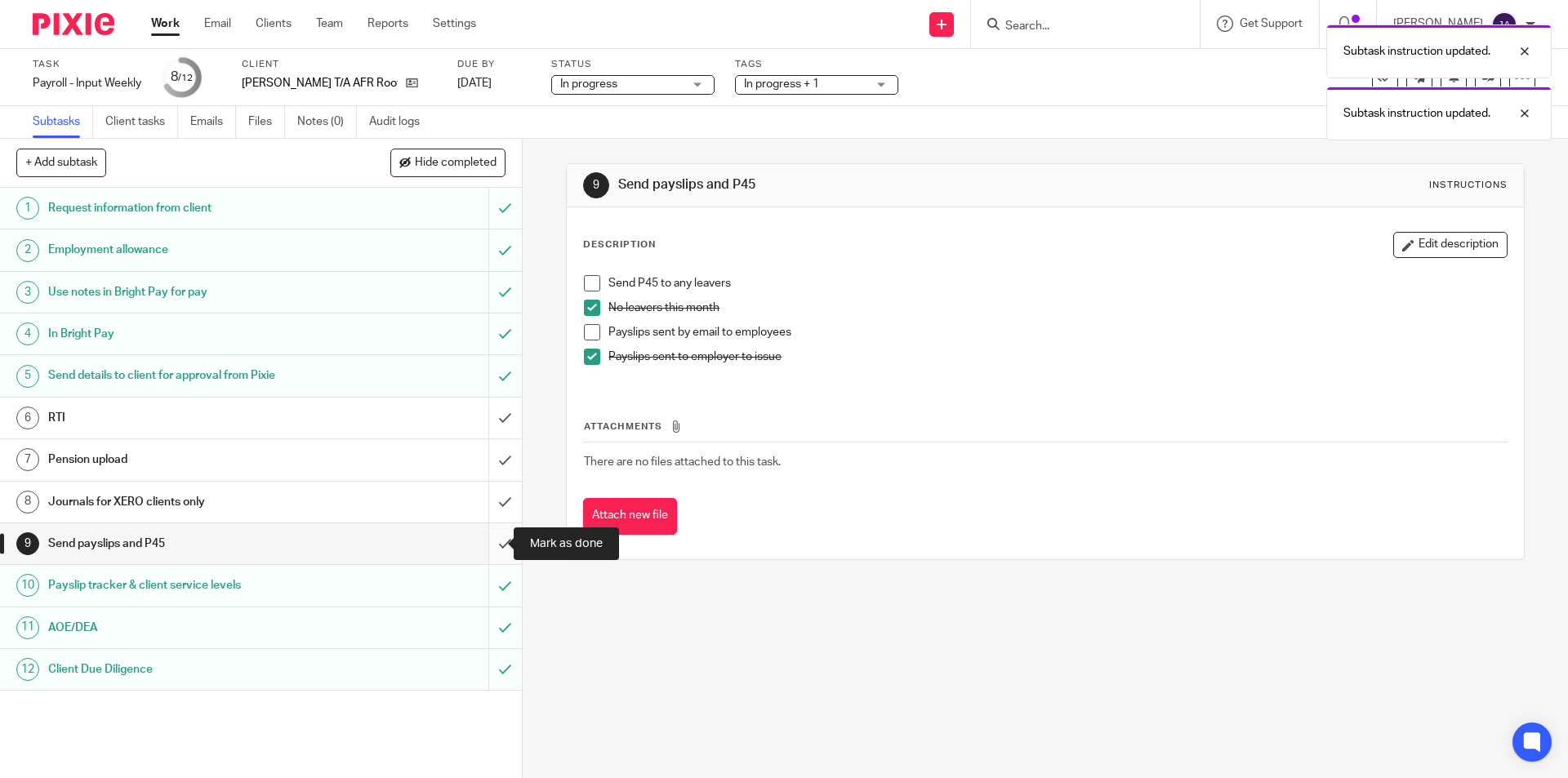
click at [495, 542] on input "submit" at bounding box center [261, 543] width 521 height 41
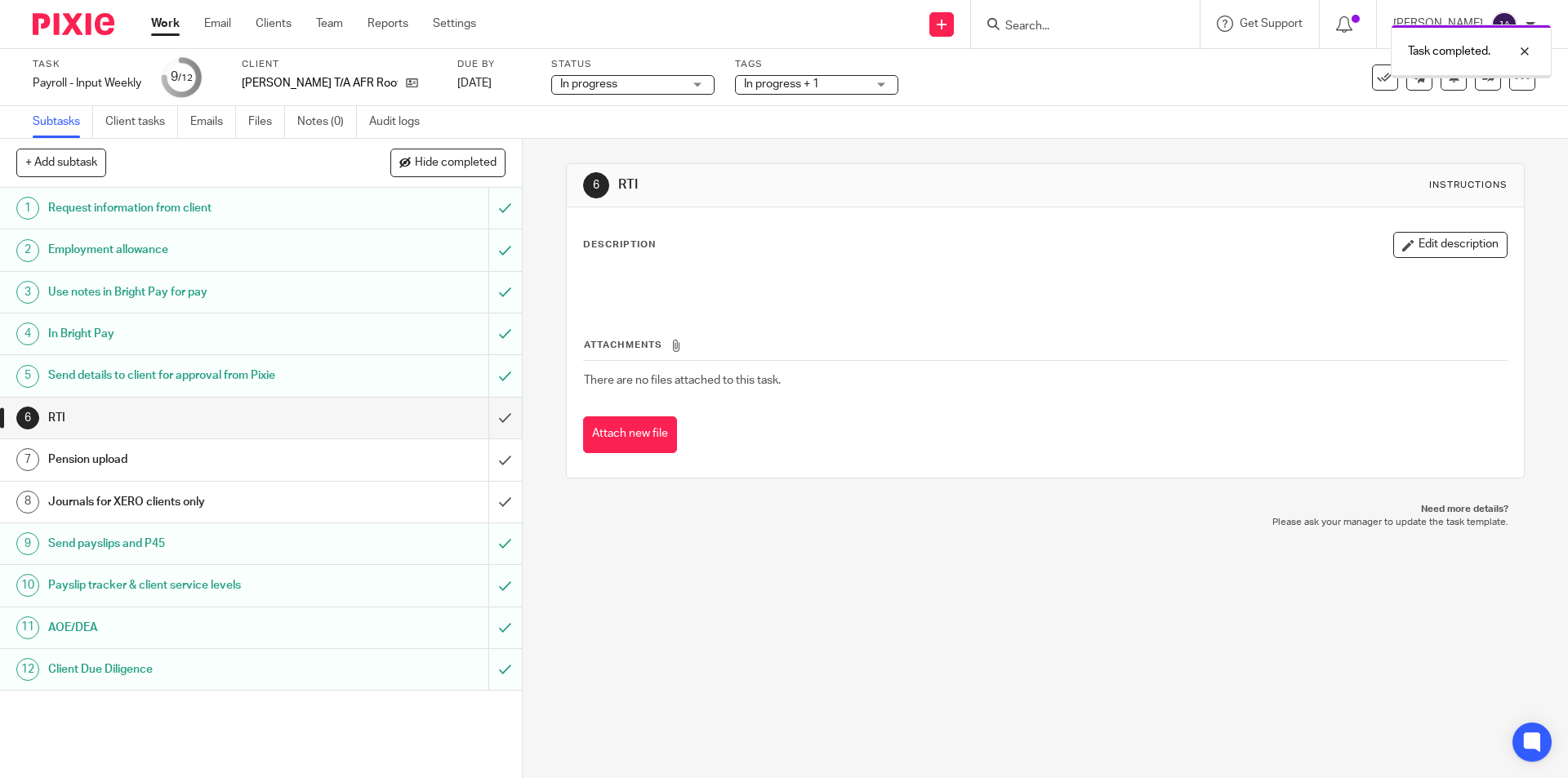
click at [80, 501] on h1 "Journals for XERO clients only" at bounding box center [189, 501] width 283 height 24
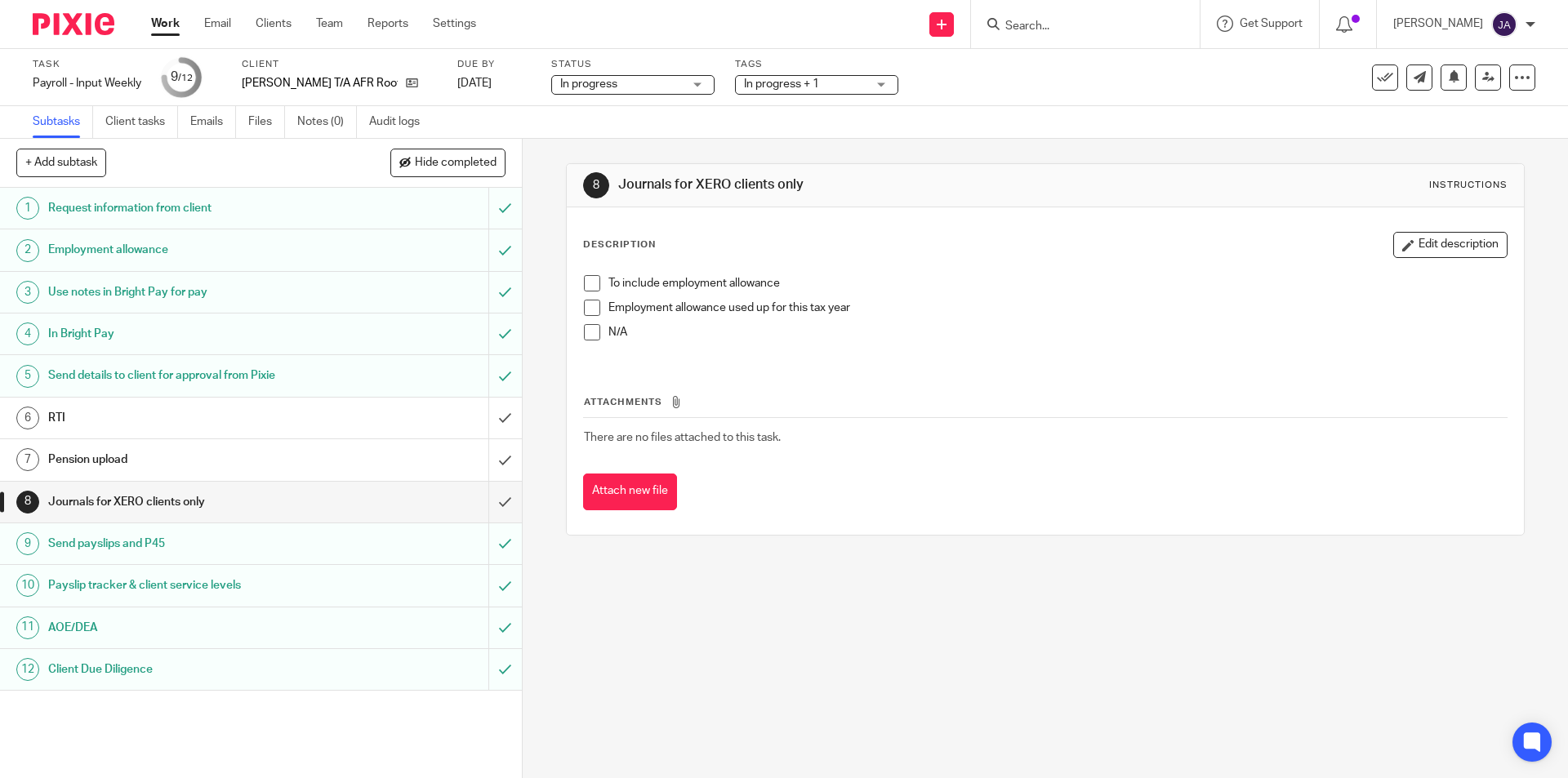
click at [591, 283] on span at bounding box center [592, 283] width 16 height 16
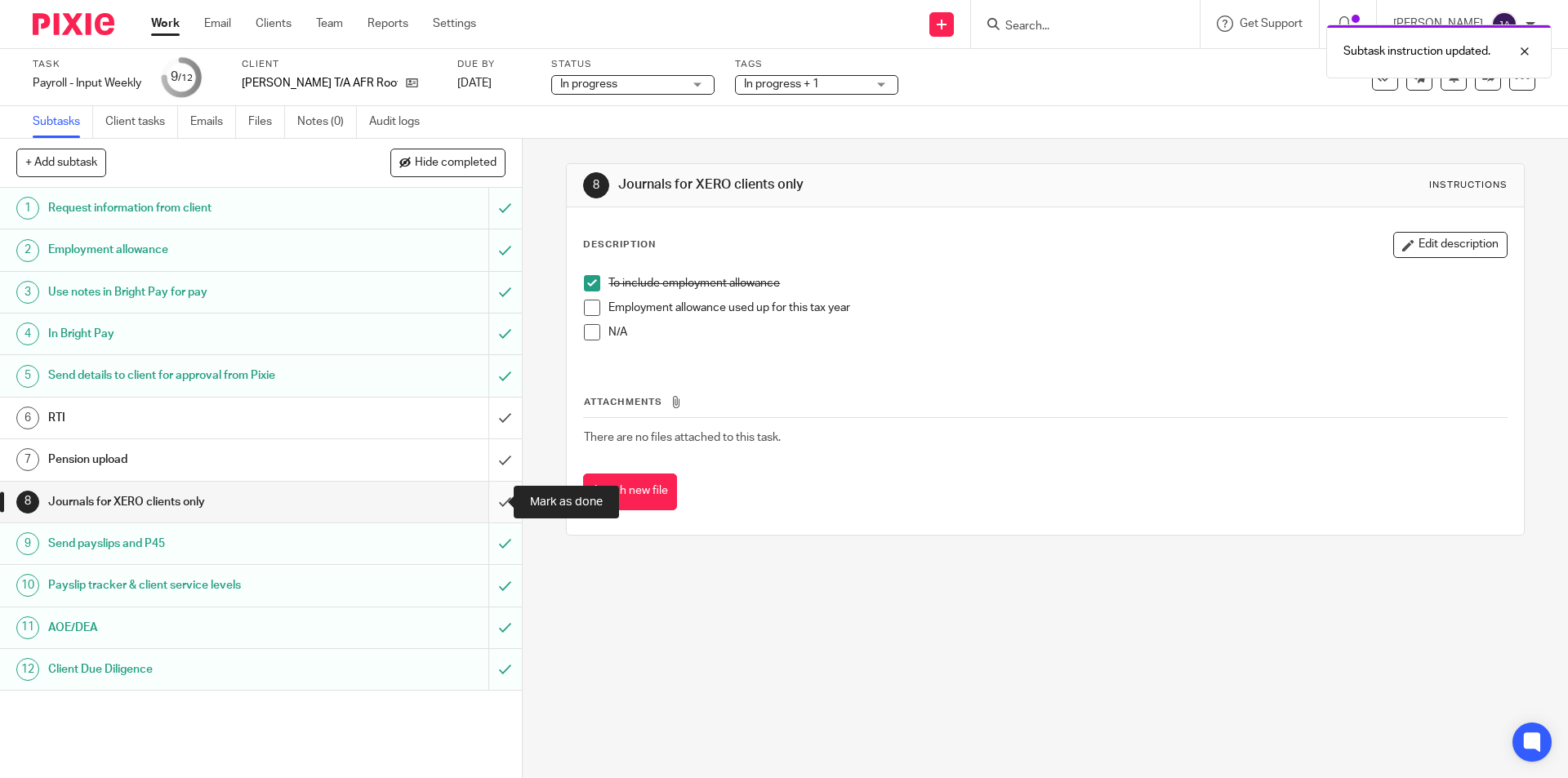
click at [489, 499] on input "submit" at bounding box center [261, 502] width 521 height 41
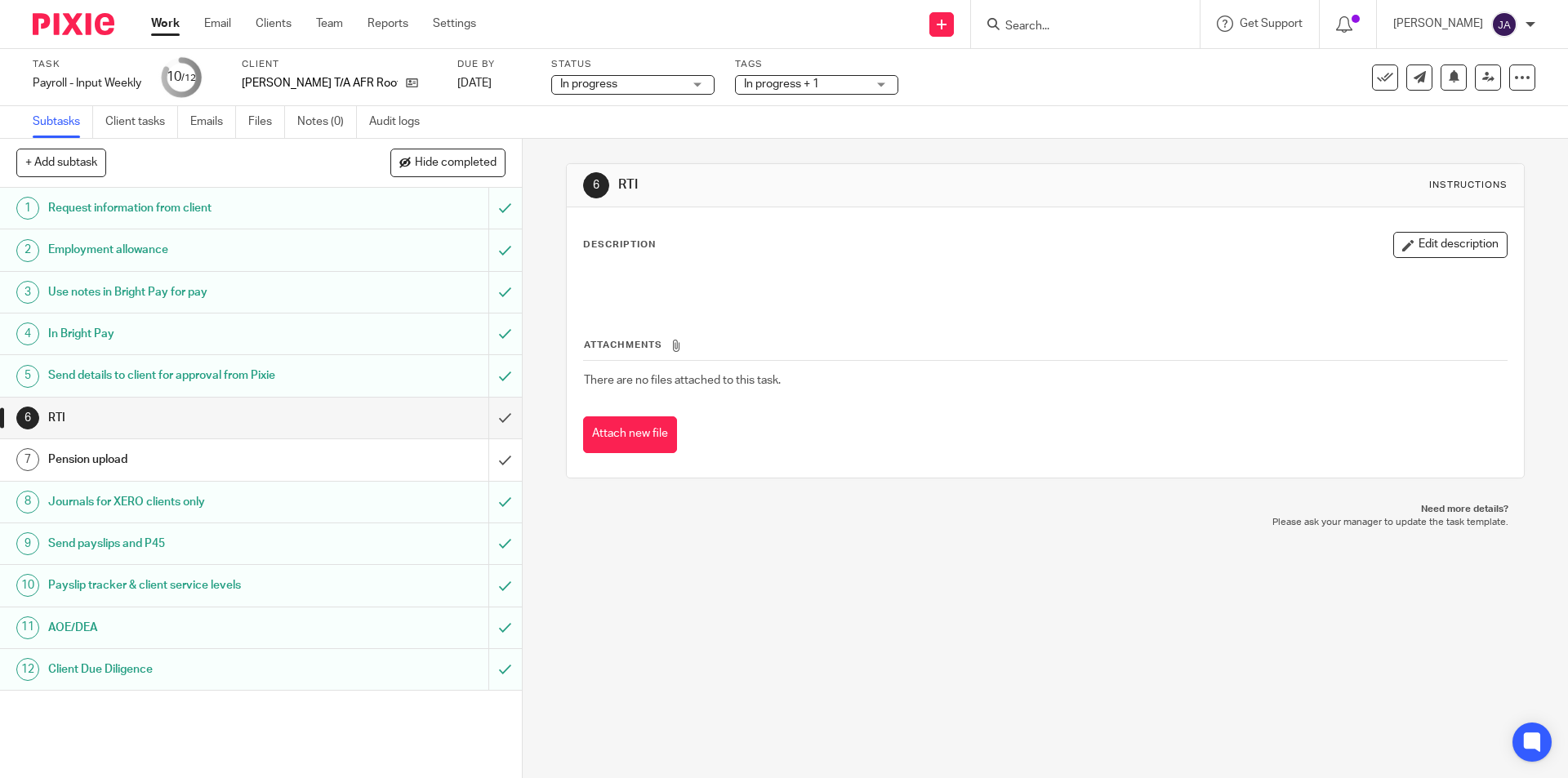
click at [164, 22] on link "Work" at bounding box center [165, 23] width 29 height 16
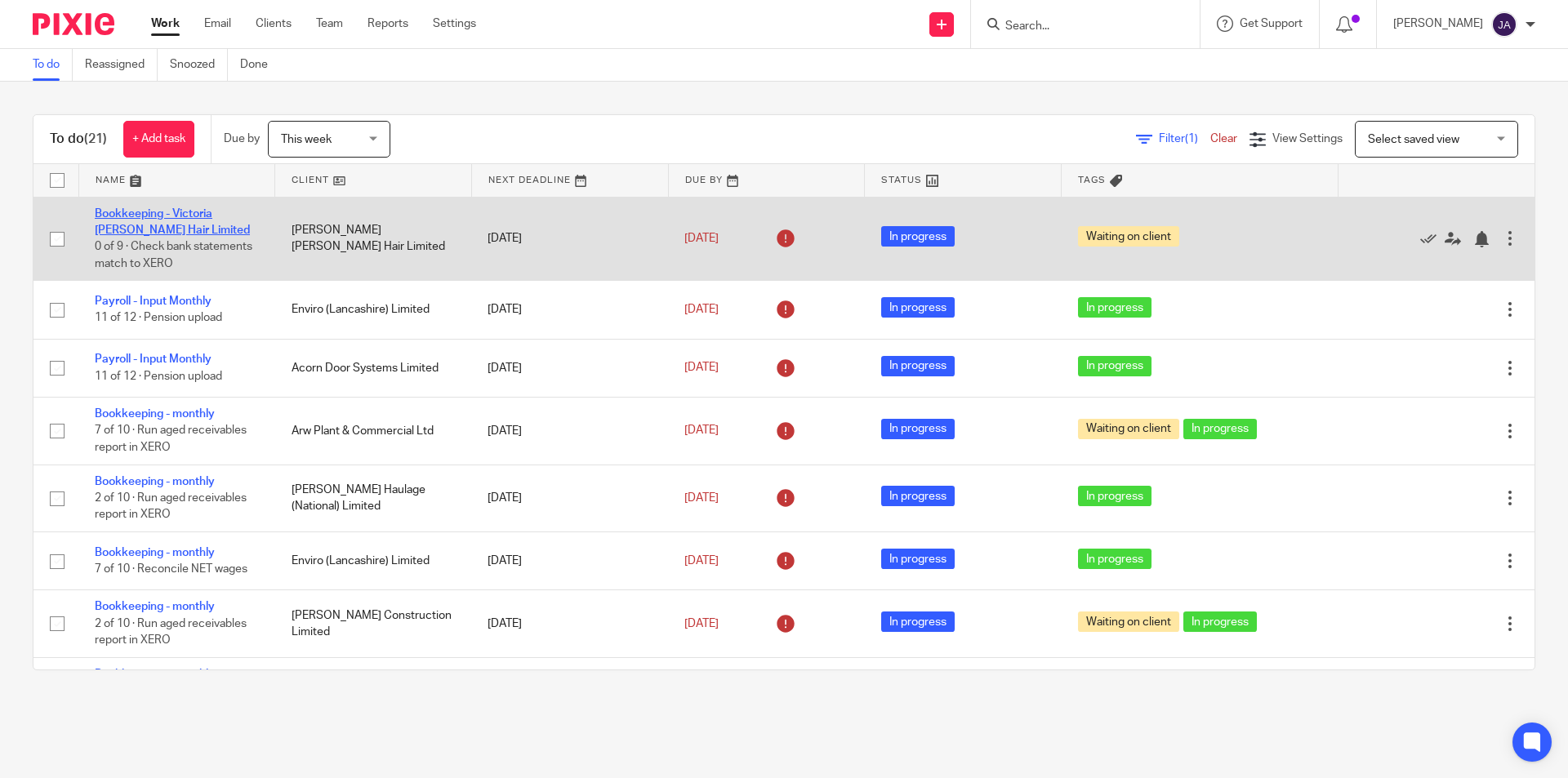
click at [126, 213] on link "Bookkeeping - Victoria [PERSON_NAME] Hair Limited" at bounding box center [172, 222] width 155 height 28
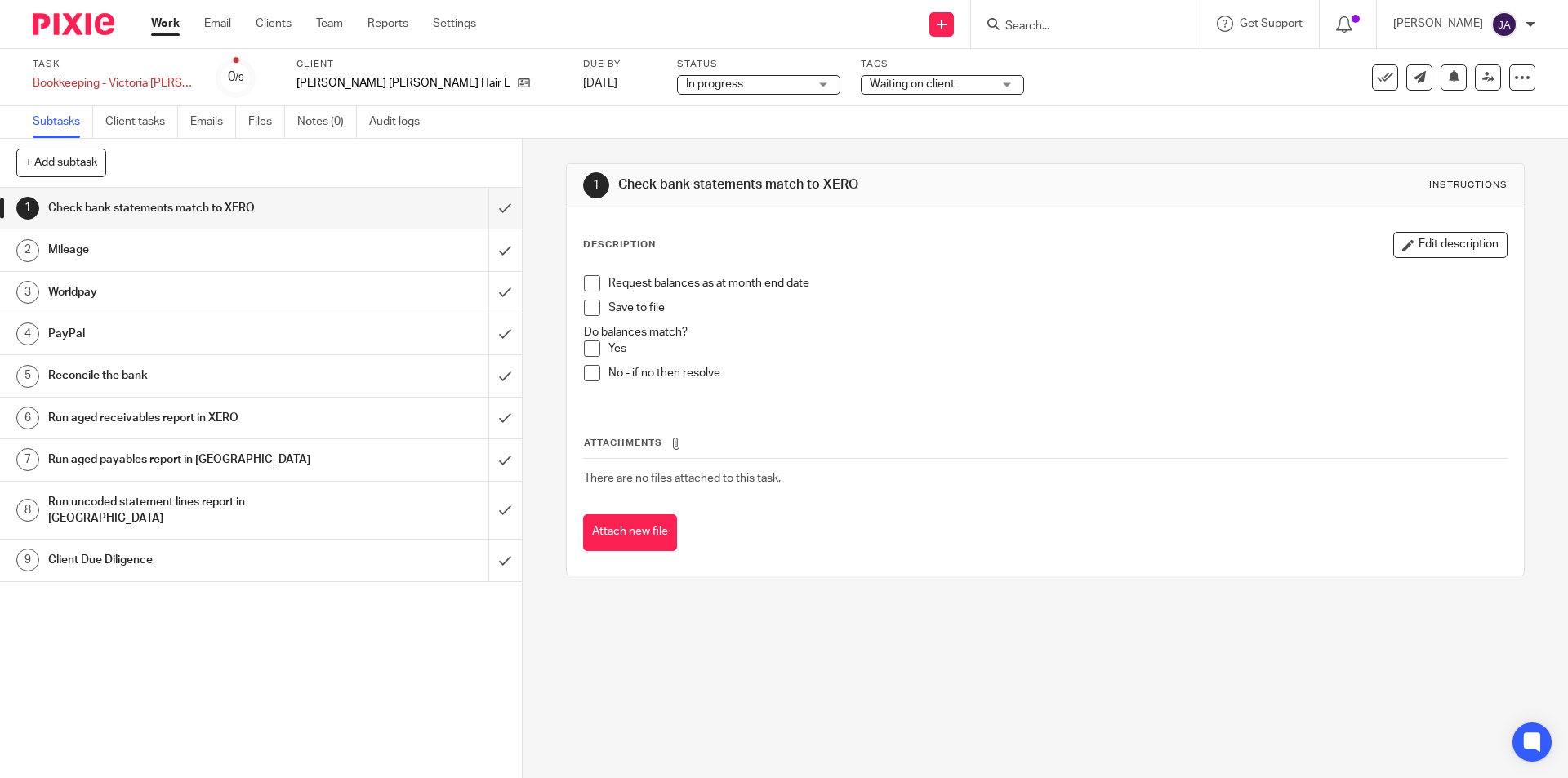
click at [425, 501] on div "Run uncoded statement lines report in [GEOGRAPHIC_DATA]" at bounding box center [260, 510] width 424 height 42
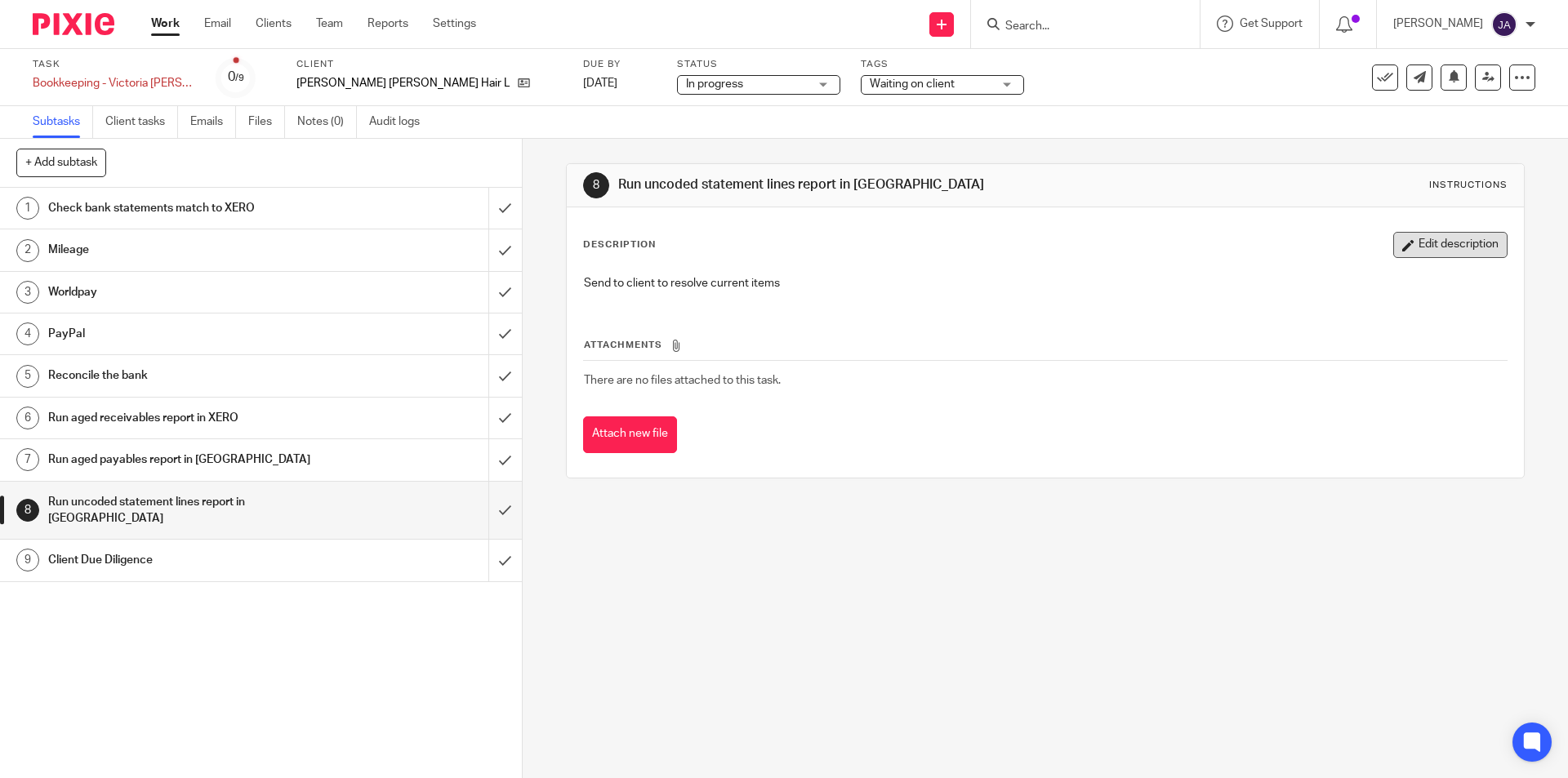
click at [1465, 249] on button "Edit description" at bounding box center [1450, 244] width 114 height 26
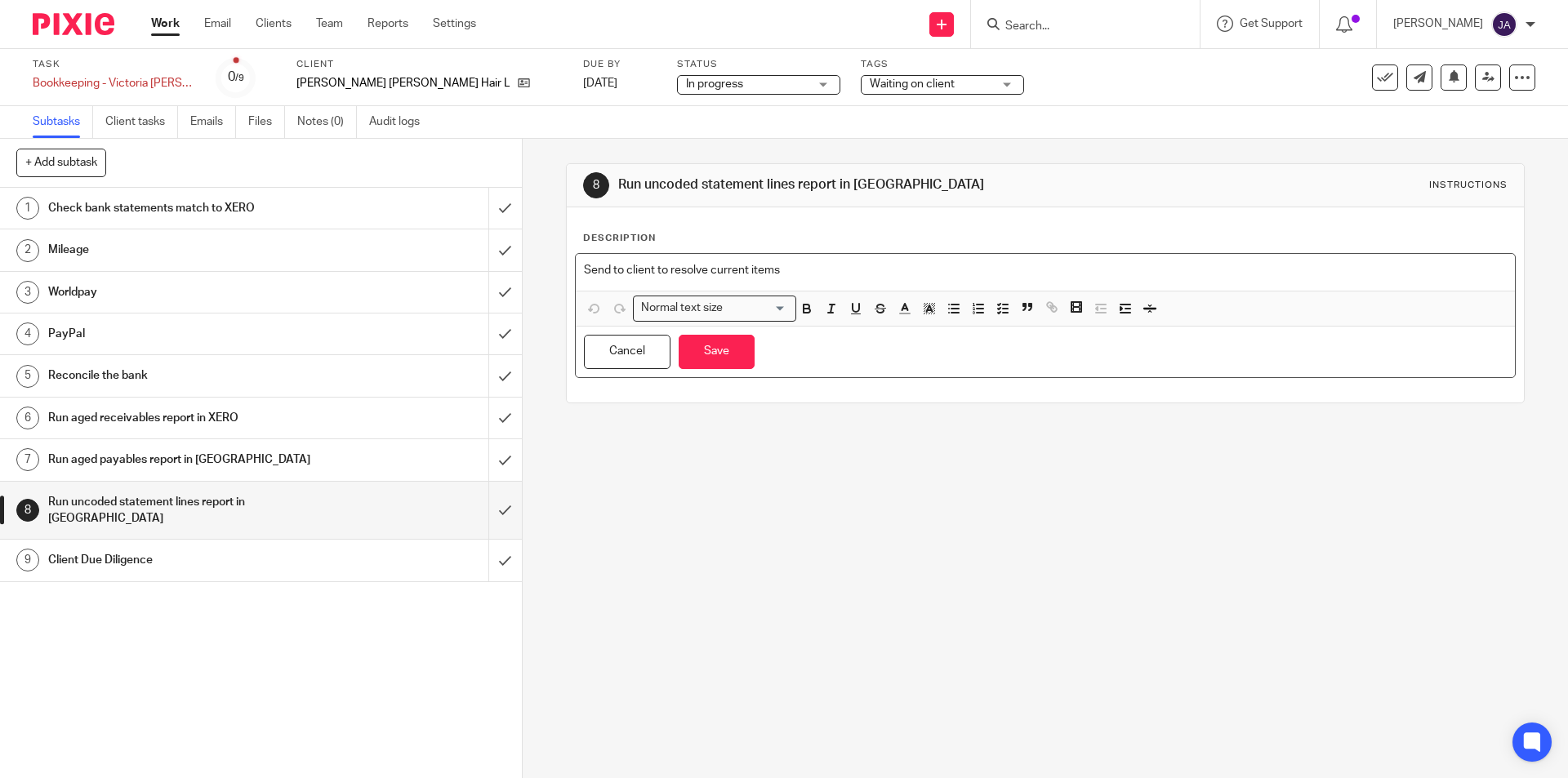
click at [878, 279] on div "Send to client to resolve current items" at bounding box center [1045, 272] width 938 height 37
click at [490, 504] on input "submit" at bounding box center [261, 511] width 521 height 58
click at [730, 343] on button "Save" at bounding box center [716, 352] width 76 height 35
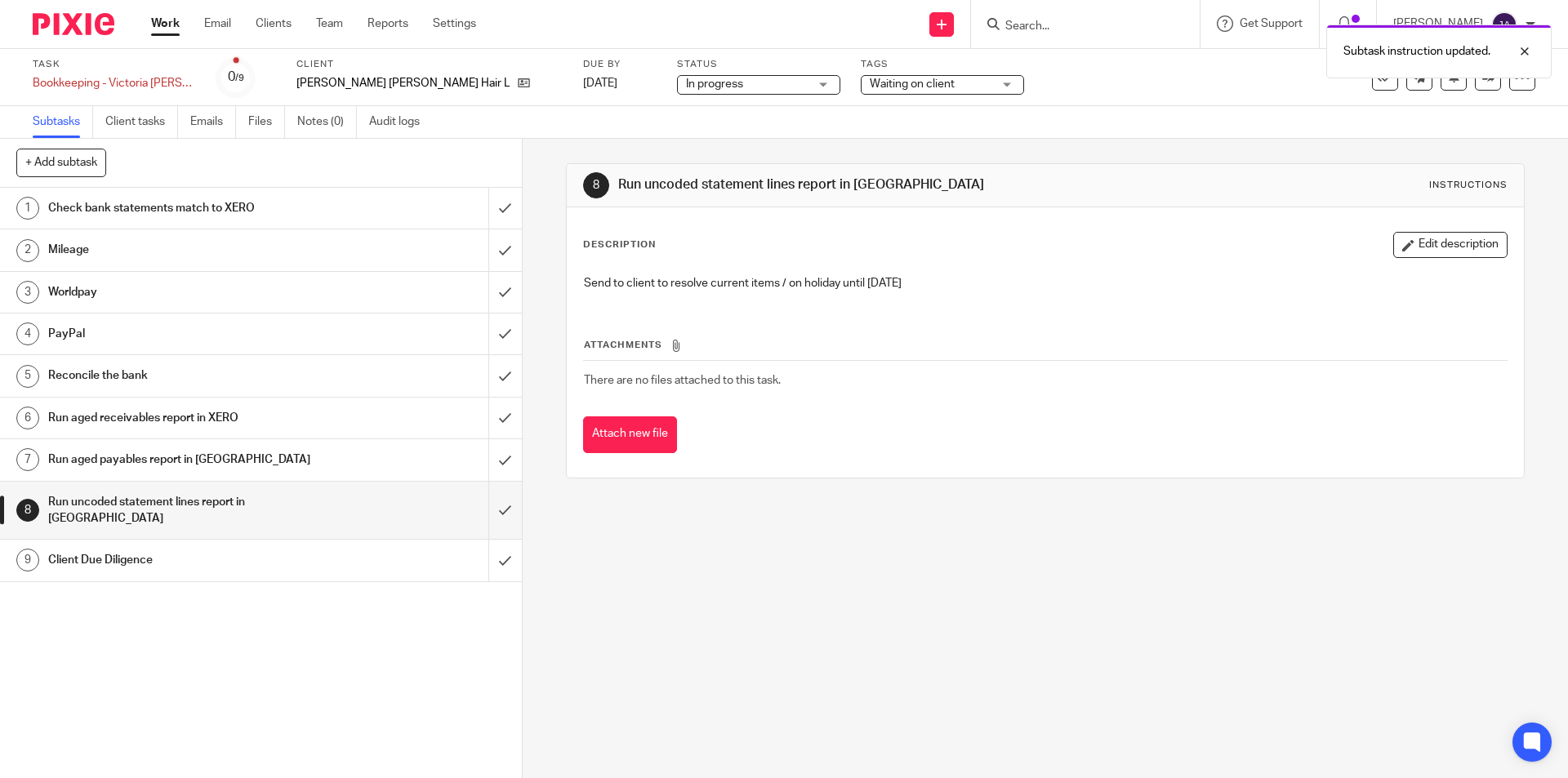
click at [361, 553] on div "Client Due Diligence" at bounding box center [260, 560] width 424 height 24
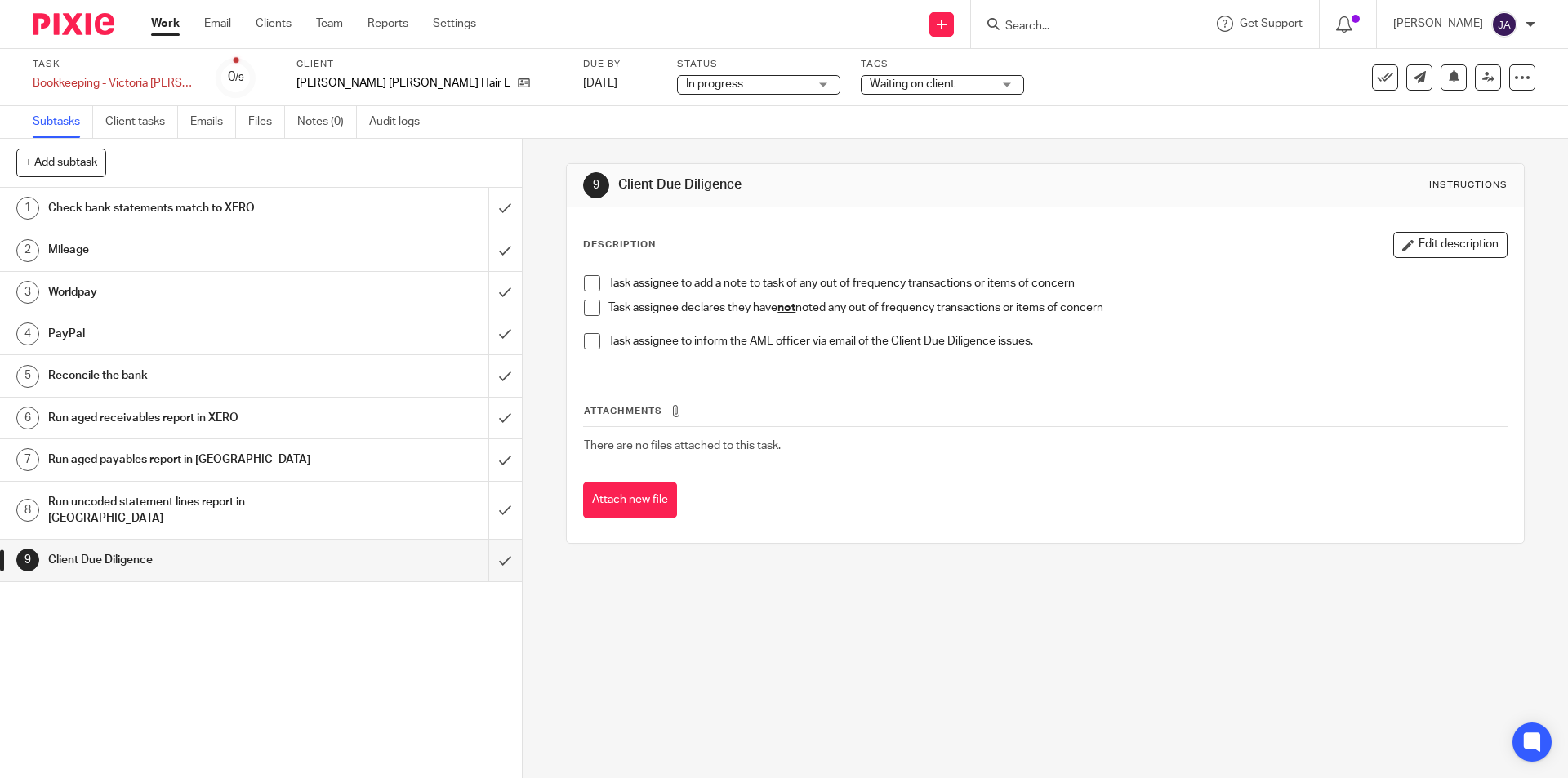
click at [595, 312] on span at bounding box center [592, 307] width 16 height 16
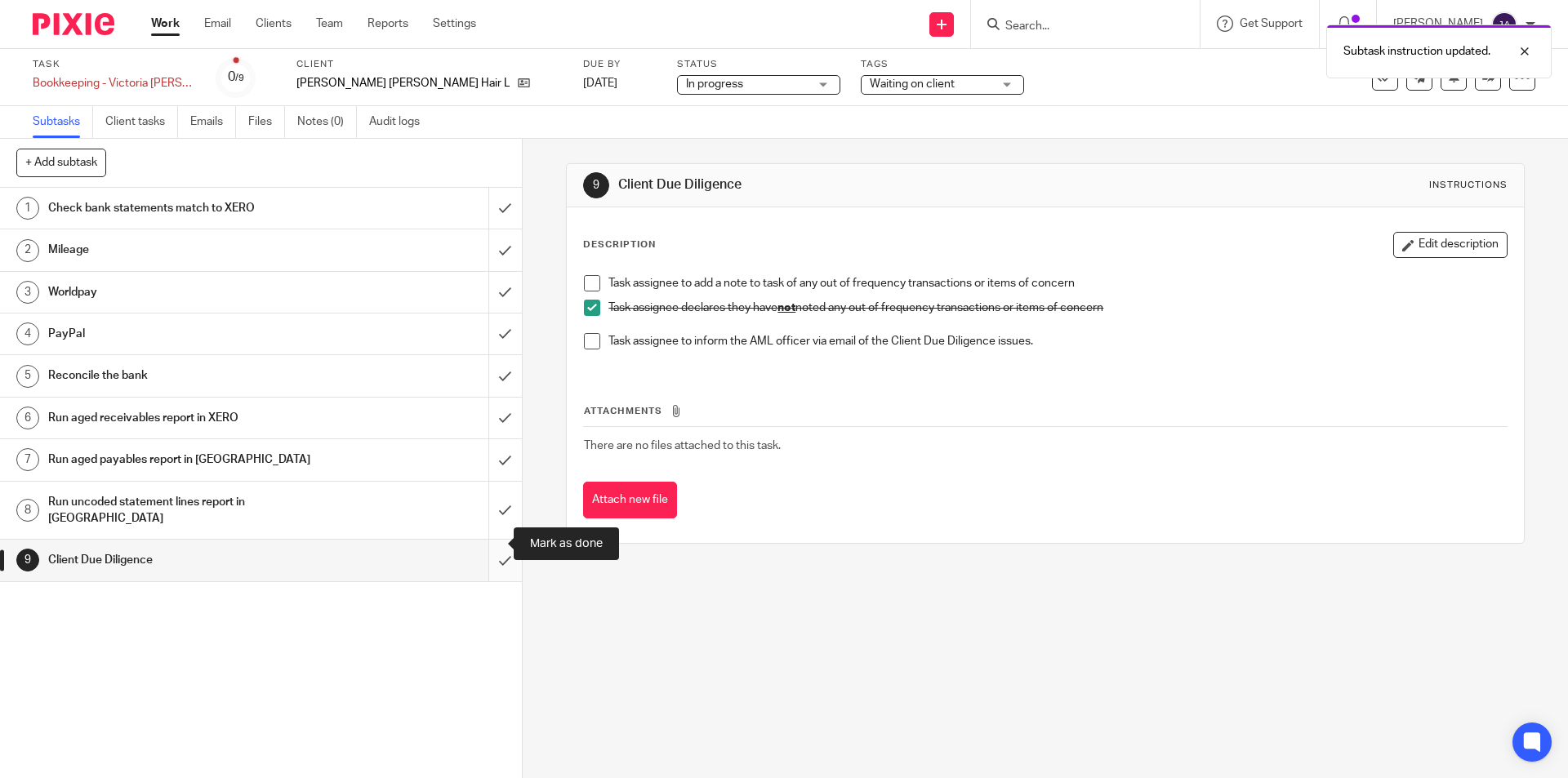
click at [495, 546] on input "submit" at bounding box center [261, 560] width 521 height 41
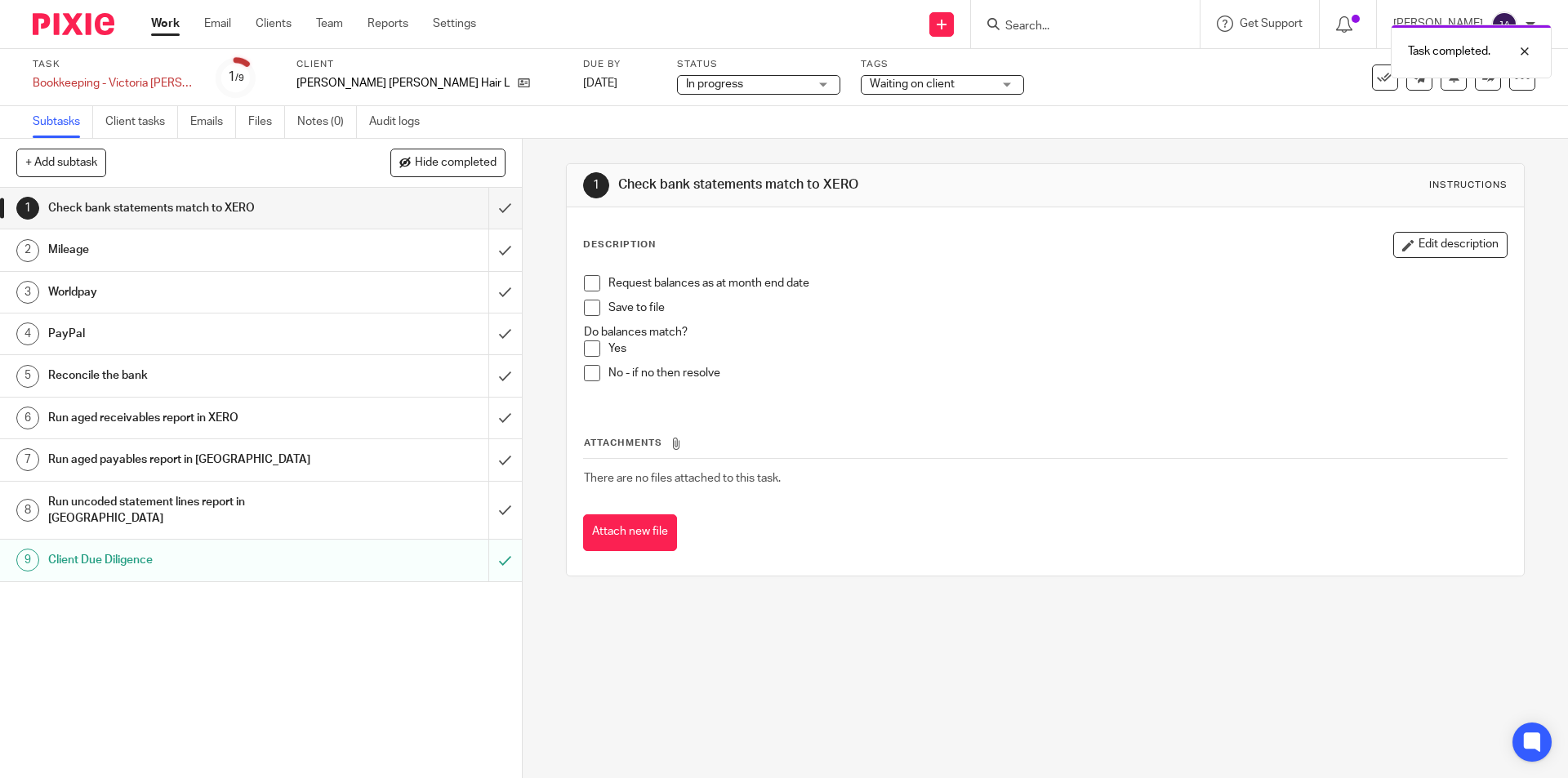
click at [169, 280] on h1 "Worldpay" at bounding box center [189, 292] width 283 height 24
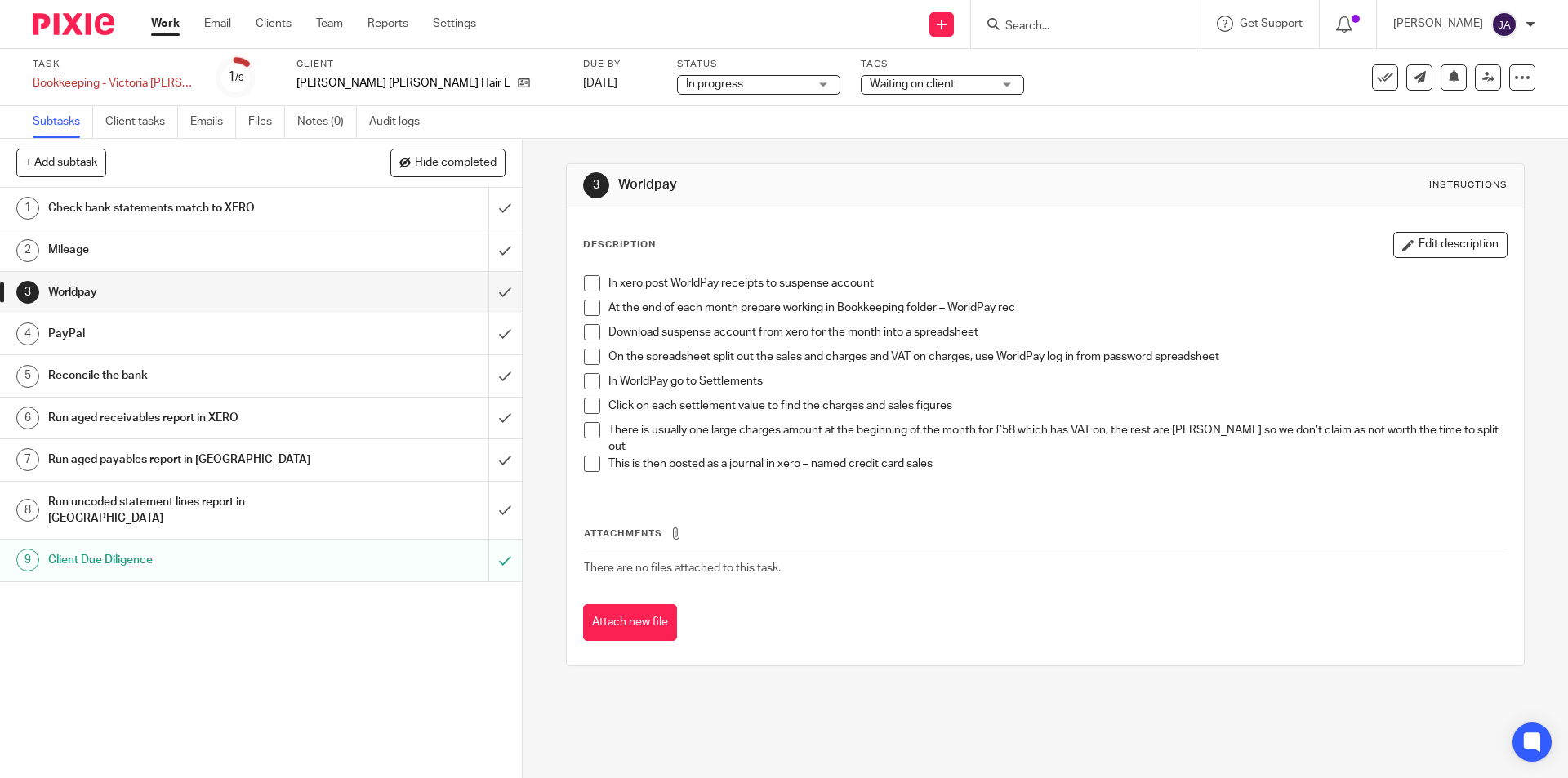
click at [584, 283] on span at bounding box center [592, 283] width 16 height 16
click at [584, 312] on span at bounding box center [592, 307] width 16 height 16
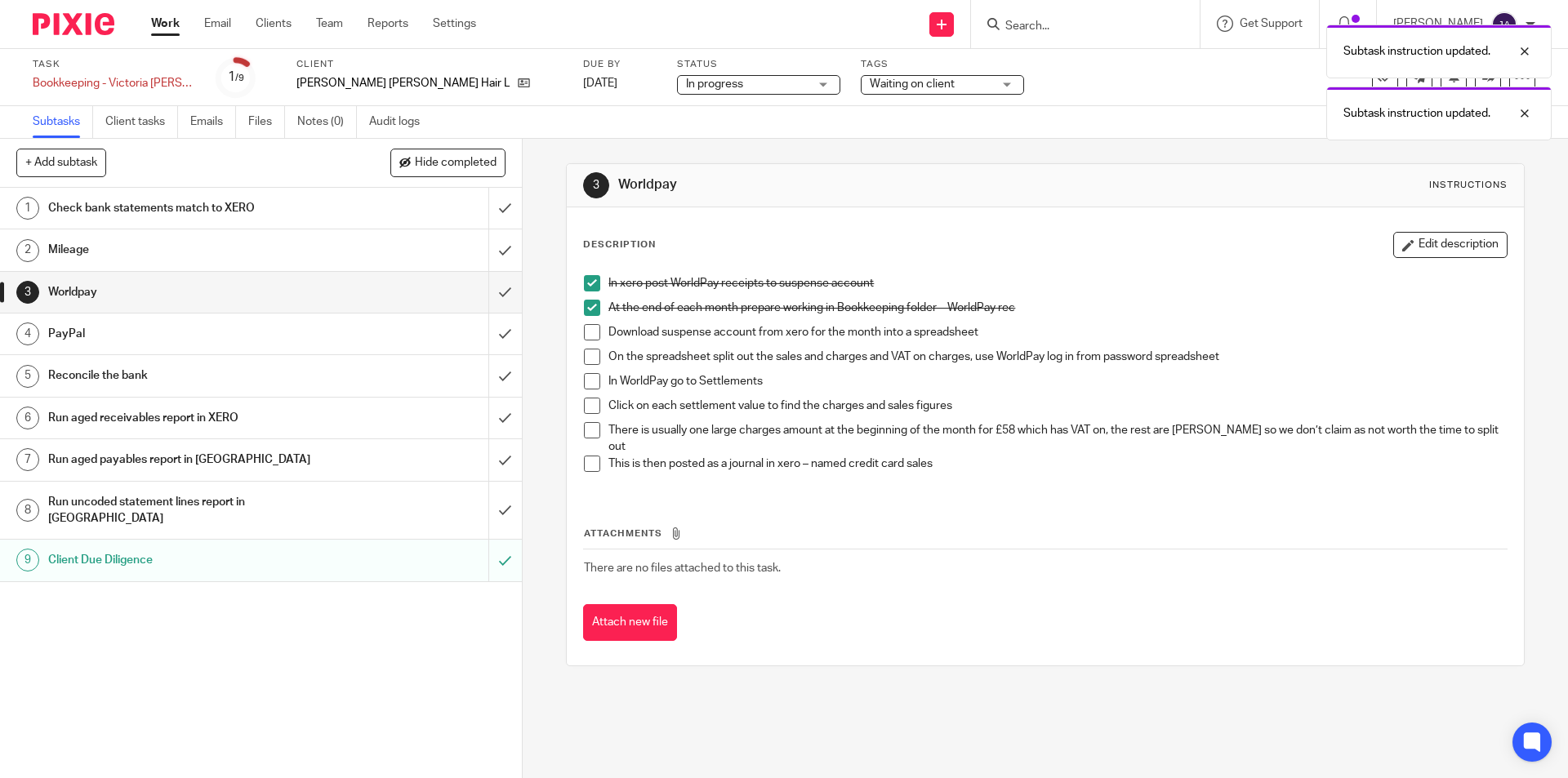
click at [584, 332] on span at bounding box center [592, 332] width 16 height 16
click at [585, 361] on span at bounding box center [592, 356] width 16 height 16
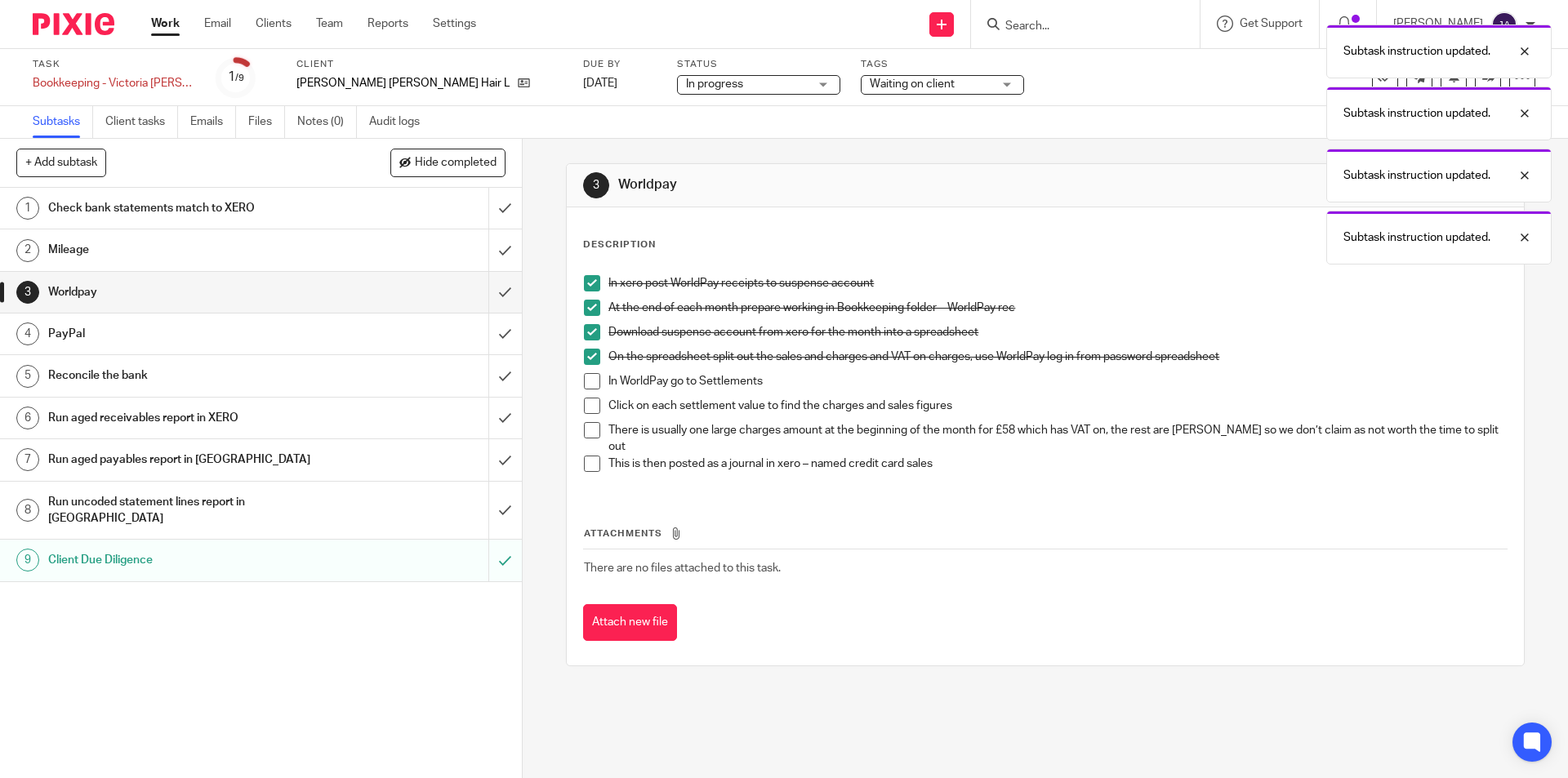
click at [578, 380] on div "In xero post WorldPay receipts to suspense account At the end of each month pre…" at bounding box center [1045, 379] width 938 height 225
click at [585, 385] on span at bounding box center [592, 381] width 16 height 16
click at [586, 405] on span at bounding box center [592, 405] width 16 height 16
click at [585, 432] on span at bounding box center [592, 430] width 16 height 16
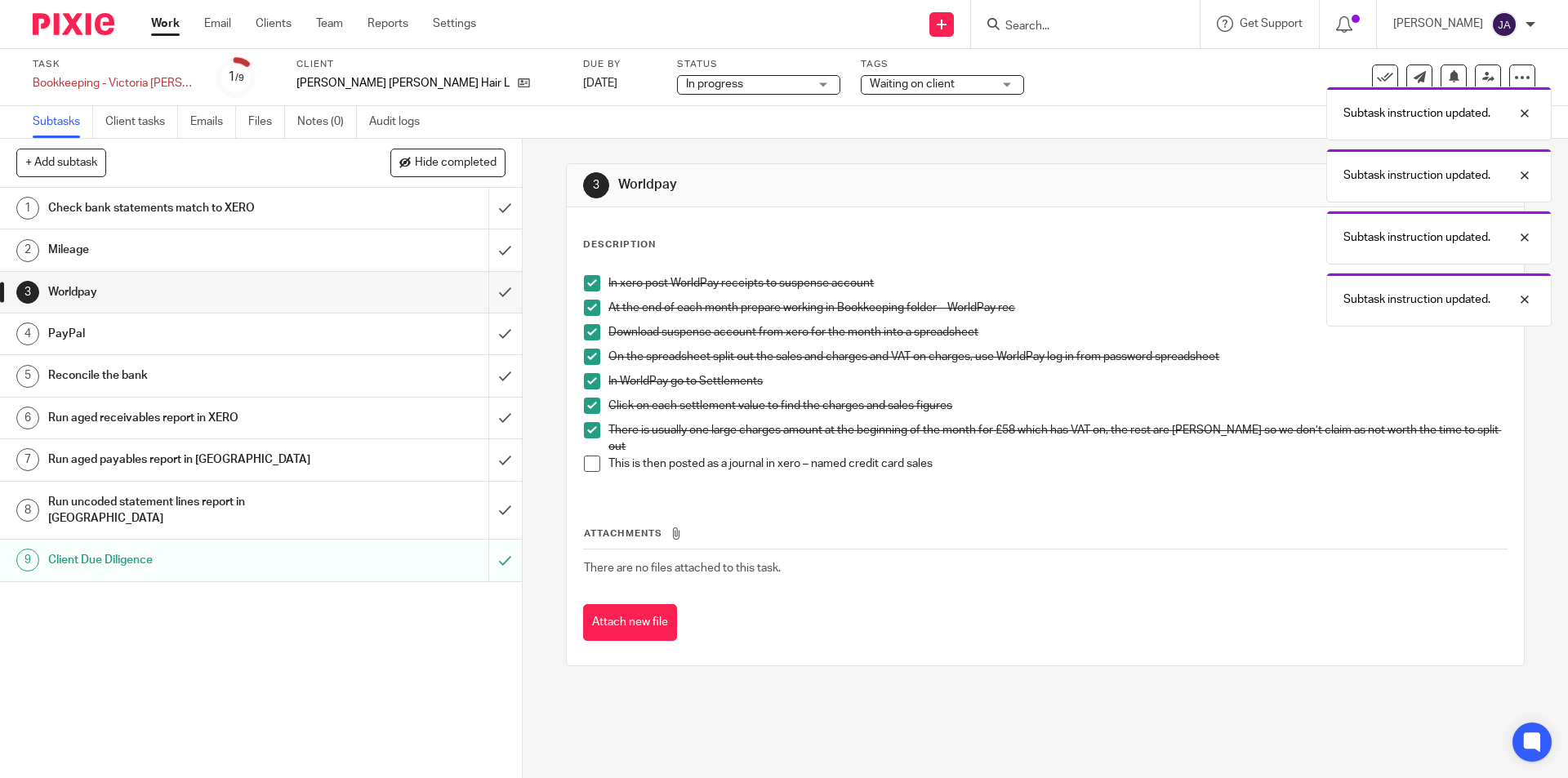
click at [591, 456] on span at bounding box center [592, 463] width 16 height 16
click at [495, 289] on input "submit" at bounding box center [261, 292] width 521 height 41
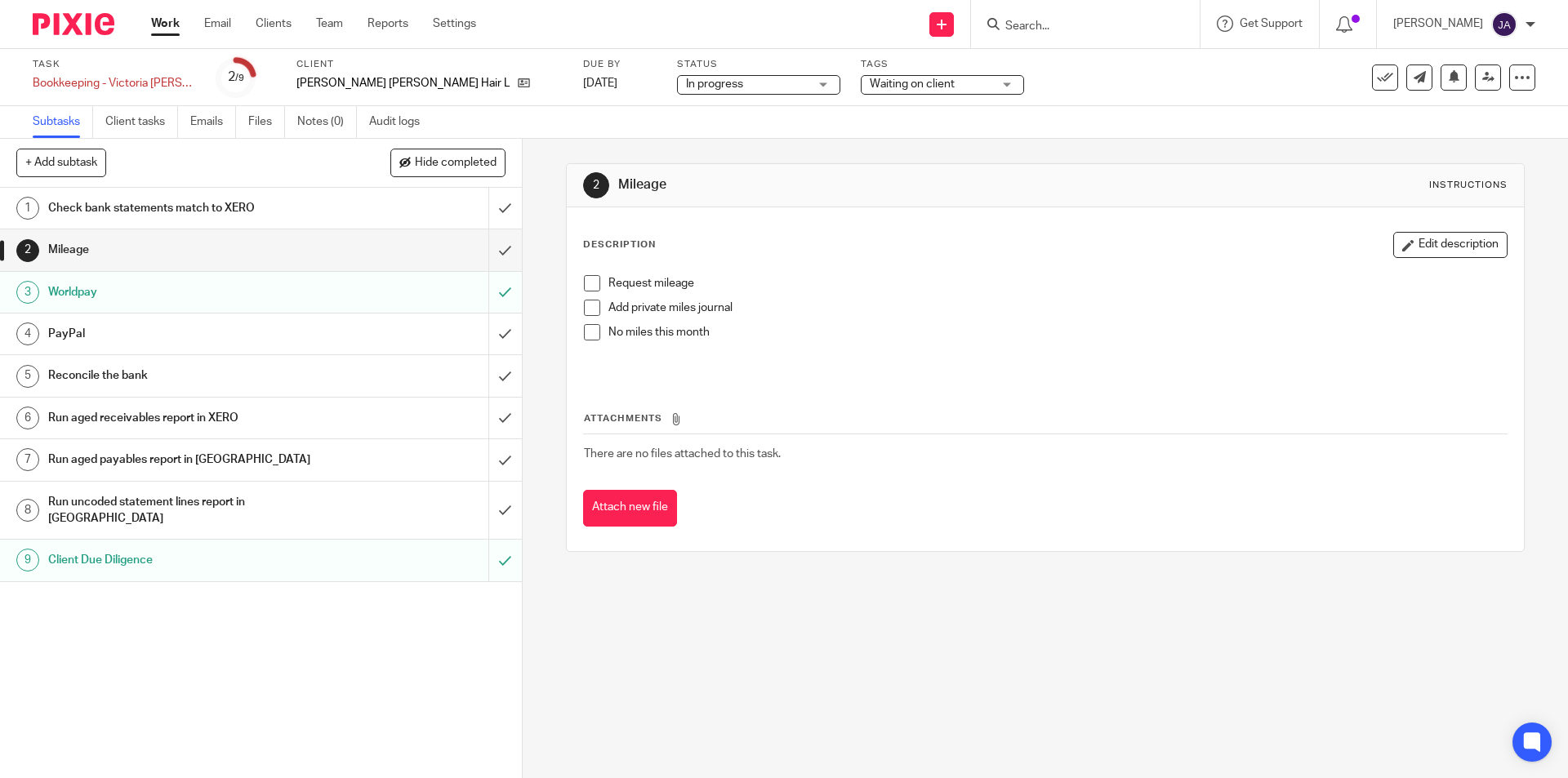
click at [592, 331] on span at bounding box center [592, 332] width 16 height 16
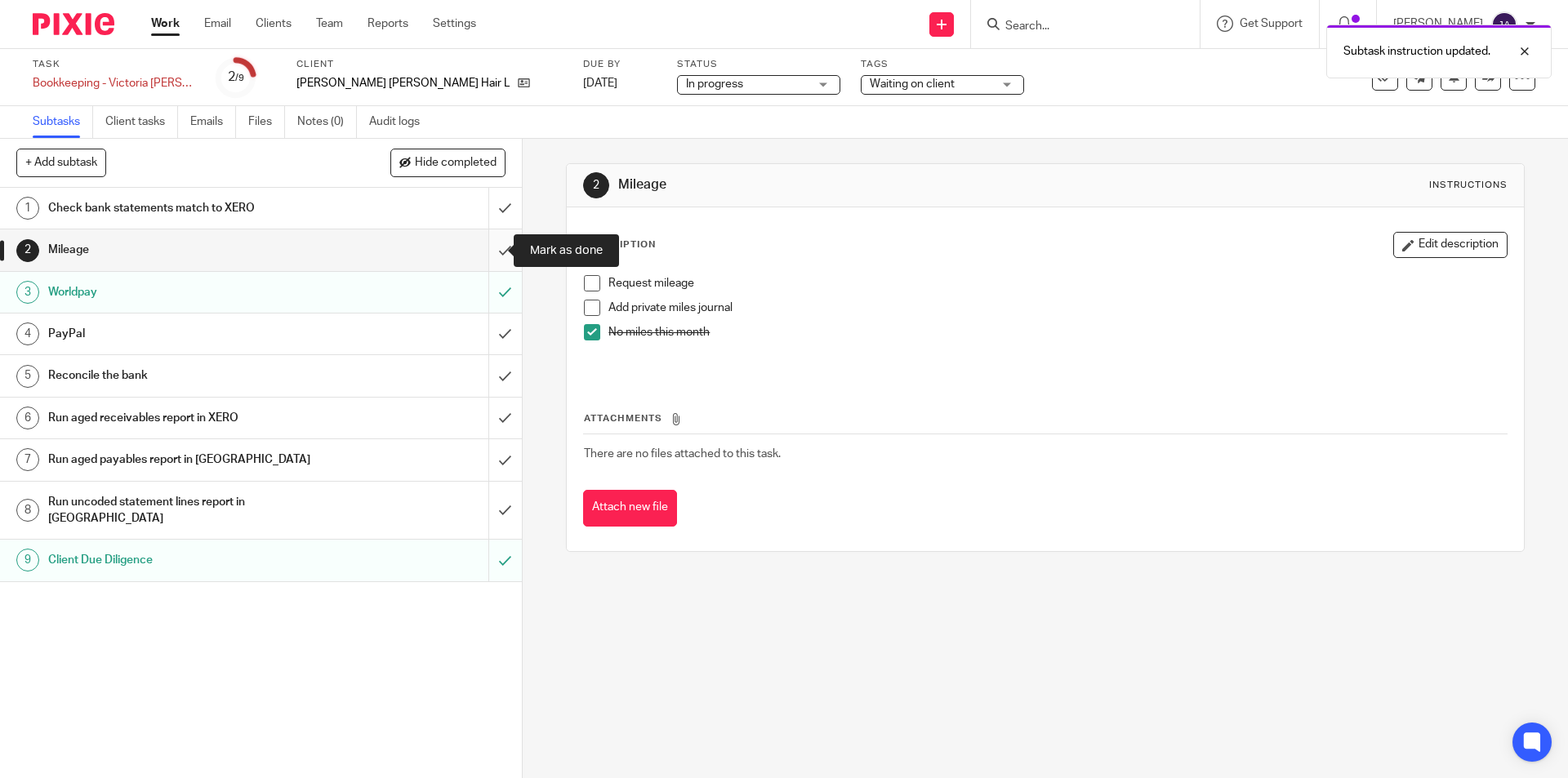
click at [487, 255] on input "submit" at bounding box center [261, 250] width 521 height 41
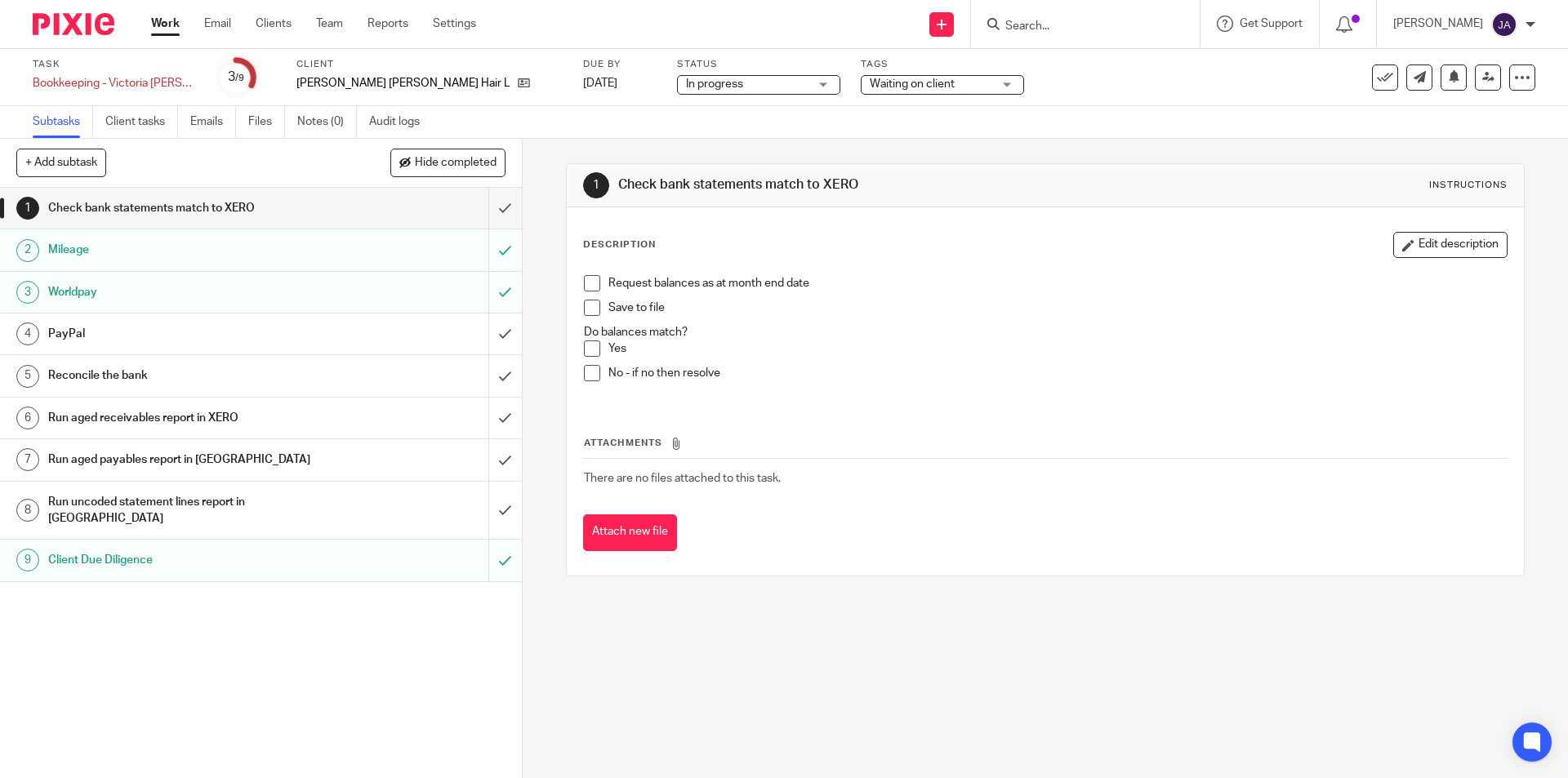
click at [353, 209] on div "Check bank statements match to XERO" at bounding box center [260, 208] width 424 height 24
click at [589, 308] on span at bounding box center [592, 307] width 16 height 16
click at [1401, 238] on button "Edit description" at bounding box center [1450, 244] width 114 height 26
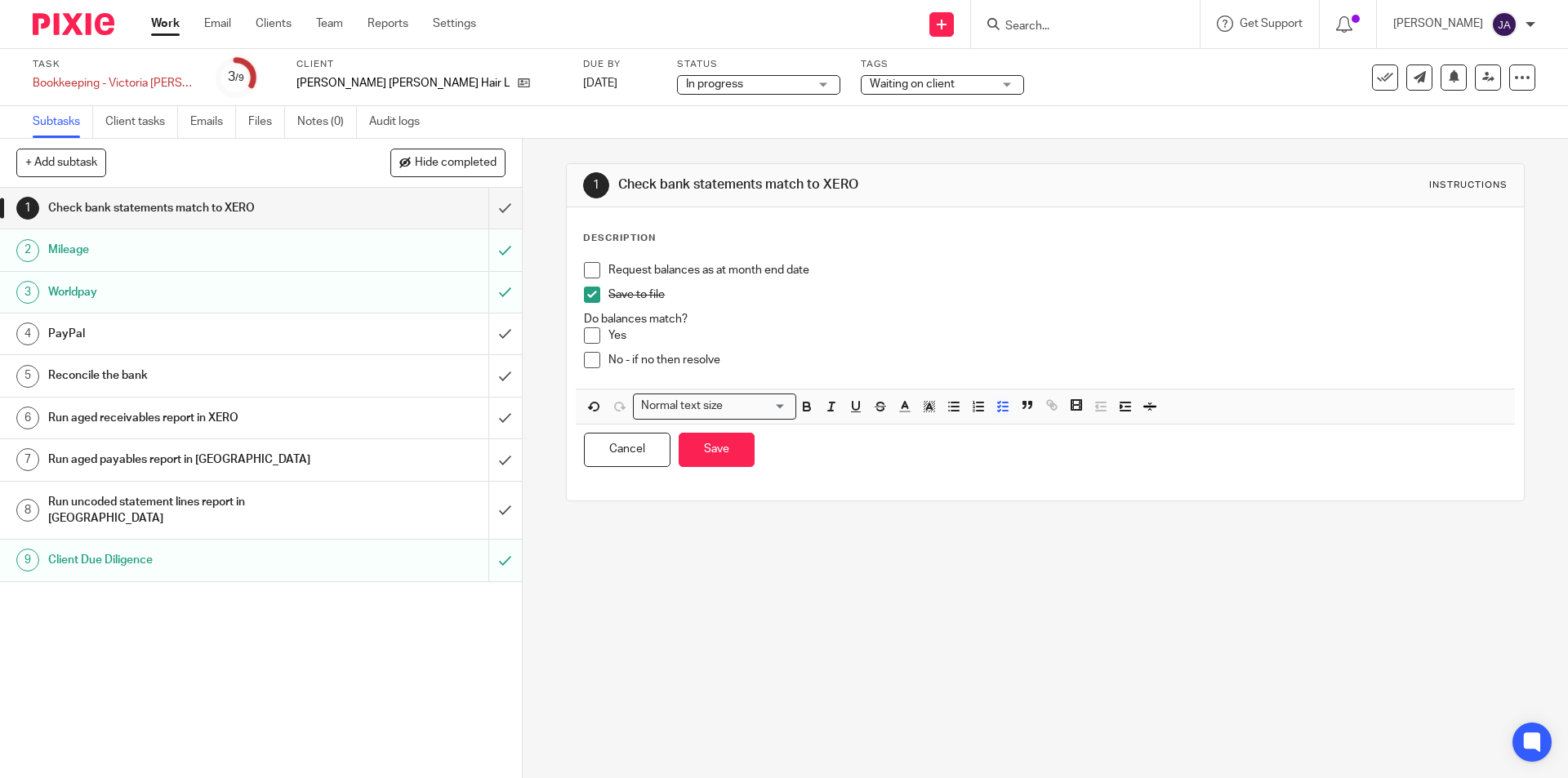
click at [820, 268] on p "Request balances as at month end date" at bounding box center [1057, 270] width 898 height 16
click at [870, 322] on p "Do balances match?" at bounding box center [1045, 319] width 922 height 16
click at [845, 339] on p "Yes" at bounding box center [1057, 335] width 898 height 16
click at [870, 83] on span "Waiting on client" at bounding box center [912, 84] width 85 height 12
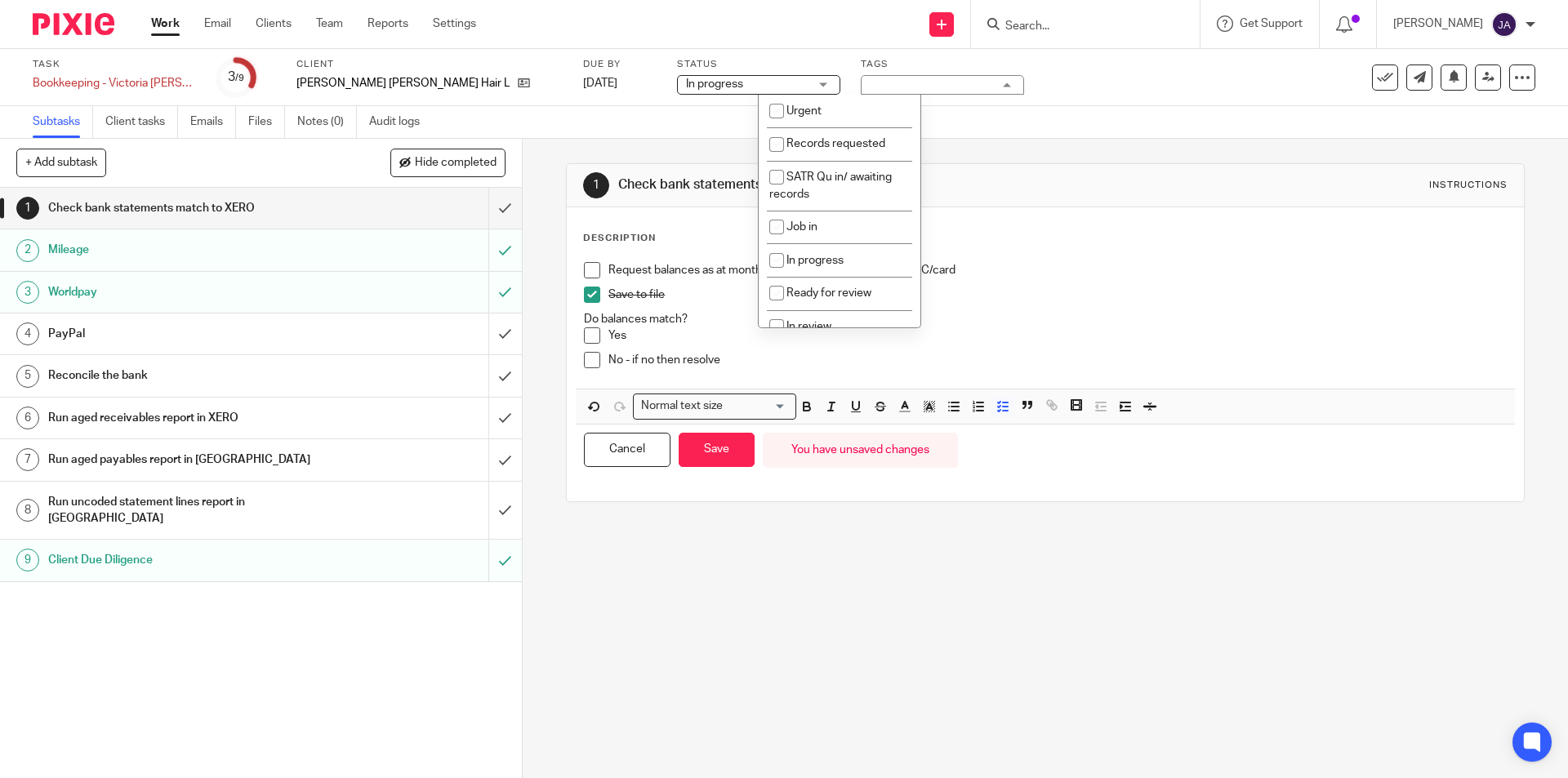
click at [162, 23] on link "Work" at bounding box center [165, 23] width 29 height 16
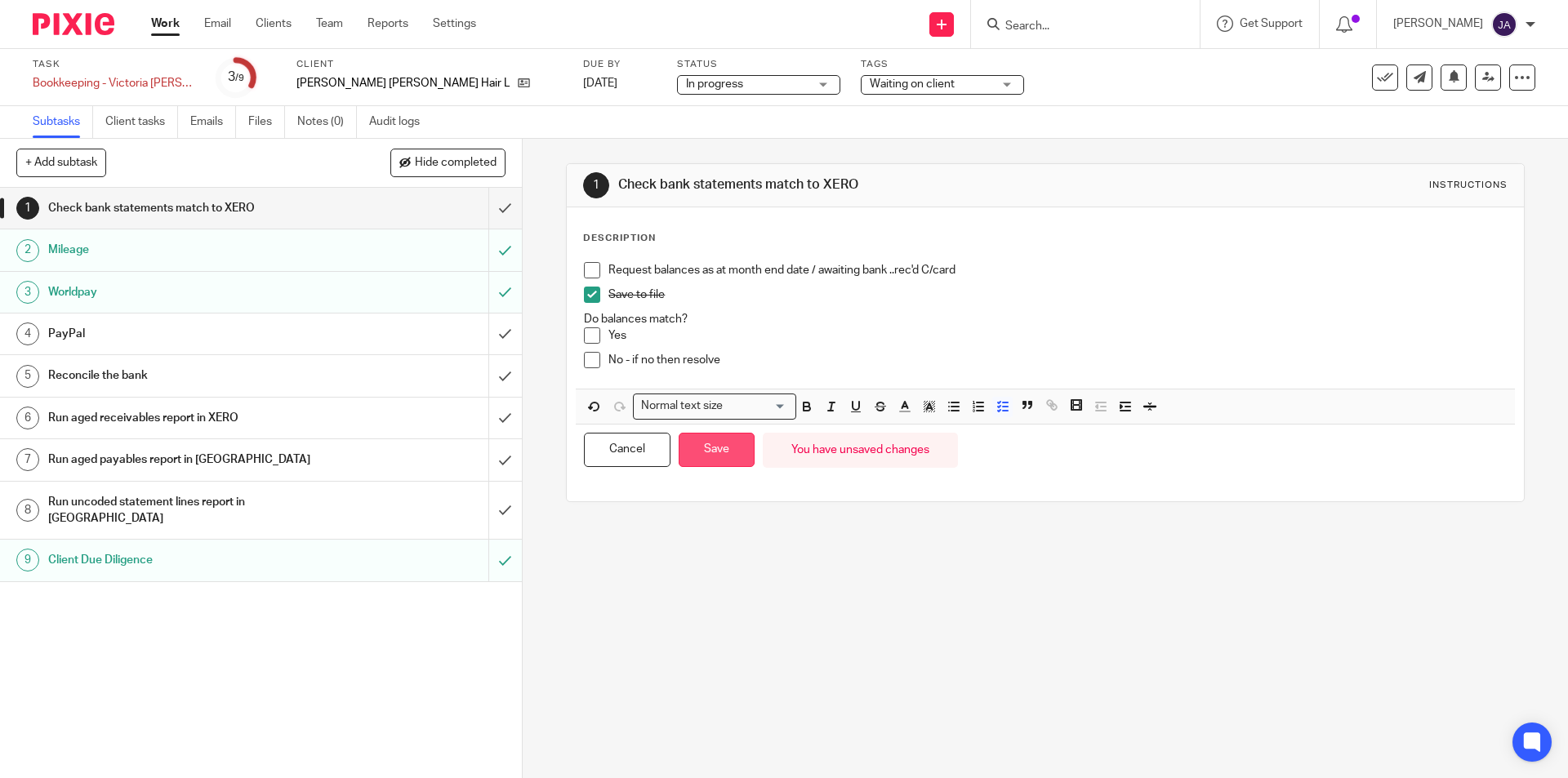
click at [732, 455] on button "Save" at bounding box center [716, 450] width 76 height 35
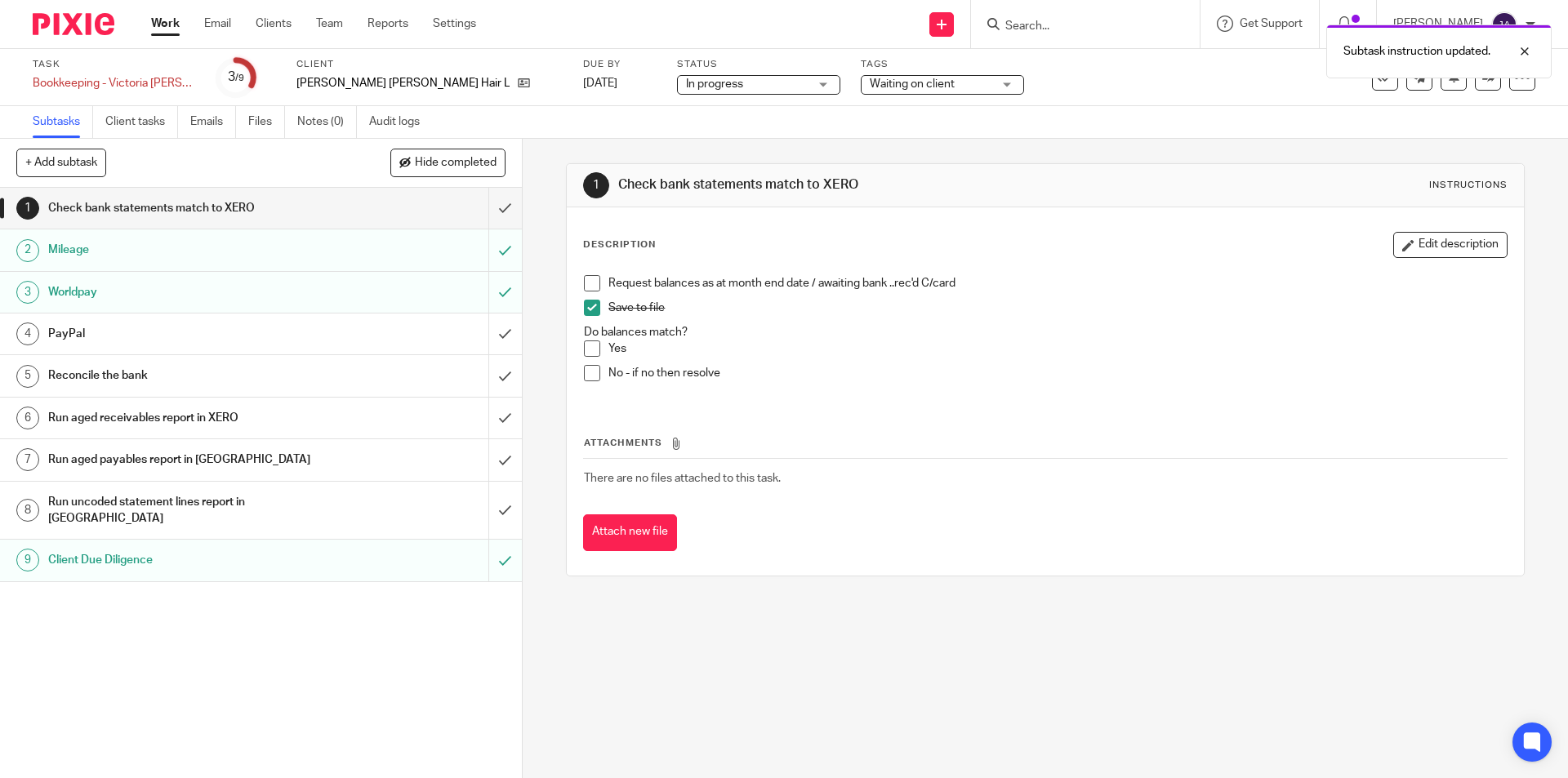
click at [161, 26] on link "Work" at bounding box center [165, 23] width 29 height 16
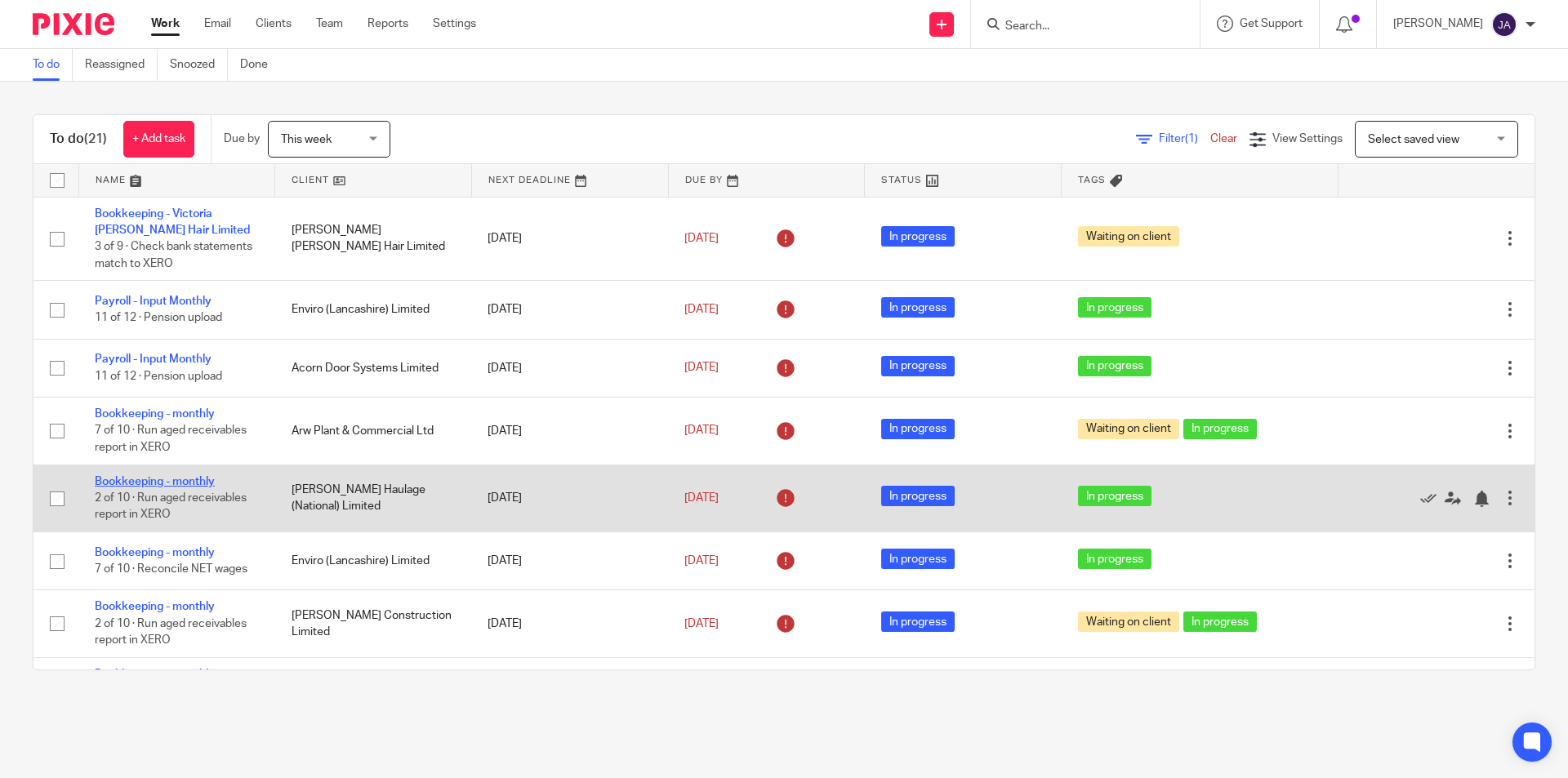
click at [161, 483] on link "Bookkeeping - monthly" at bounding box center [154, 482] width 120 height 12
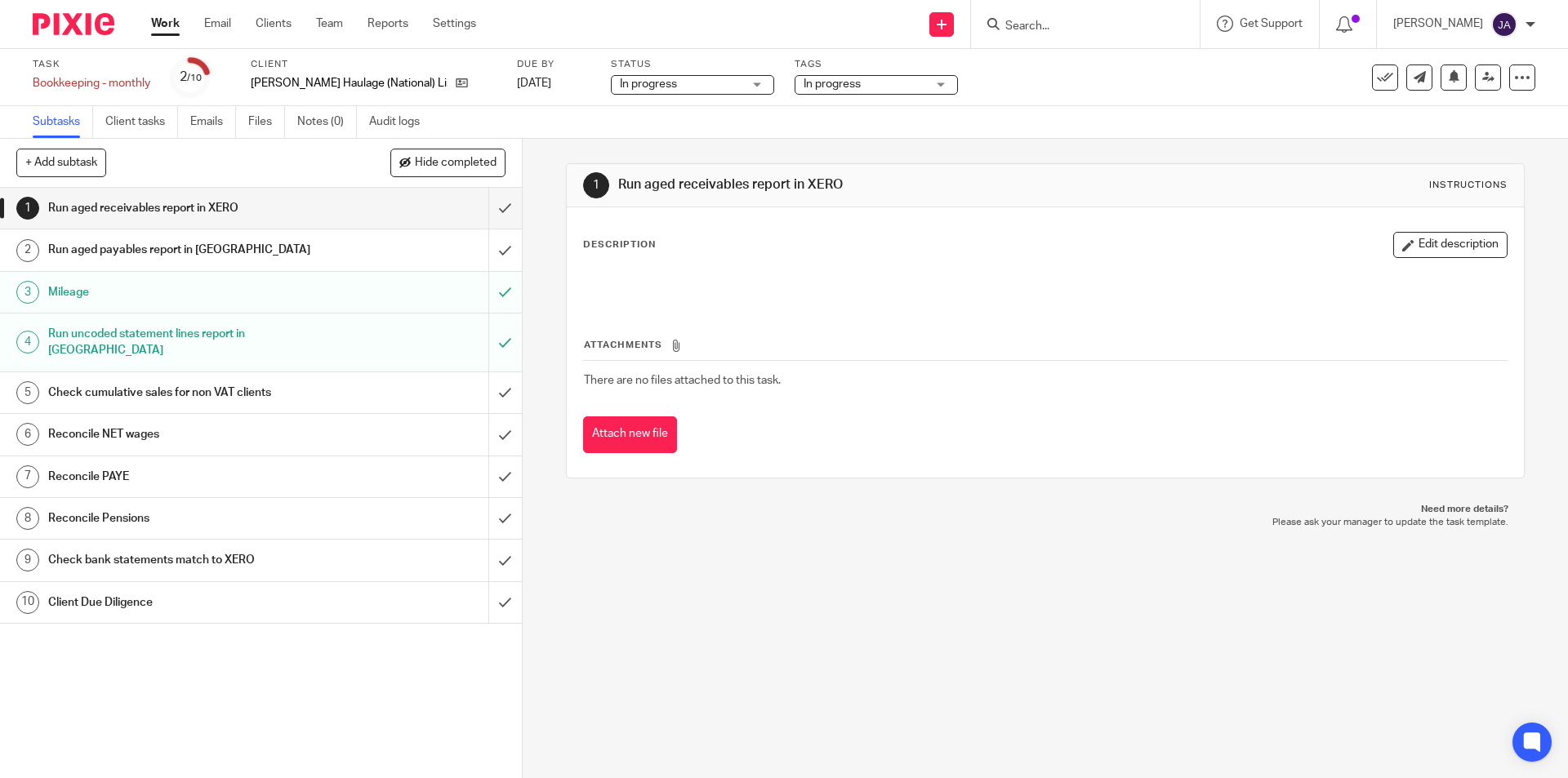
click at [240, 591] on h1 "Client Due Diligence" at bounding box center [189, 602] width 283 height 24
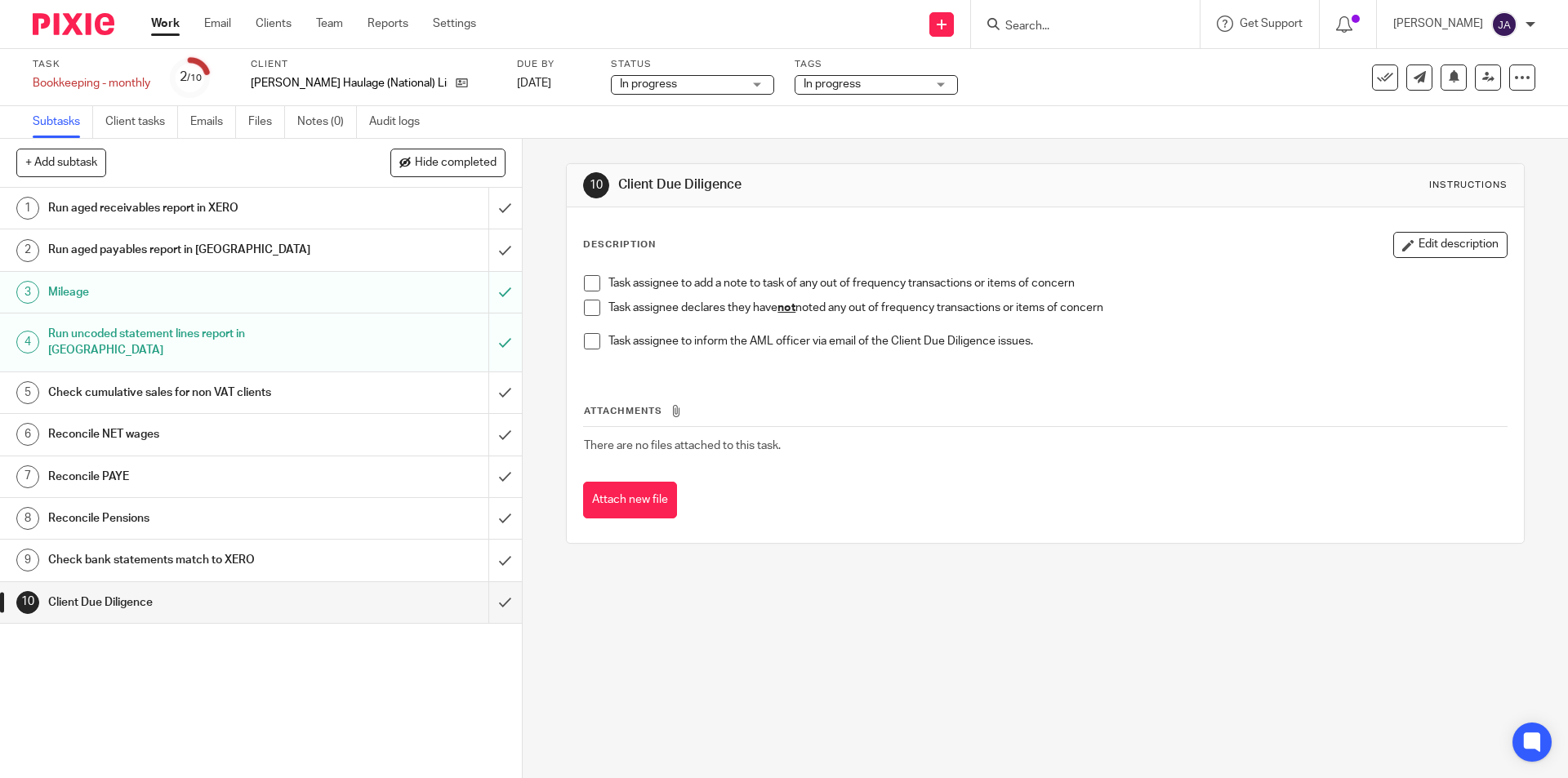
click at [584, 306] on span at bounding box center [592, 307] width 16 height 16
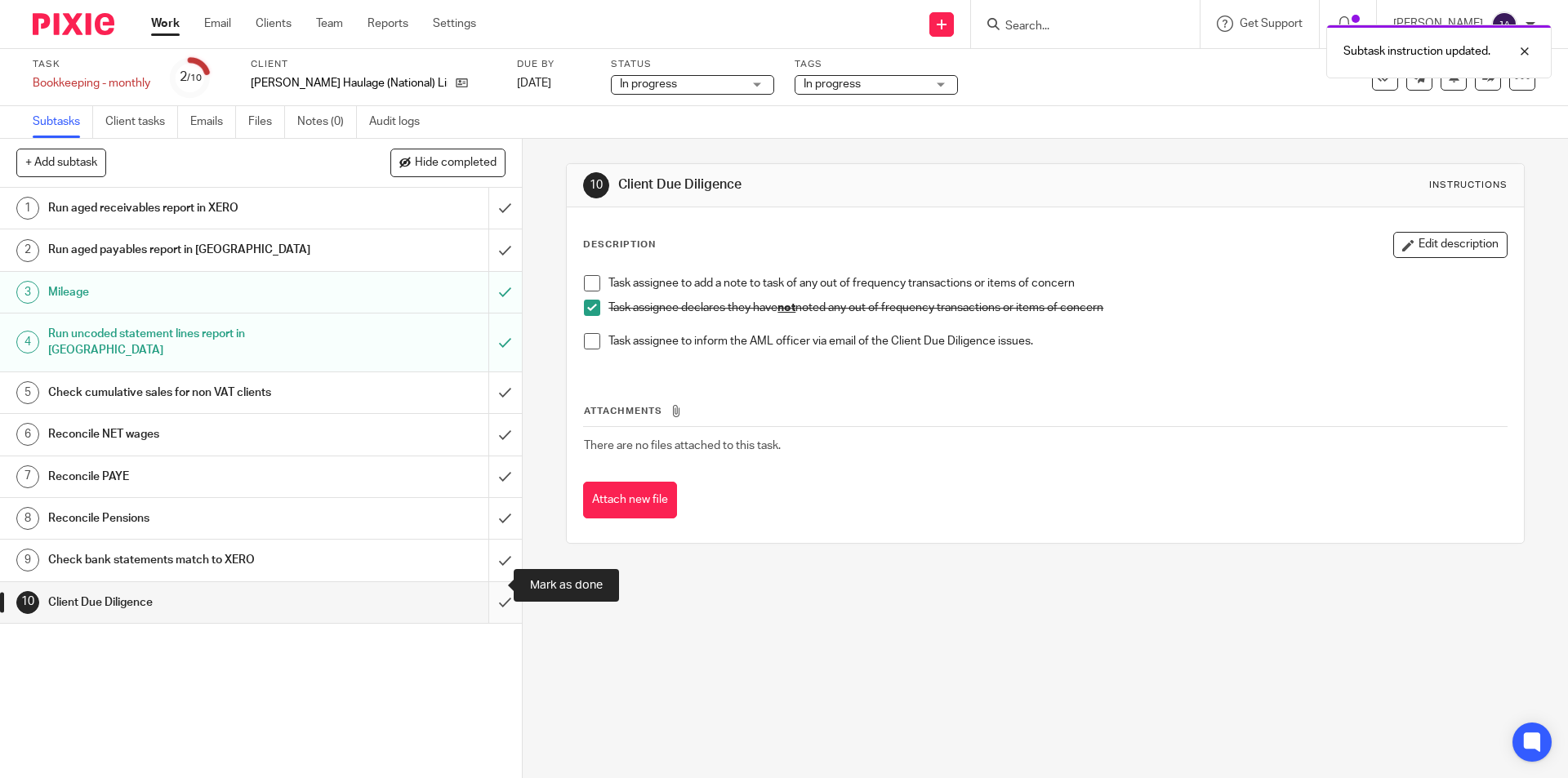
click at [481, 593] on input "submit" at bounding box center [261, 602] width 521 height 41
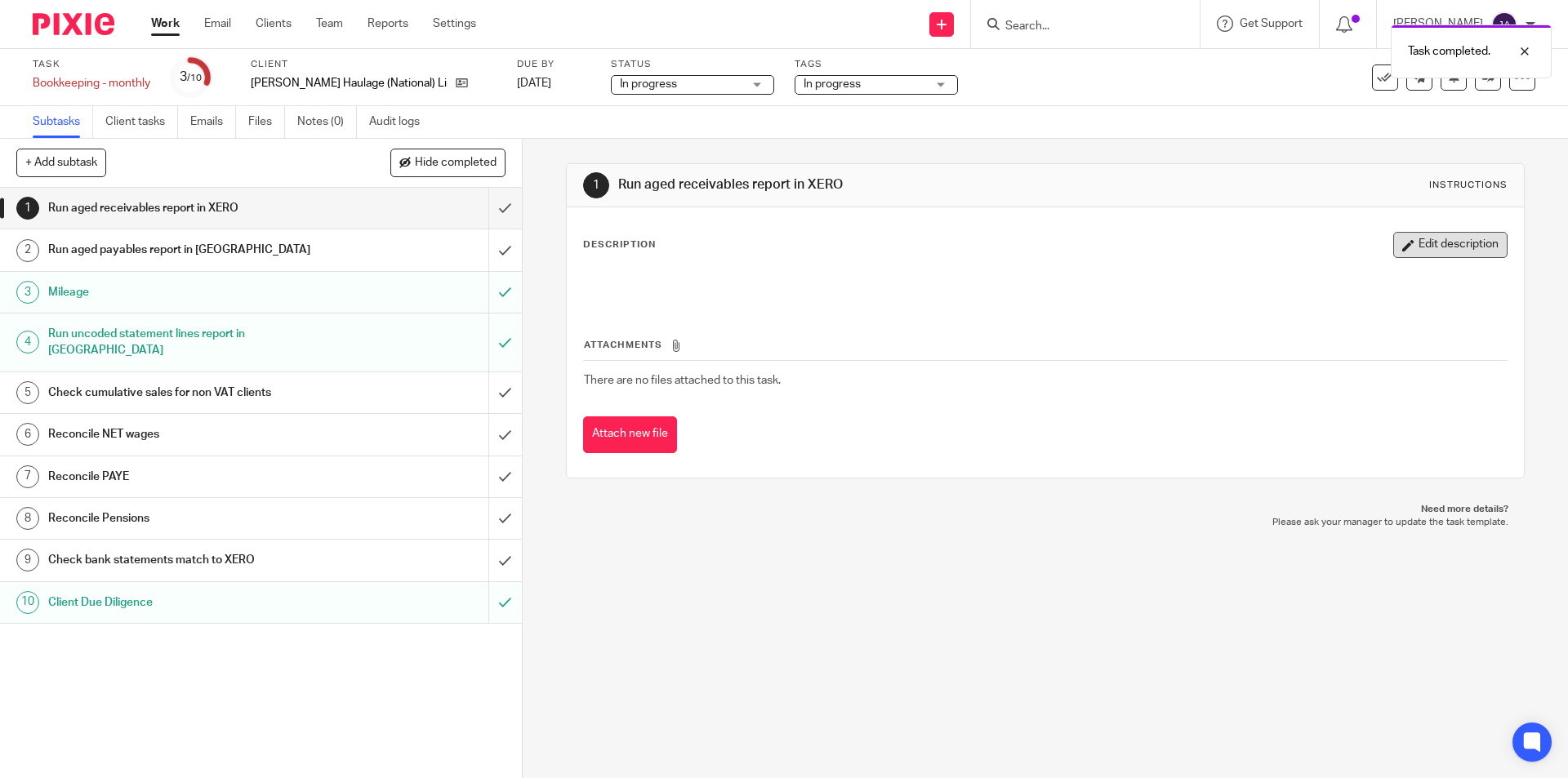
click at [1437, 243] on button "Edit description" at bounding box center [1450, 244] width 114 height 26
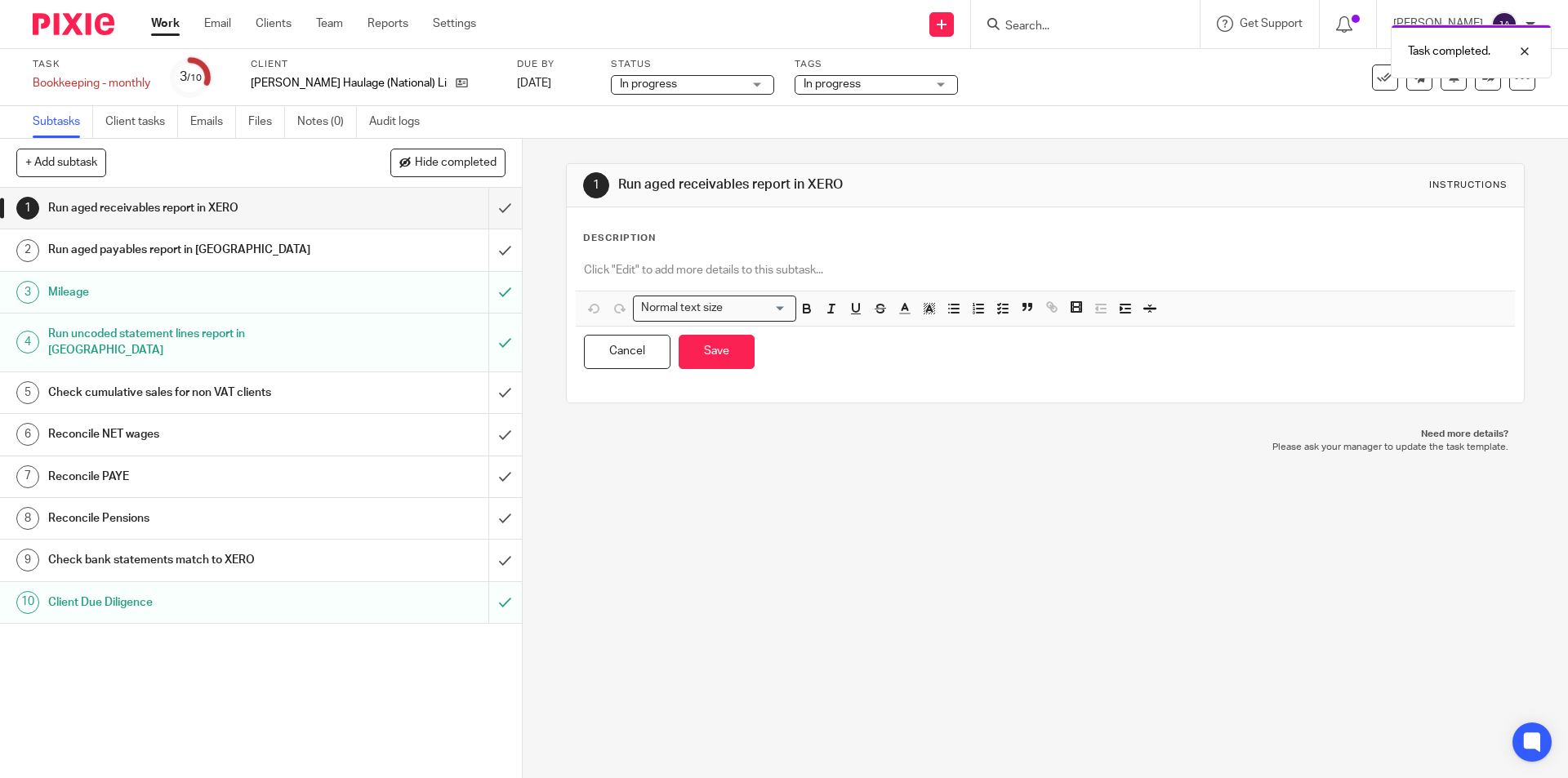
click at [688, 262] on div at bounding box center [1045, 272] width 938 height 37
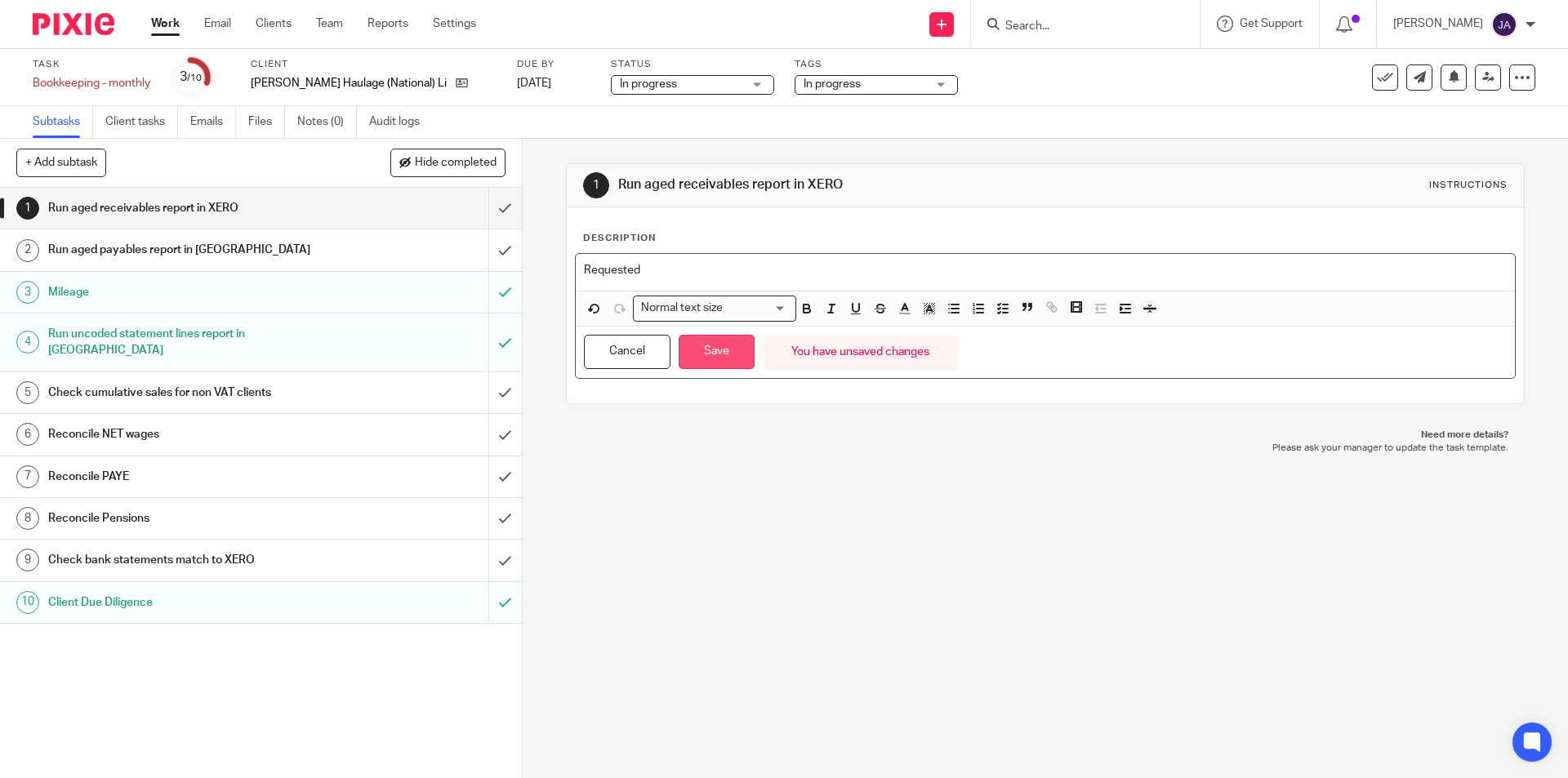
click at [713, 348] on button "Save" at bounding box center [716, 352] width 76 height 35
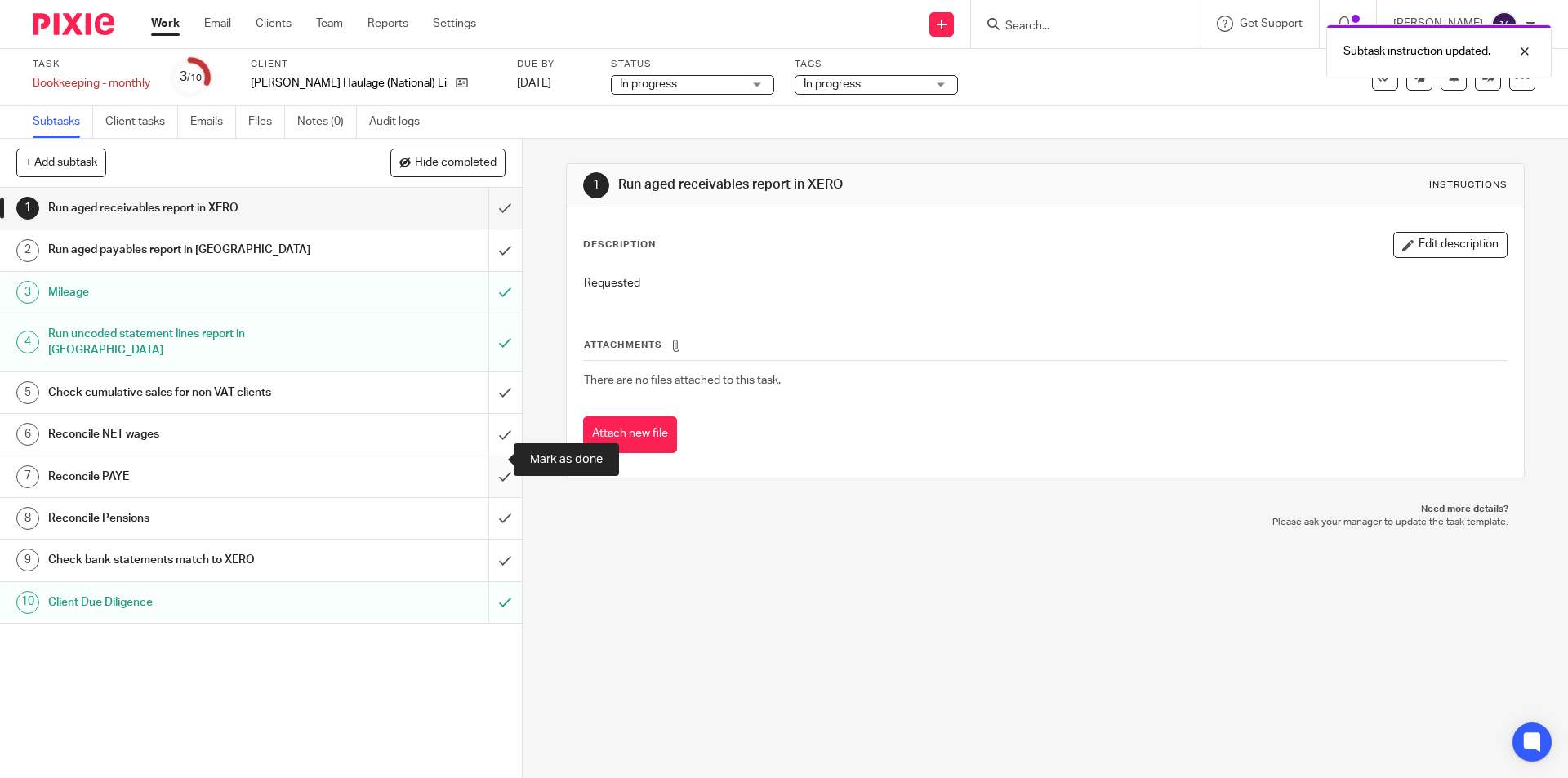
click at [487, 457] on input "submit" at bounding box center [261, 477] width 521 height 41
